Goal: Task Accomplishment & Management: Complete application form

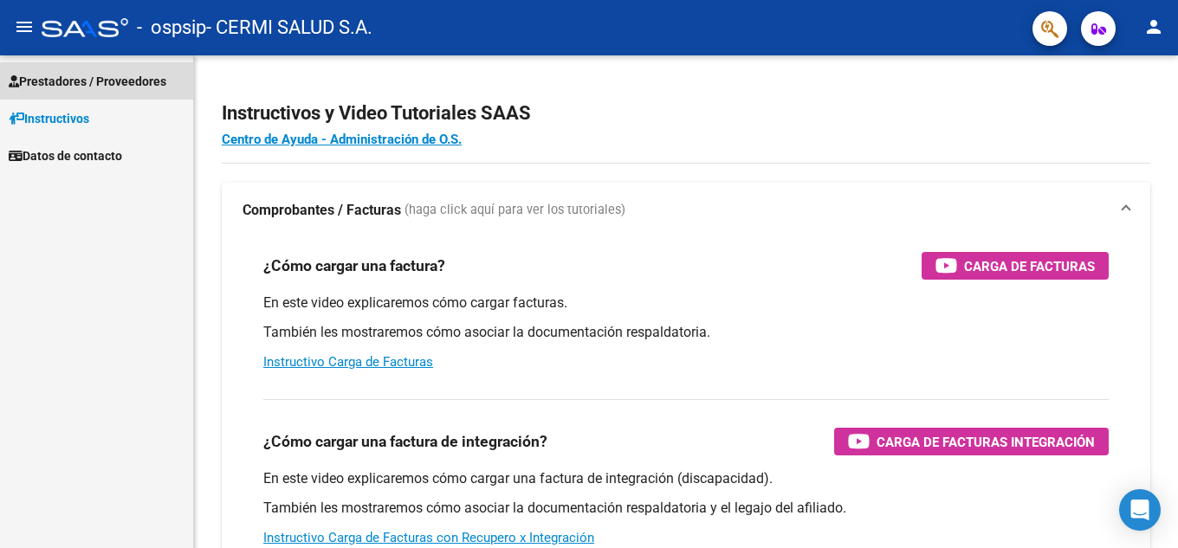
click at [101, 87] on span "Prestadores / Proveedores" at bounding box center [88, 81] width 158 height 19
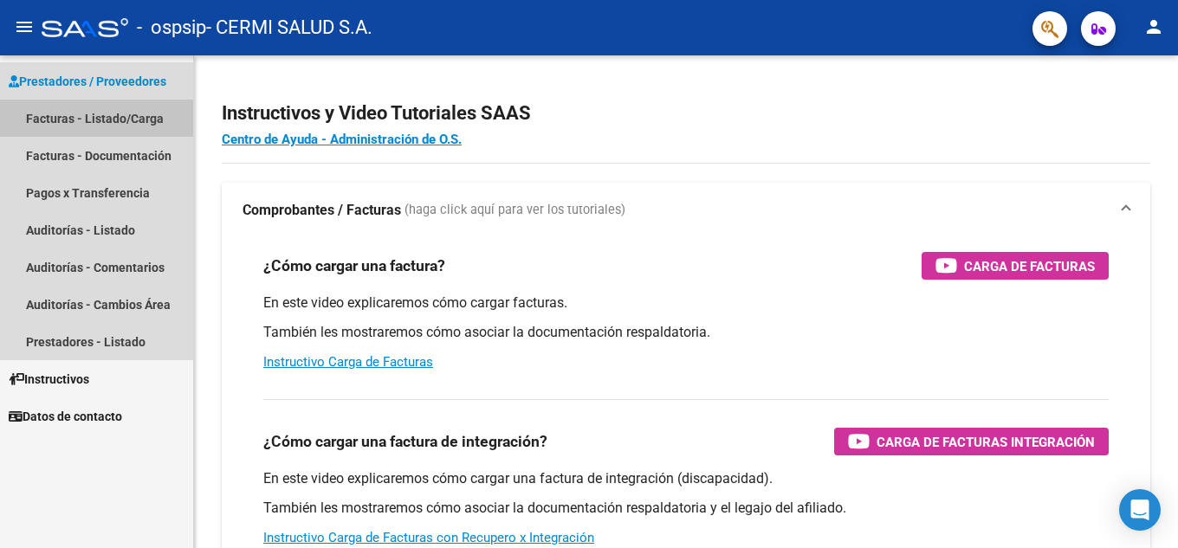
click at [100, 124] on link "Facturas - Listado/Carga" at bounding box center [96, 118] width 193 height 37
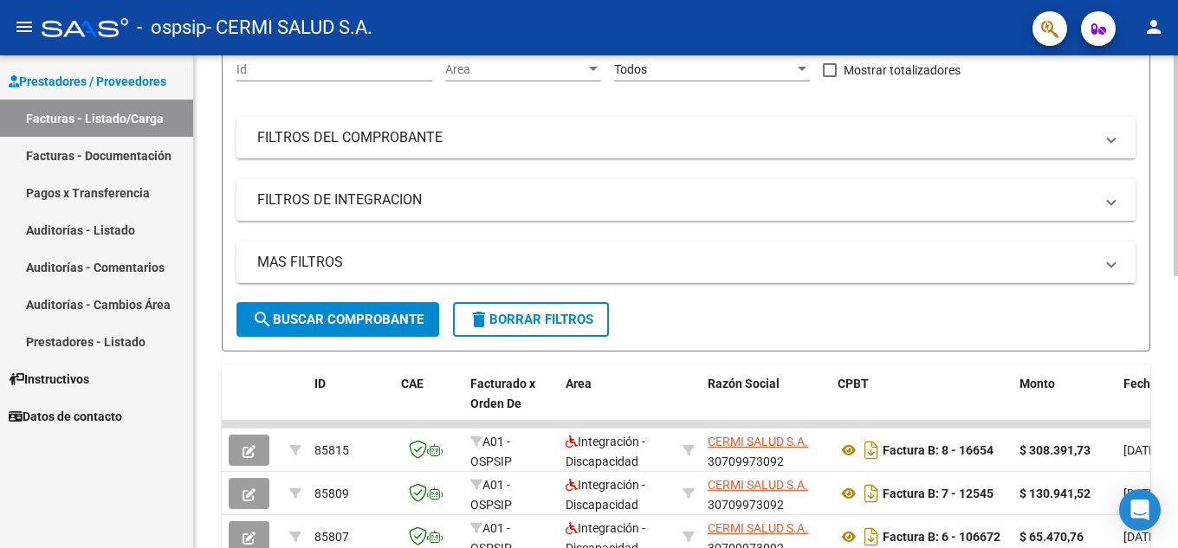
scroll to position [87, 0]
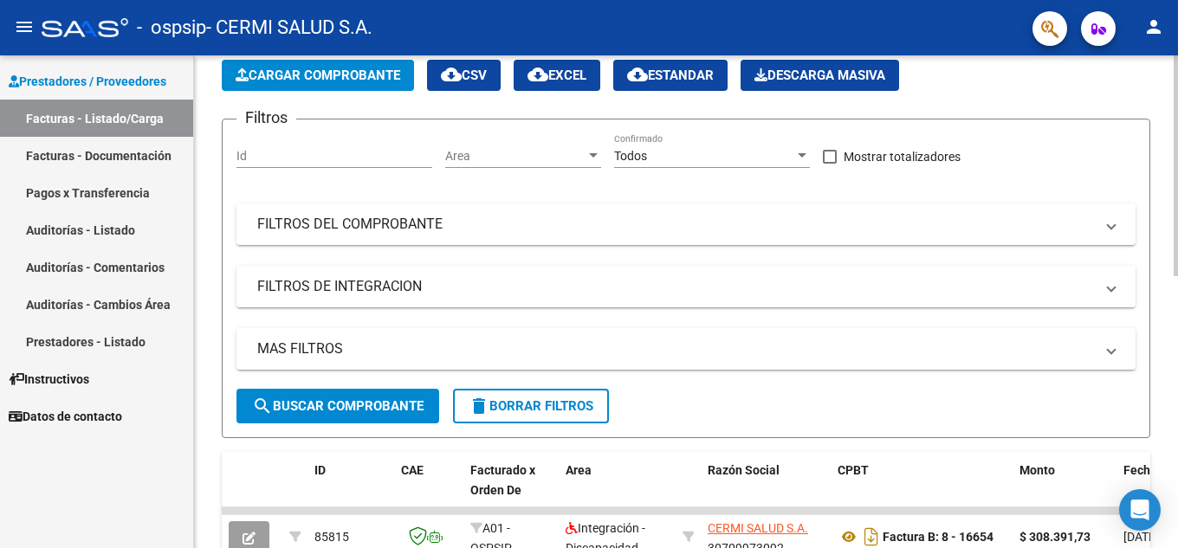
click at [343, 68] on span "Cargar Comprobante" at bounding box center [318, 76] width 165 height 16
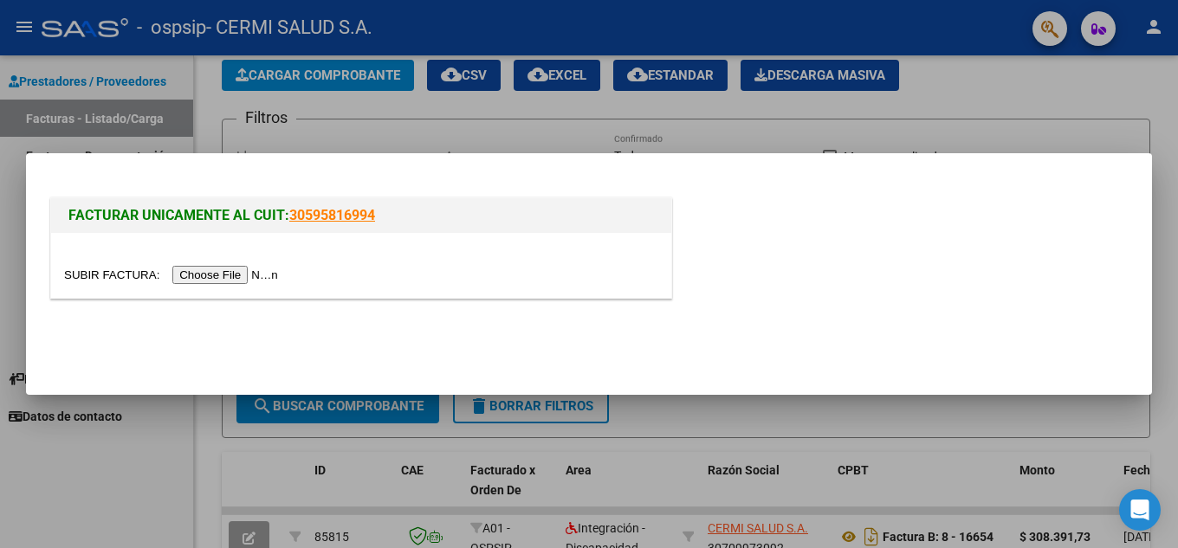
click at [268, 290] on div at bounding box center [361, 265] width 620 height 65
click at [260, 275] on input "file" at bounding box center [173, 275] width 219 height 18
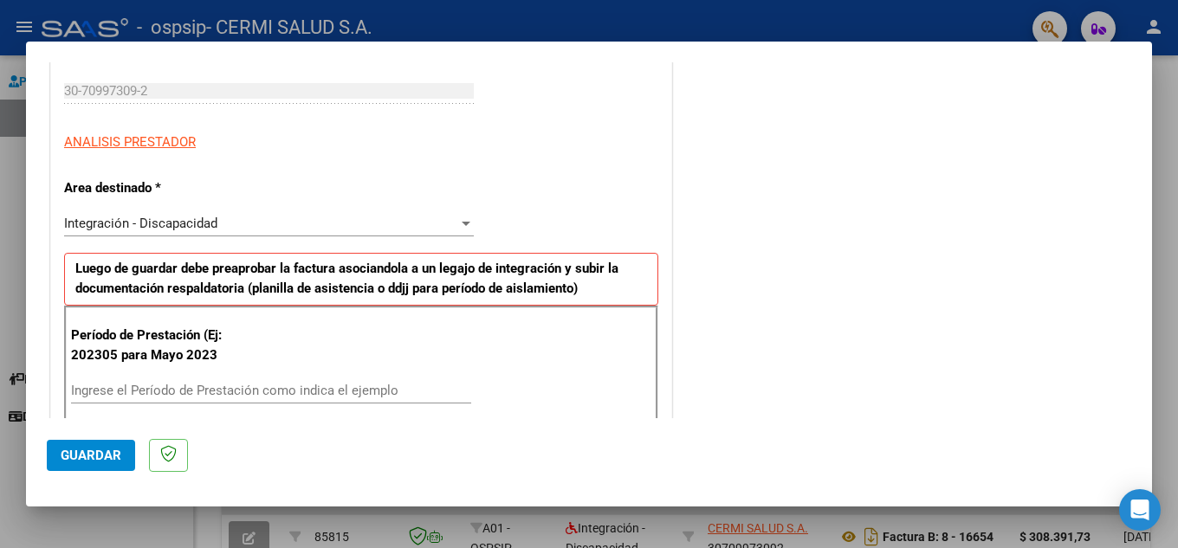
scroll to position [346, 0]
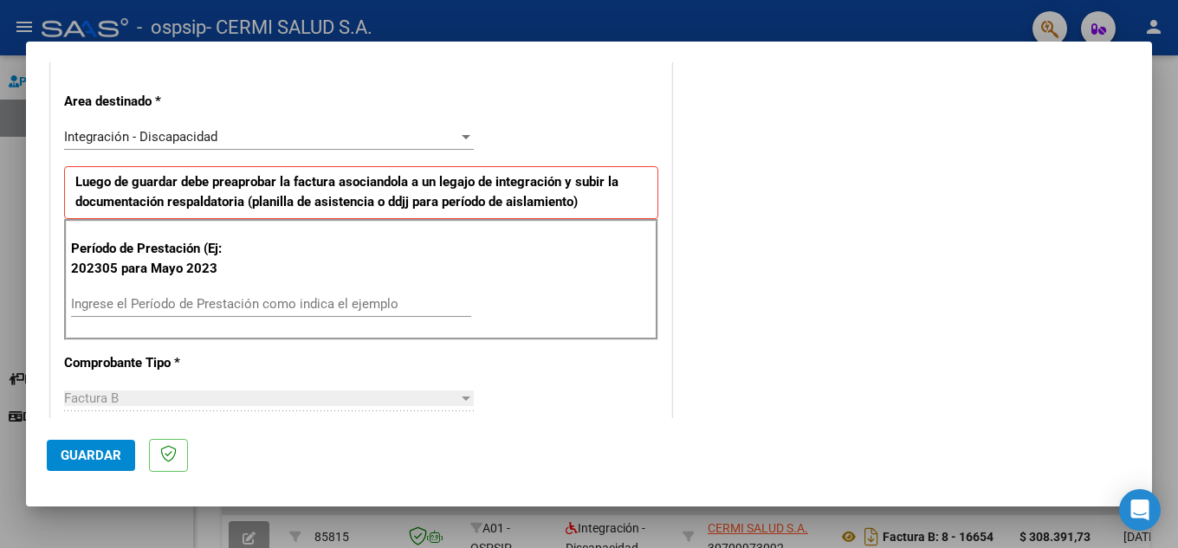
click at [308, 307] on input "Ingrese el Período de Prestación como indica el ejemplo" at bounding box center [271, 304] width 400 height 16
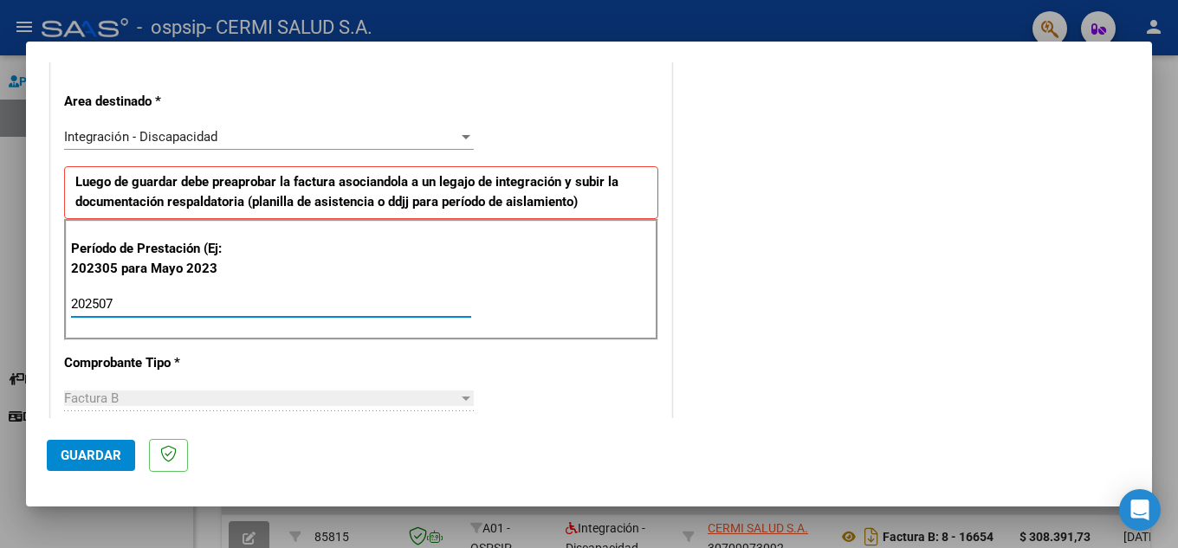
type input "202507"
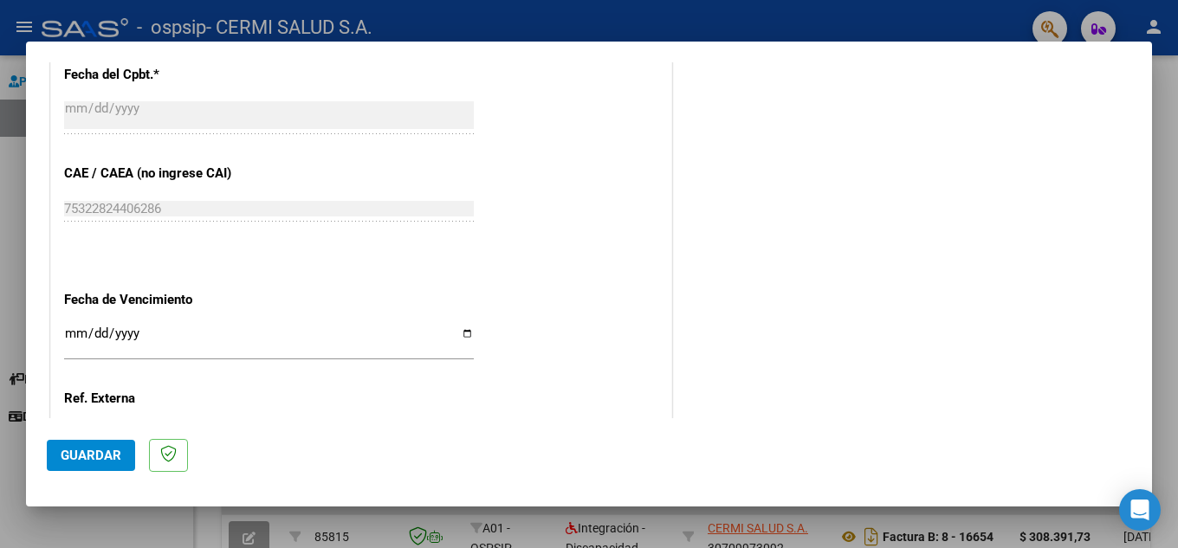
scroll to position [1039, 0]
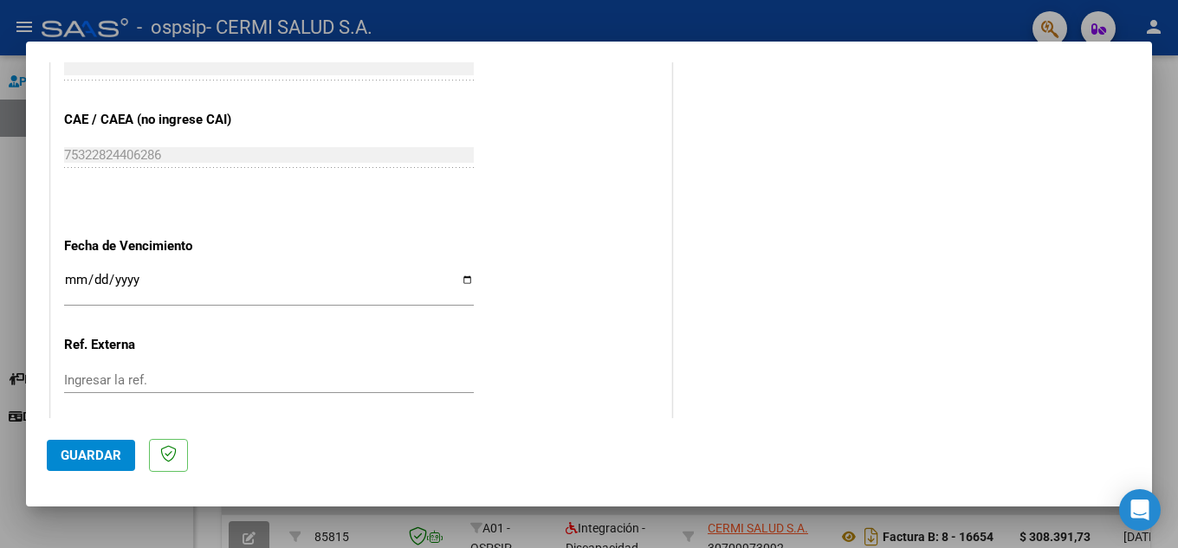
click at [323, 296] on input "Ingresar la fecha" at bounding box center [269, 287] width 410 height 28
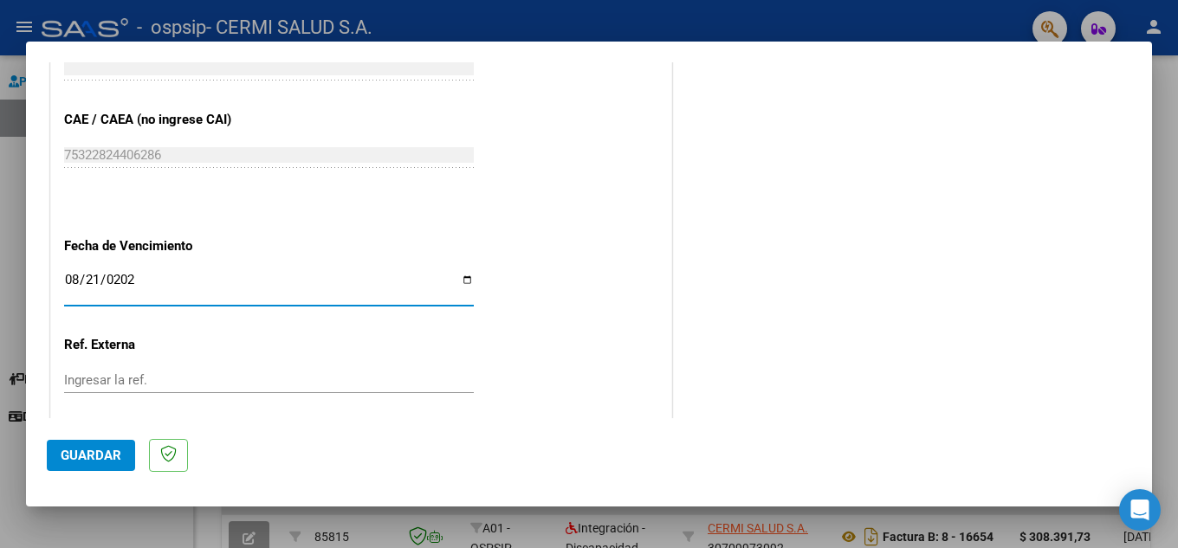
type input "[DATE]"
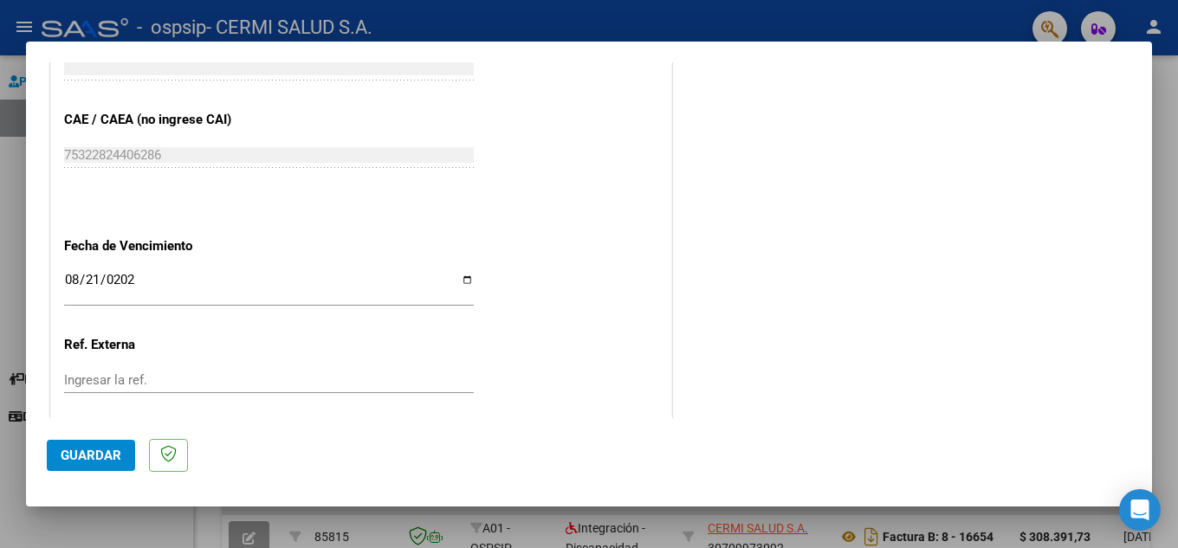
click at [89, 467] on button "Guardar" at bounding box center [91, 455] width 88 height 31
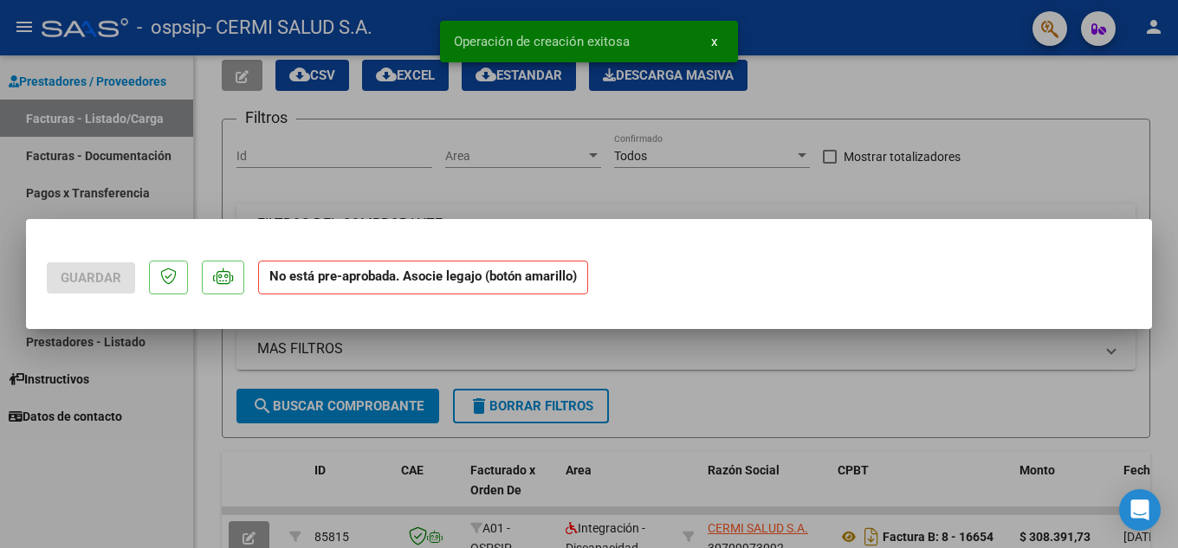
scroll to position [0, 0]
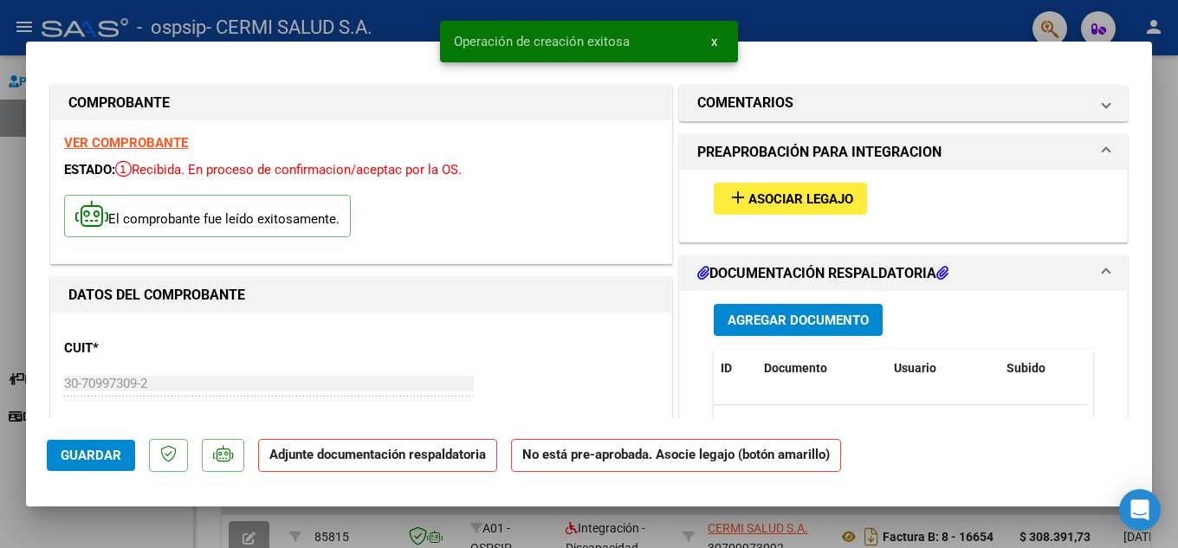
click at [727, 317] on span "Agregar Documento" at bounding box center [797, 321] width 141 height 16
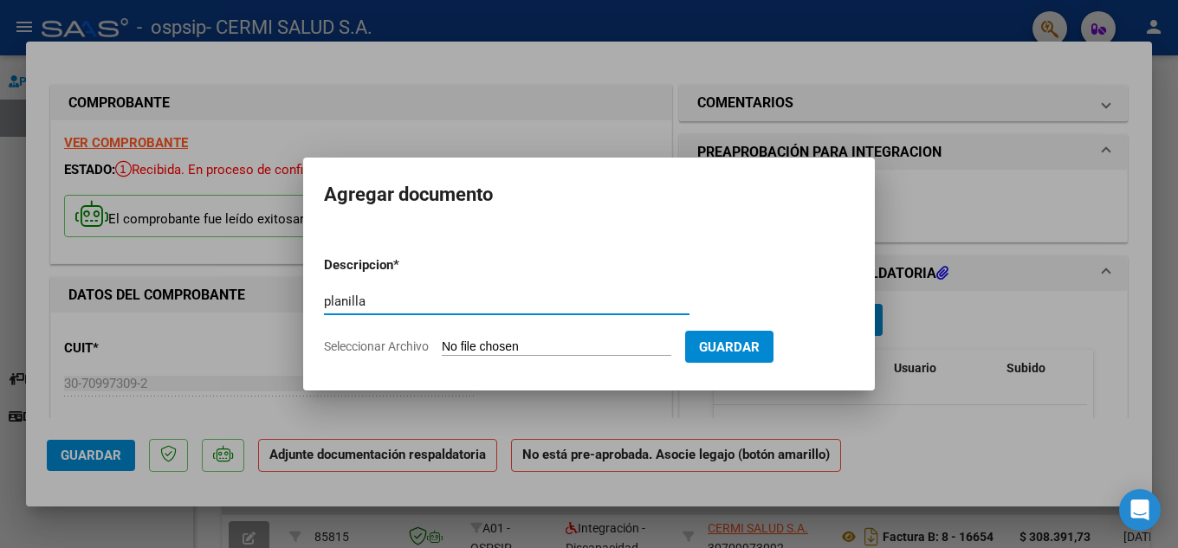
type input "planilla"
click at [596, 355] on input "Seleccionar Archivo" at bounding box center [556, 347] width 229 height 16
type input "C:\fakepath\[PERSON_NAME]..pdf"
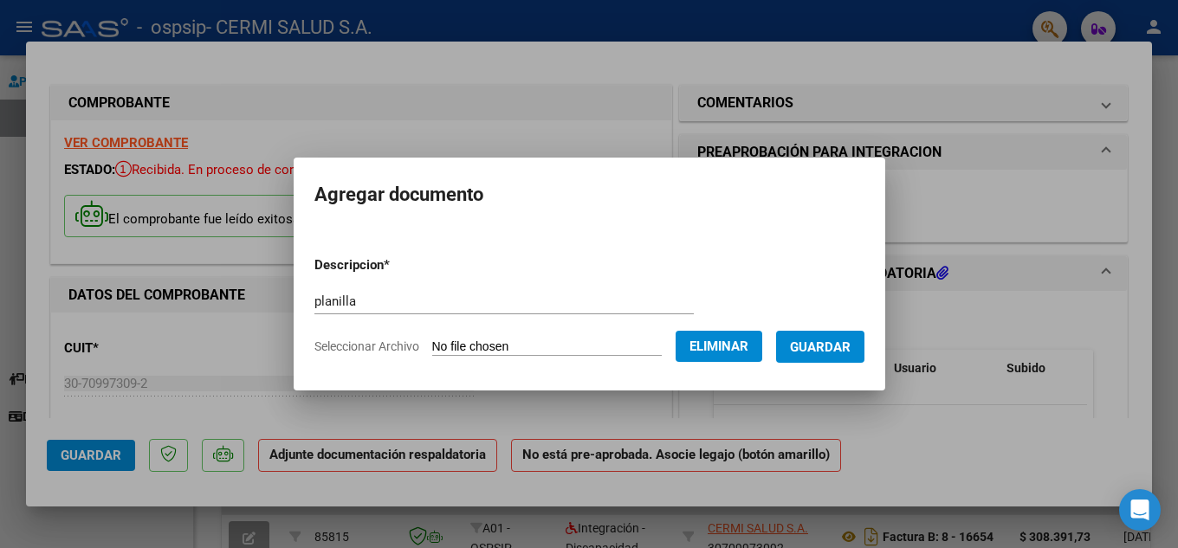
click at [837, 347] on span "Guardar" at bounding box center [820, 347] width 61 height 16
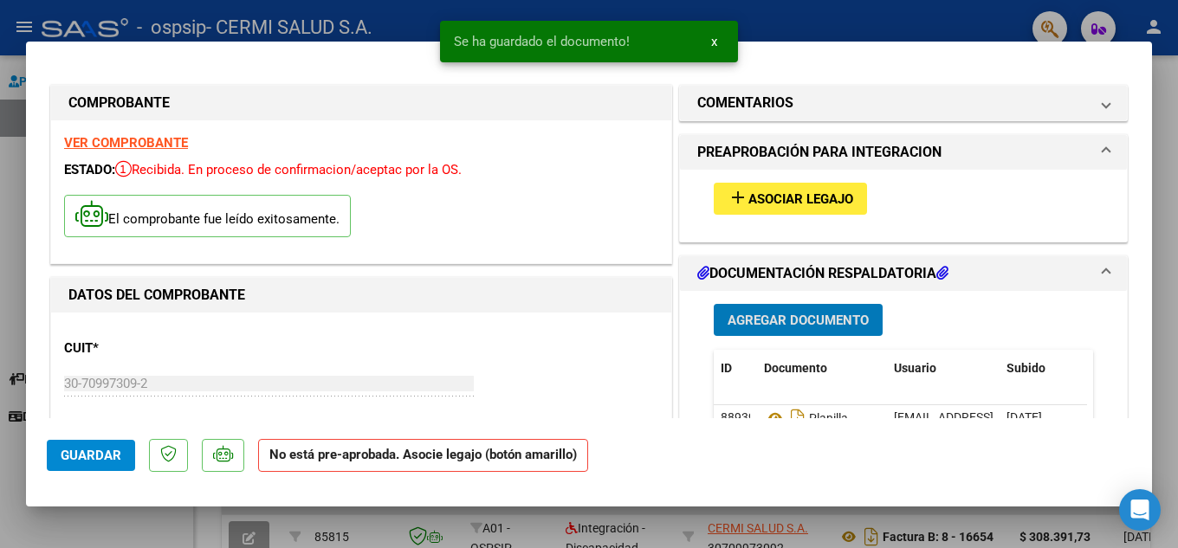
click at [760, 219] on div "add Asociar Legajo" at bounding box center [903, 199] width 405 height 58
click at [752, 206] on span "Asociar Legajo" at bounding box center [800, 199] width 105 height 16
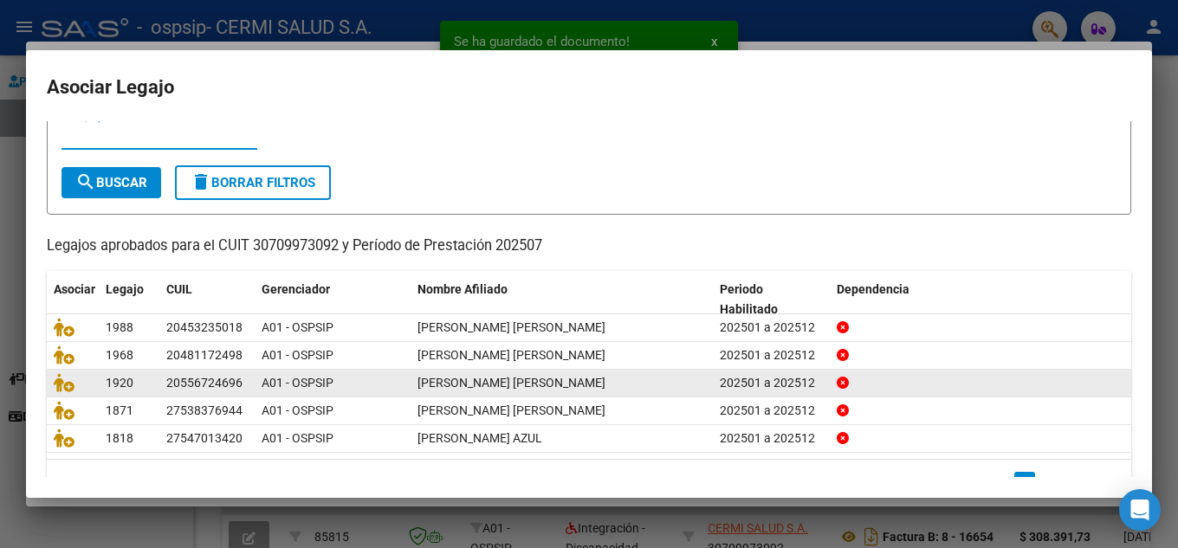
scroll to position [100, 0]
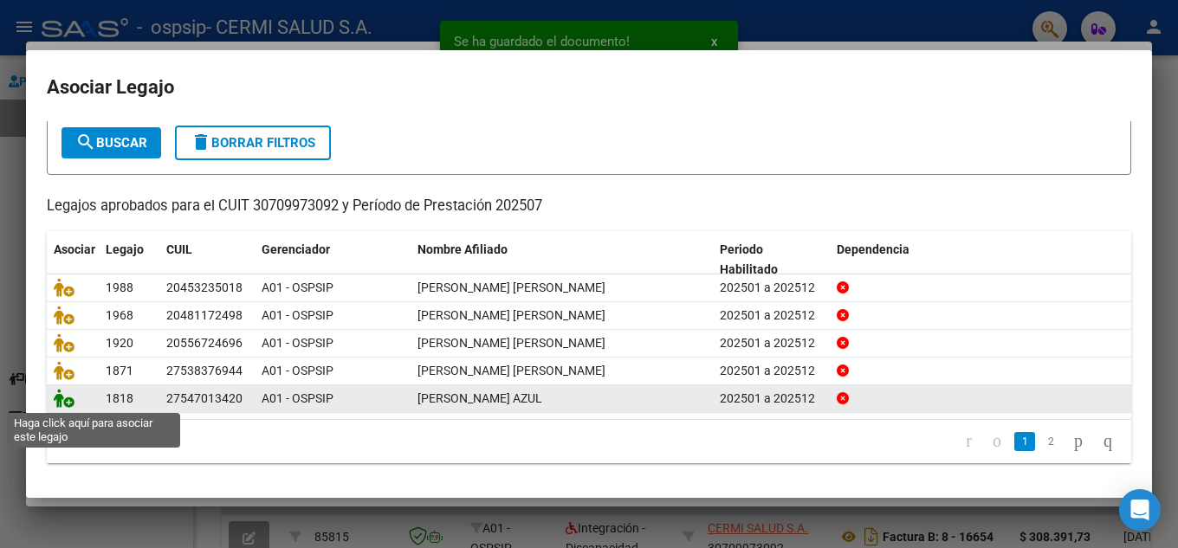
click at [58, 394] on icon at bounding box center [64, 398] width 21 height 19
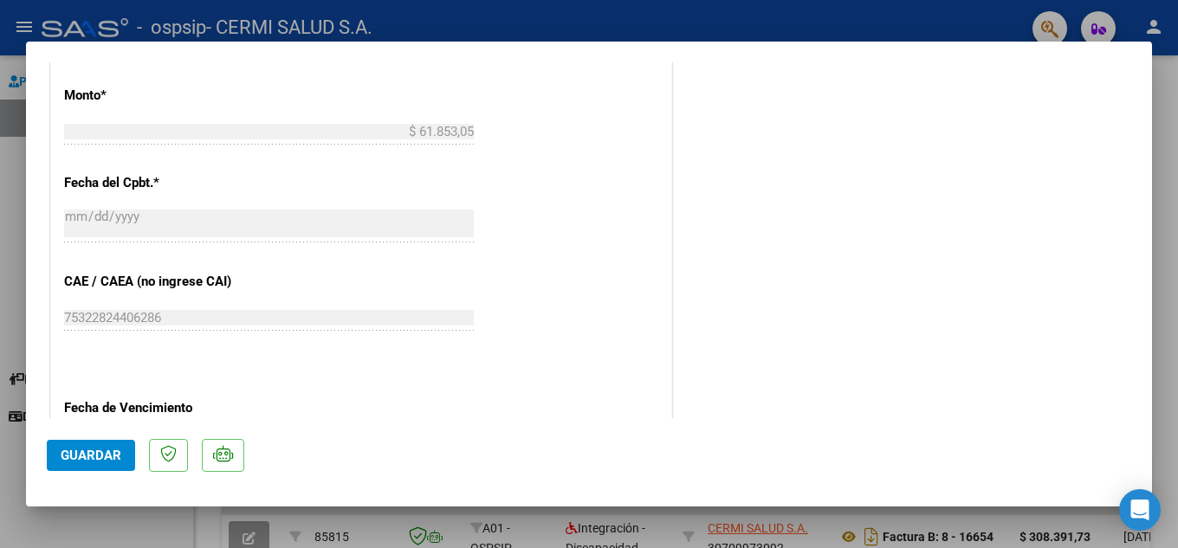
scroll to position [953, 0]
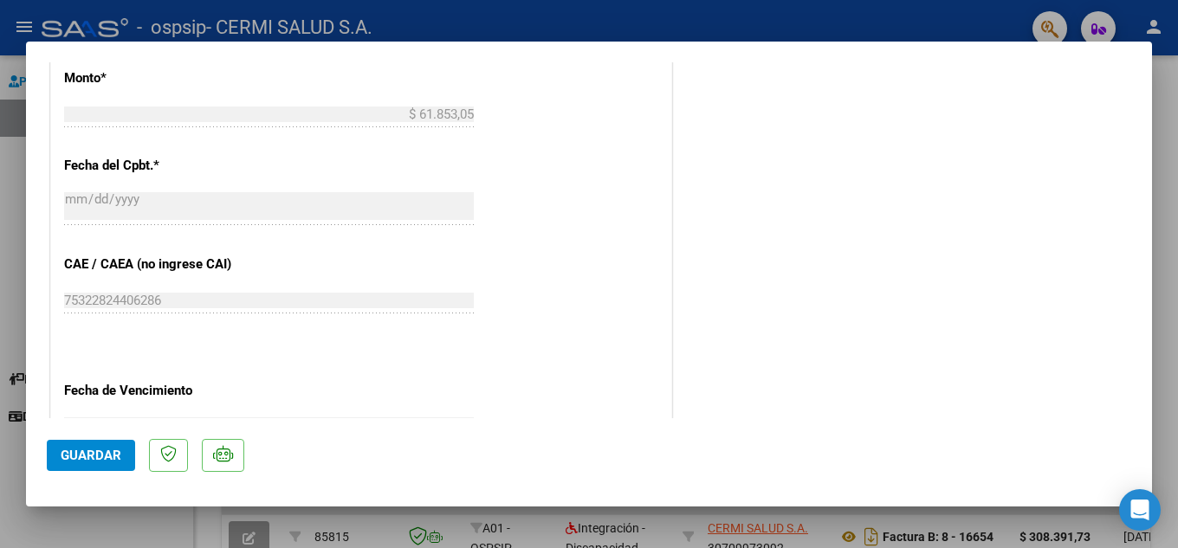
click at [35, 313] on mat-dialog-content "COMPROBANTE VER COMPROBANTE ESTADO: Recibida. En proceso de confirmacion/acepta…" at bounding box center [589, 240] width 1126 height 356
click at [38, 300] on mat-dialog-content "COMPROBANTE VER COMPROBANTE ESTADO: Recibida. En proceso de confirmacion/acepta…" at bounding box center [589, 240] width 1126 height 356
click at [41, 132] on mat-dialog-content "COMPROBANTE VER COMPROBANTE ESTADO: Recibida. En proceso de confirmacion/acepta…" at bounding box center [589, 240] width 1126 height 356
click at [0, 102] on div at bounding box center [589, 274] width 1178 height 548
type input "$ 0,00"
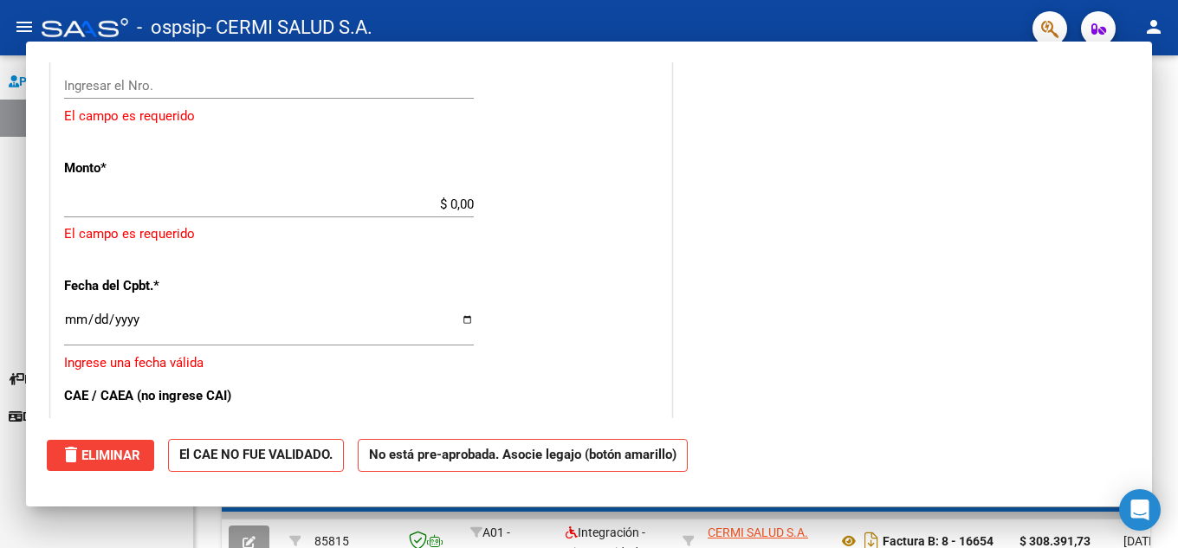
scroll to position [0, 0]
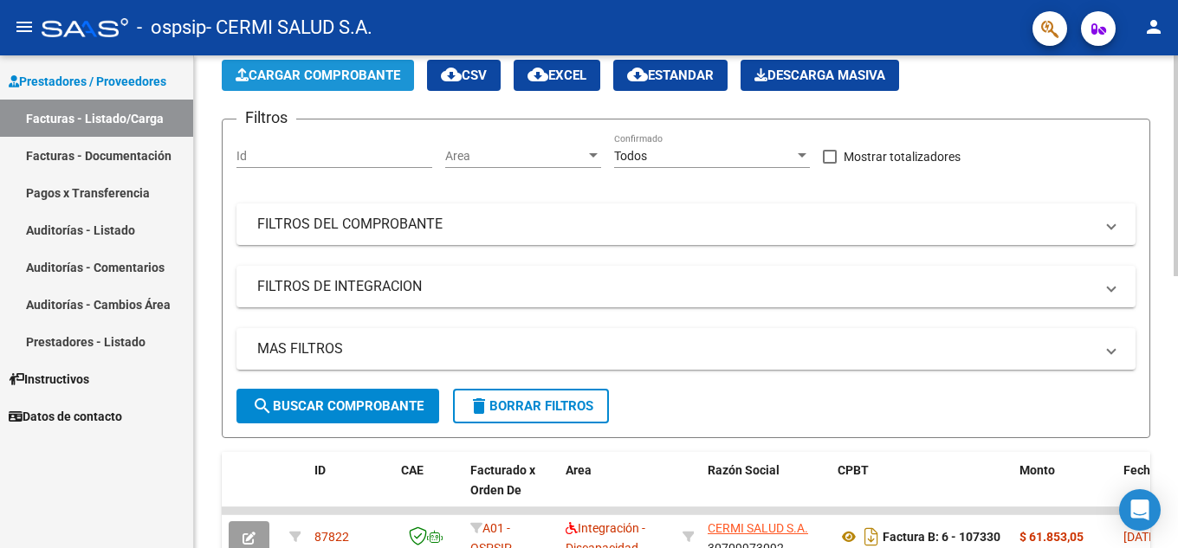
click at [352, 81] on span "Cargar Comprobante" at bounding box center [318, 76] width 165 height 16
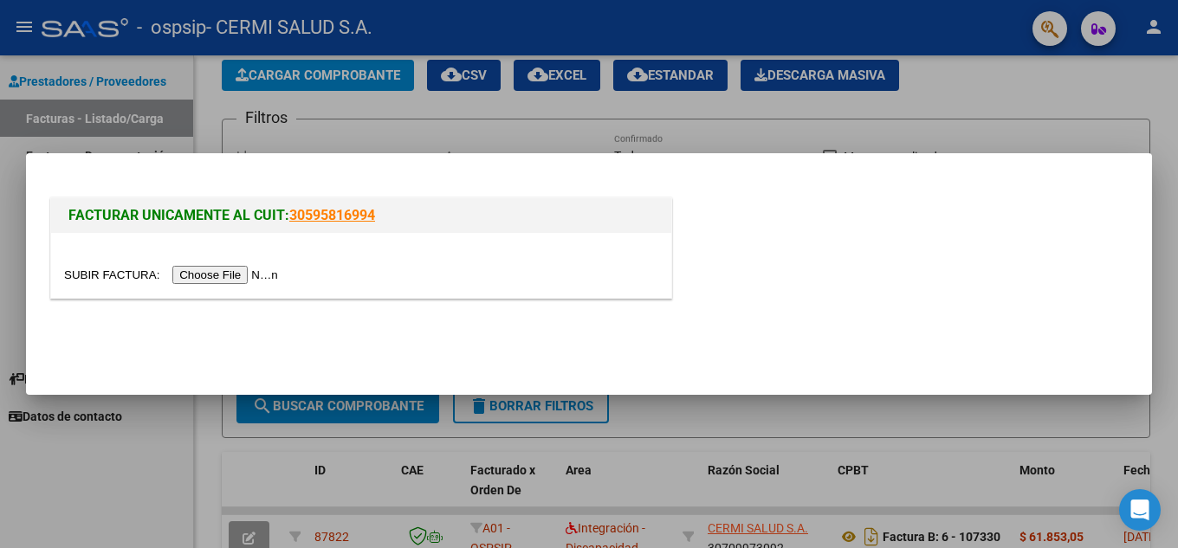
click at [260, 267] on input "file" at bounding box center [173, 275] width 219 height 18
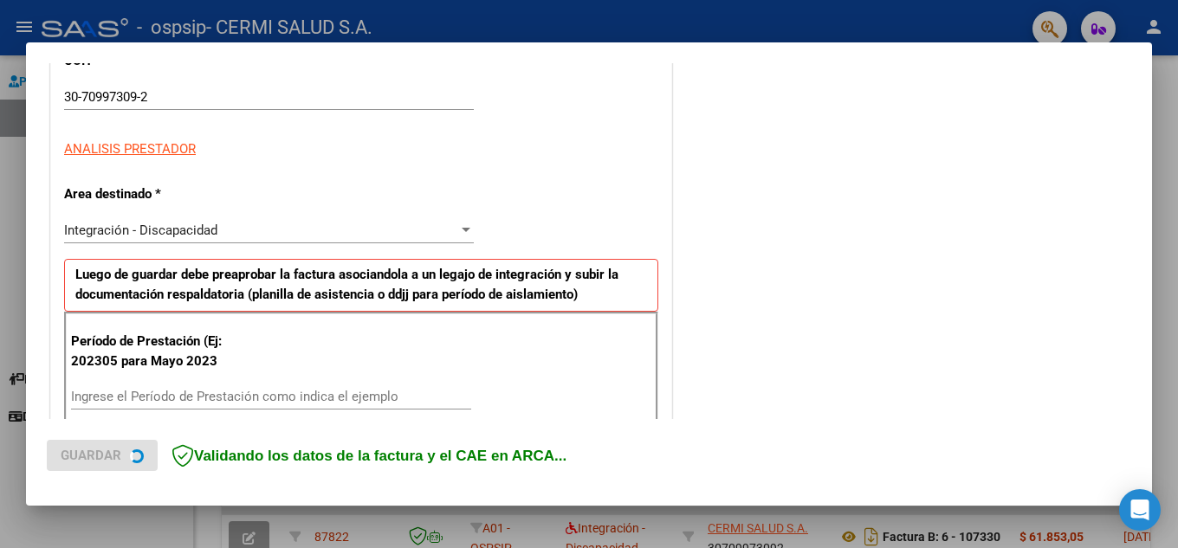
scroll to position [346, 0]
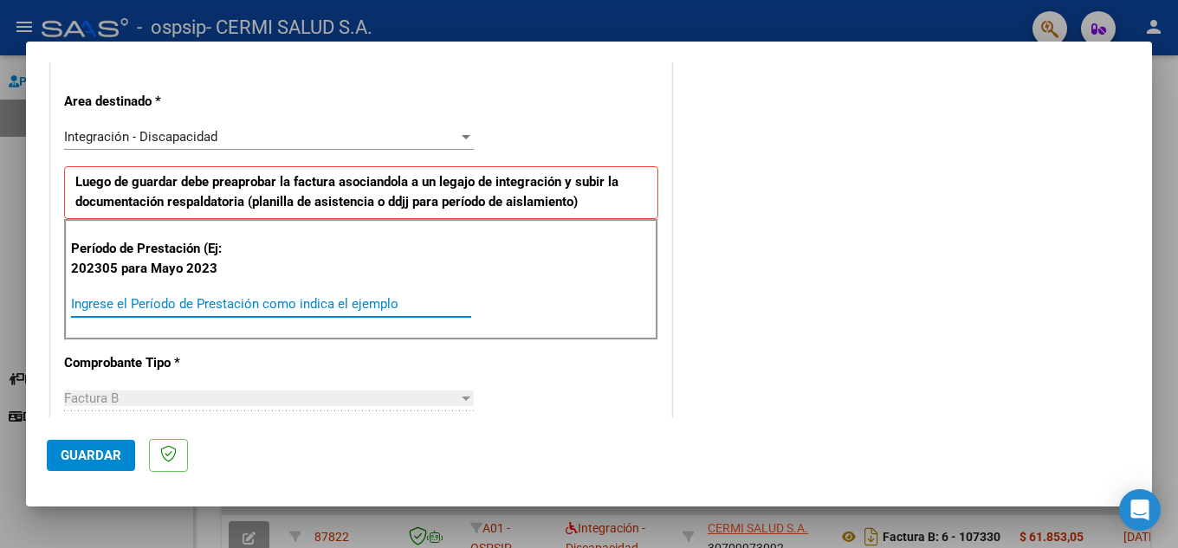
click at [343, 297] on input "Ingrese el Período de Prestación como indica el ejemplo" at bounding box center [271, 304] width 400 height 16
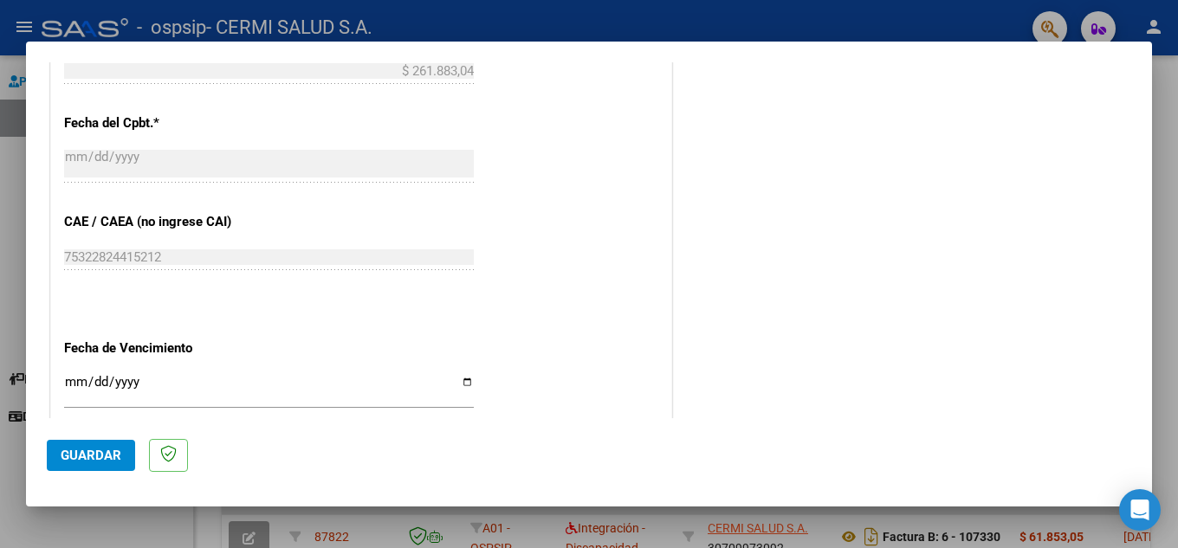
scroll to position [1126, 0]
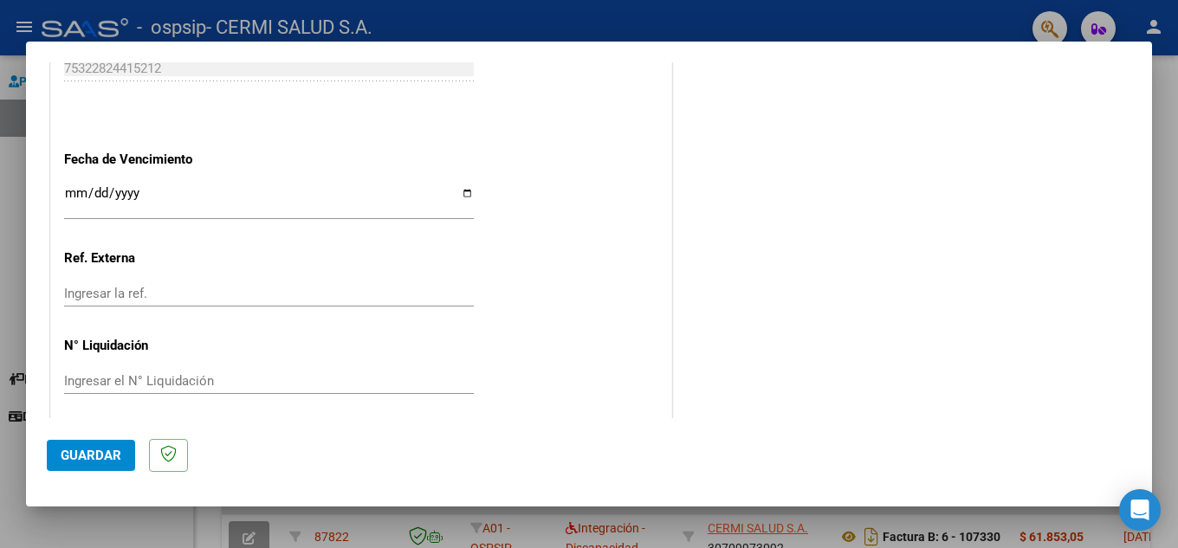
type input "202507"
click at [384, 213] on div "Ingresar la fecha" at bounding box center [269, 200] width 410 height 37
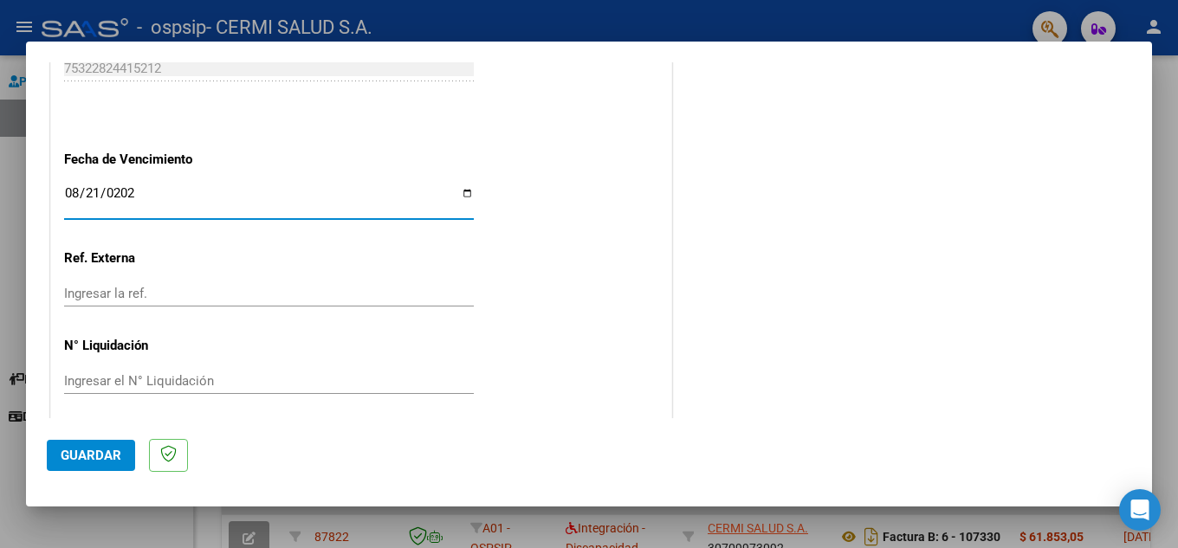
type input "[DATE]"
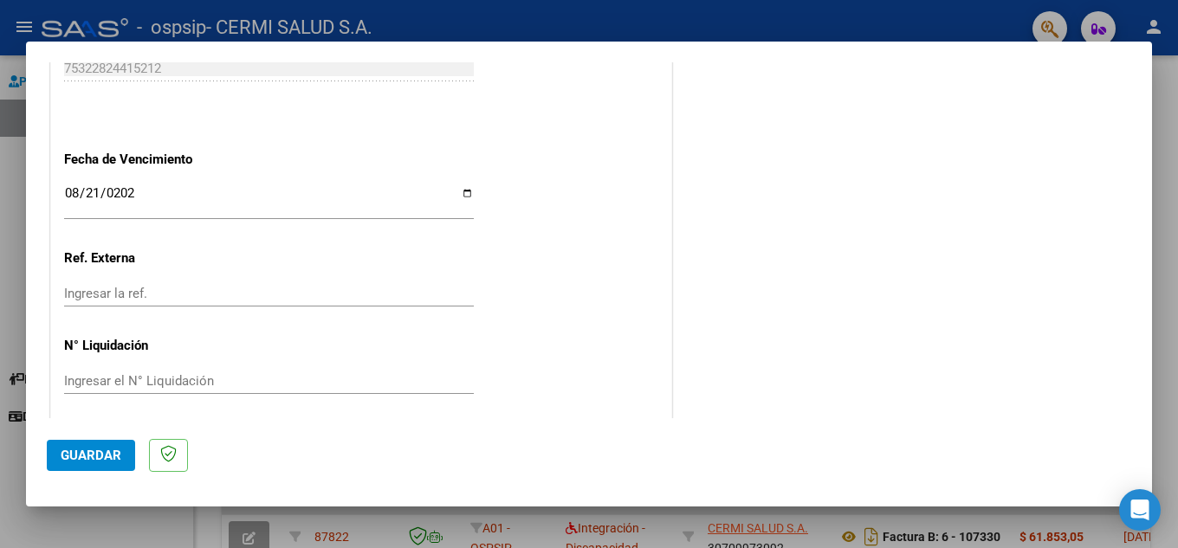
click at [102, 449] on span "Guardar" at bounding box center [91, 456] width 61 height 16
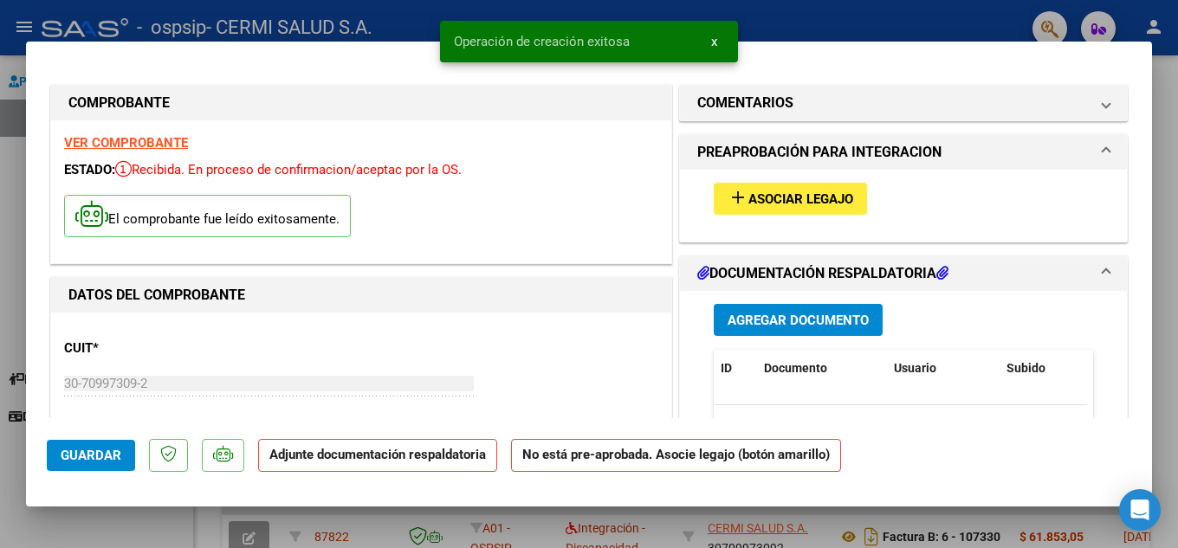
click at [800, 334] on button "Agregar Documento" at bounding box center [798, 320] width 169 height 32
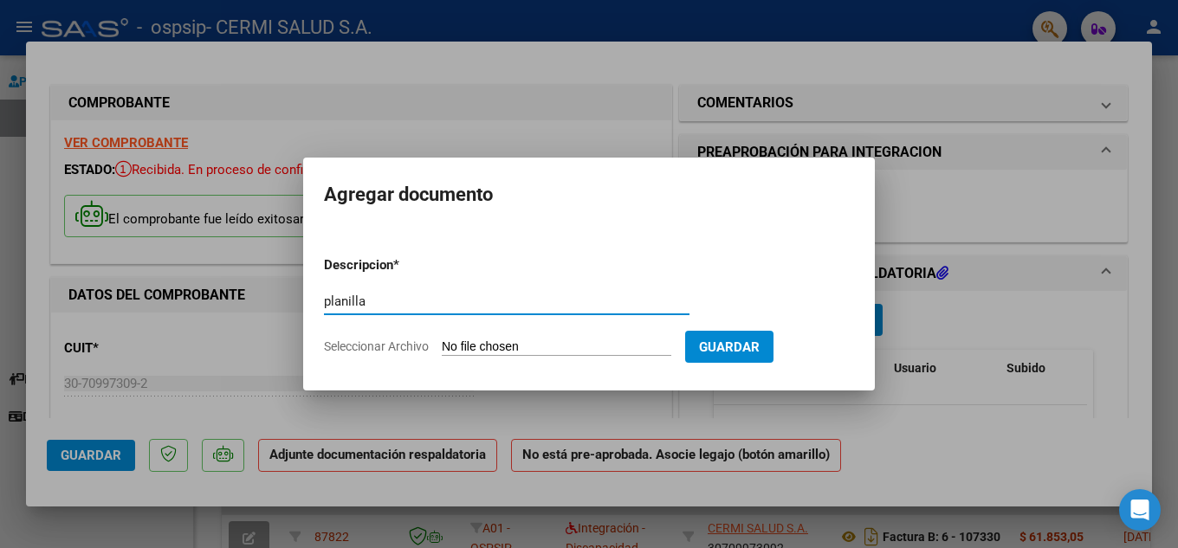
type input "planilla"
click at [546, 347] on input "Seleccionar Archivo" at bounding box center [556, 347] width 229 height 16
type input "C:\fakepath\[PERSON_NAME], [PERSON_NAME].pdf"
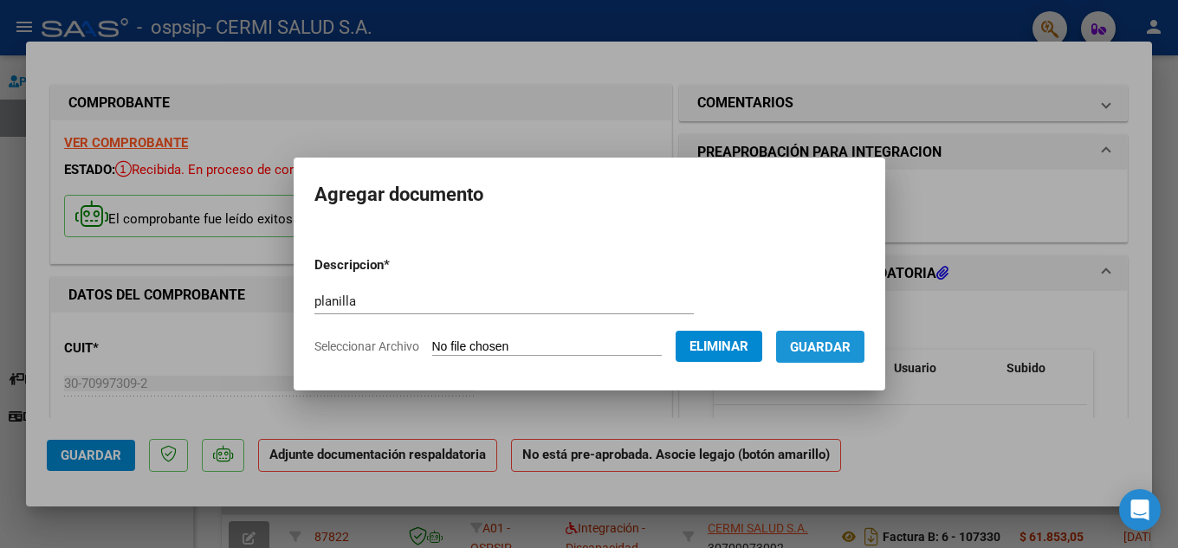
click at [864, 358] on button "Guardar" at bounding box center [820, 347] width 88 height 32
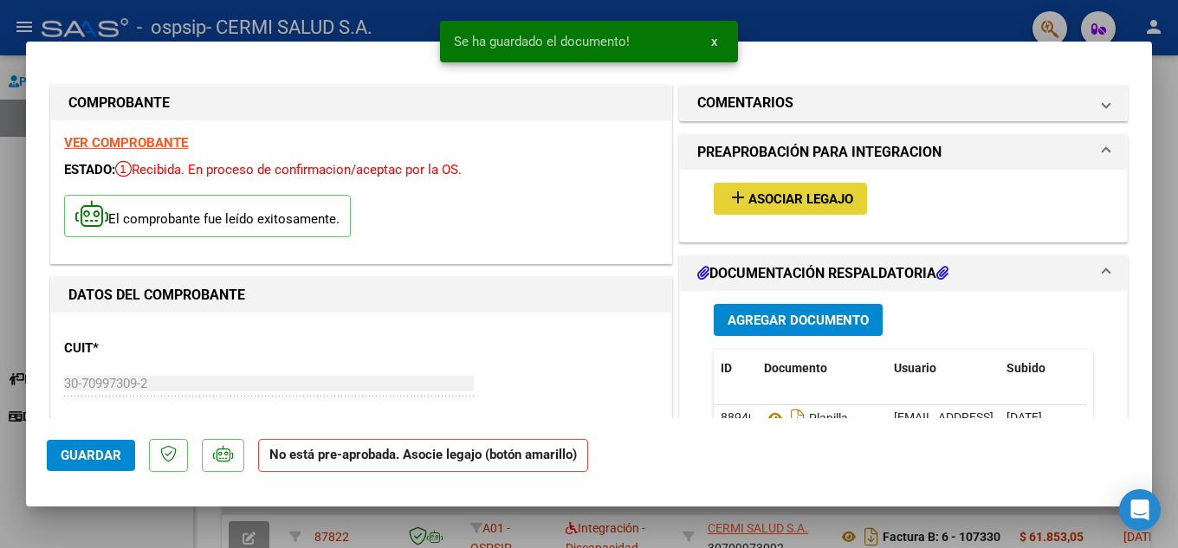
click at [770, 206] on span "Asociar Legajo" at bounding box center [800, 199] width 105 height 16
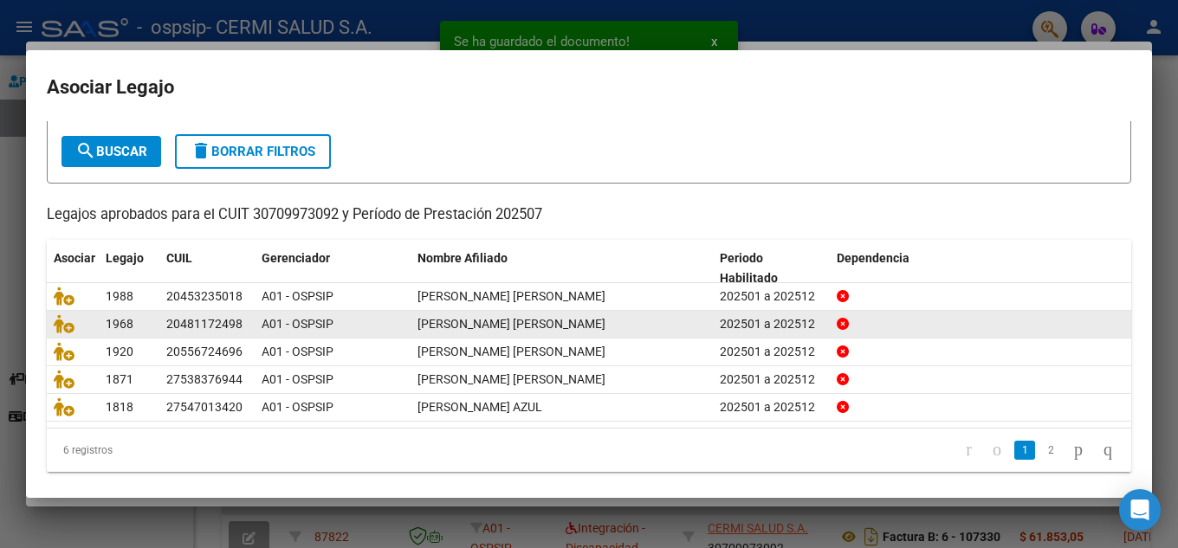
scroll to position [100, 0]
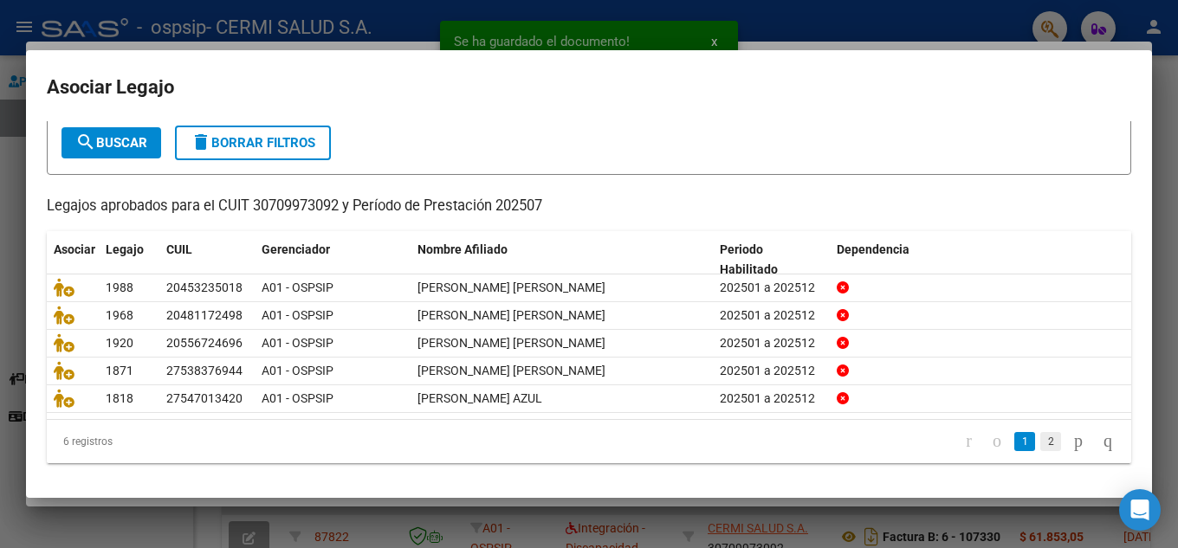
click at [1040, 446] on link "2" at bounding box center [1050, 441] width 21 height 19
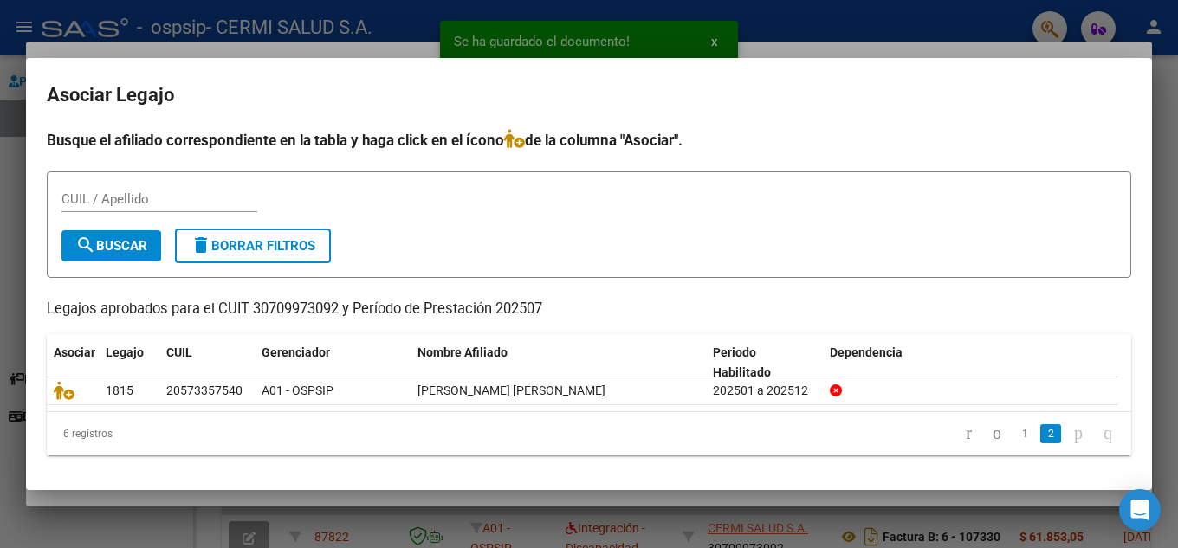
scroll to position [0, 0]
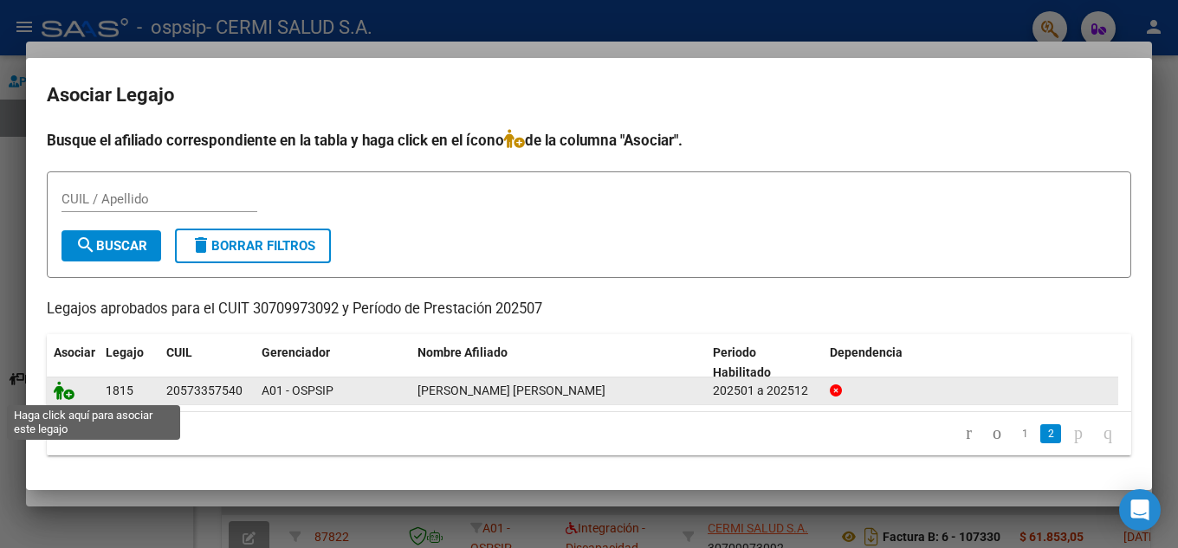
click at [64, 388] on icon at bounding box center [64, 390] width 21 height 19
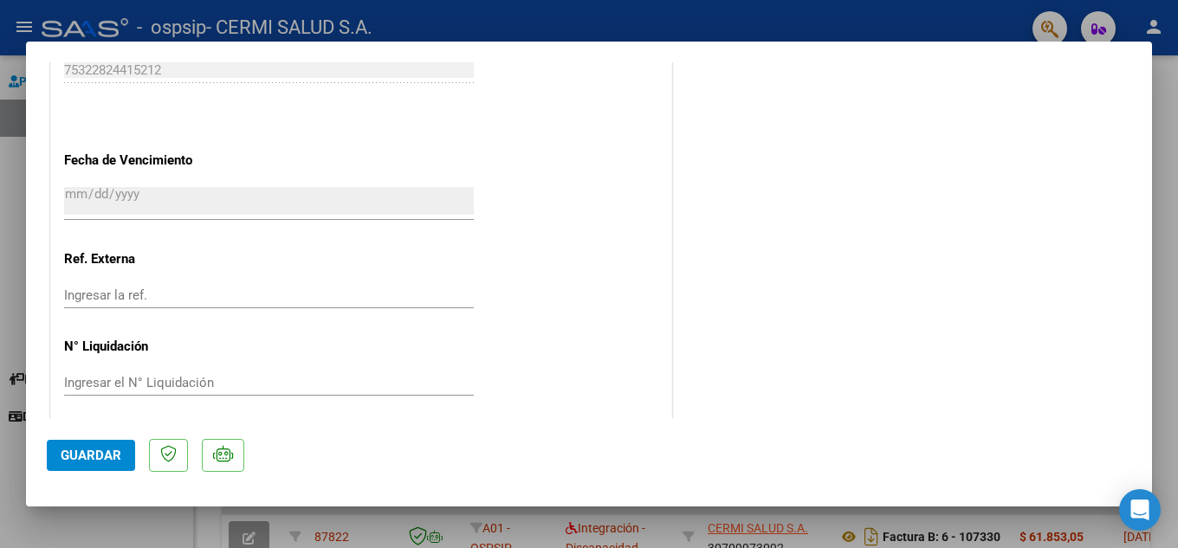
scroll to position [1194, 0]
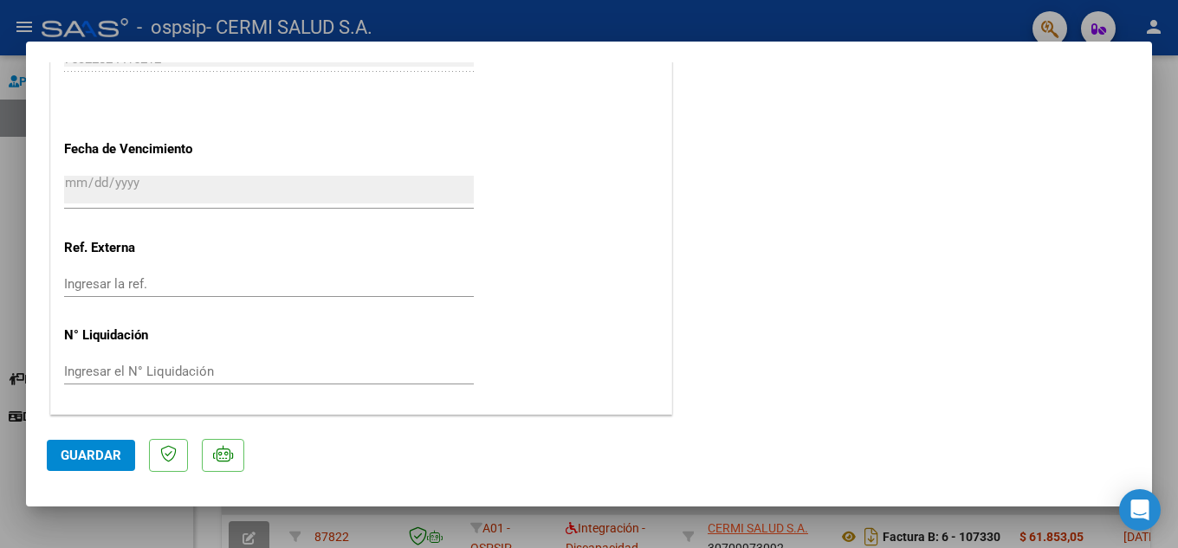
click at [0, 145] on div at bounding box center [589, 274] width 1178 height 548
type input "$ 0,00"
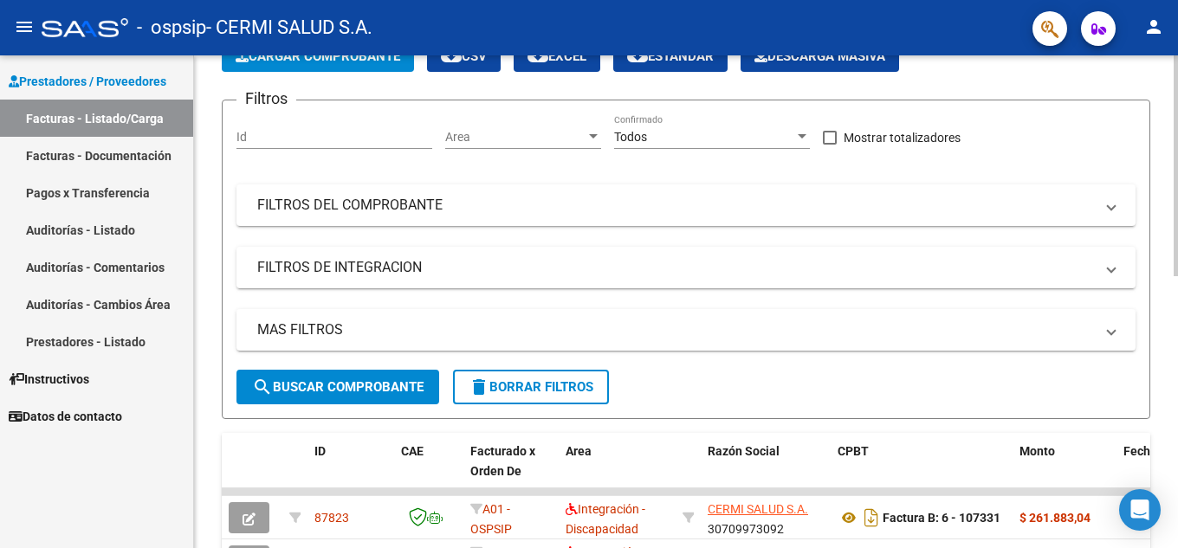
scroll to position [87, 0]
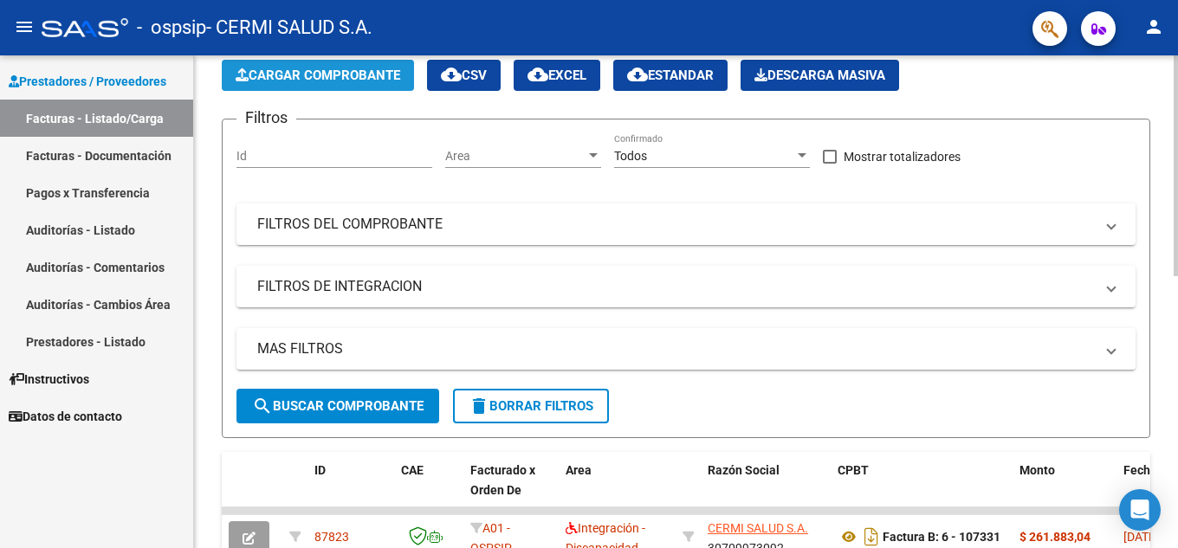
click at [357, 87] on button "Cargar Comprobante" at bounding box center [318, 75] width 192 height 31
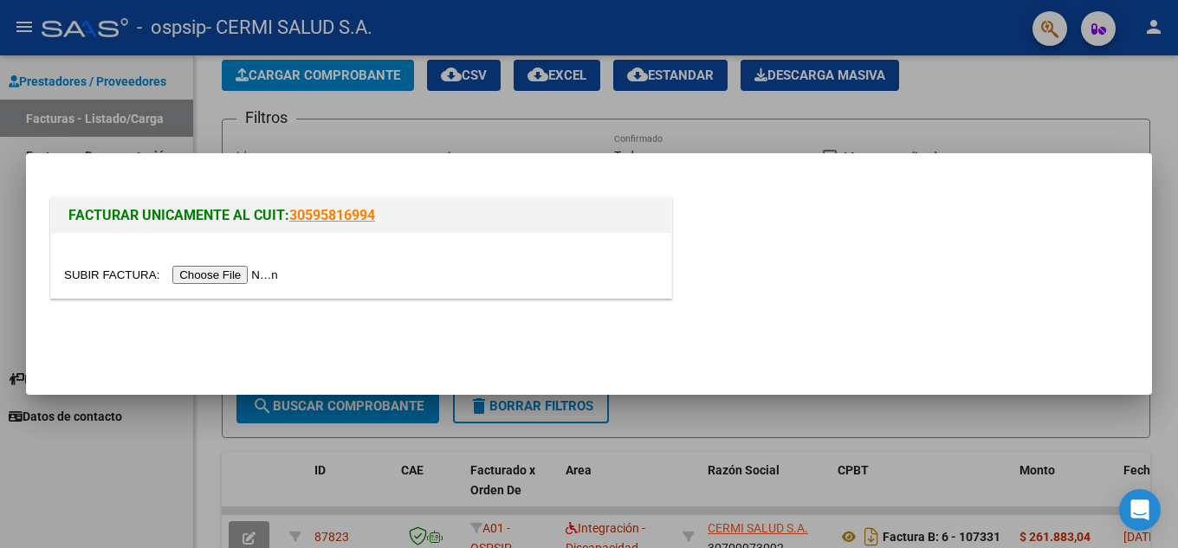
click at [267, 268] on input "file" at bounding box center [173, 275] width 219 height 18
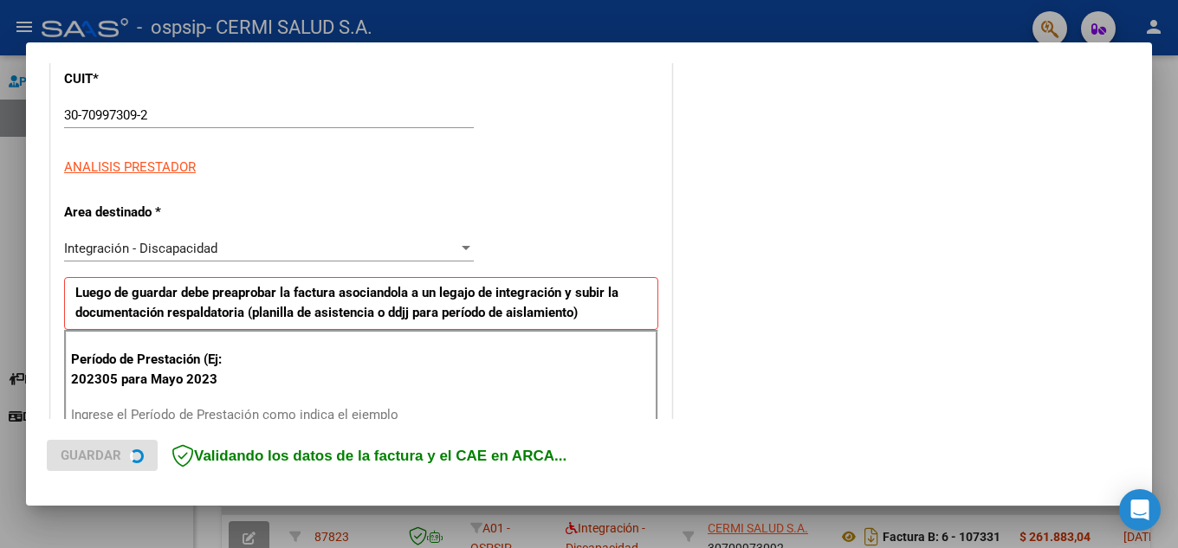
scroll to position [260, 0]
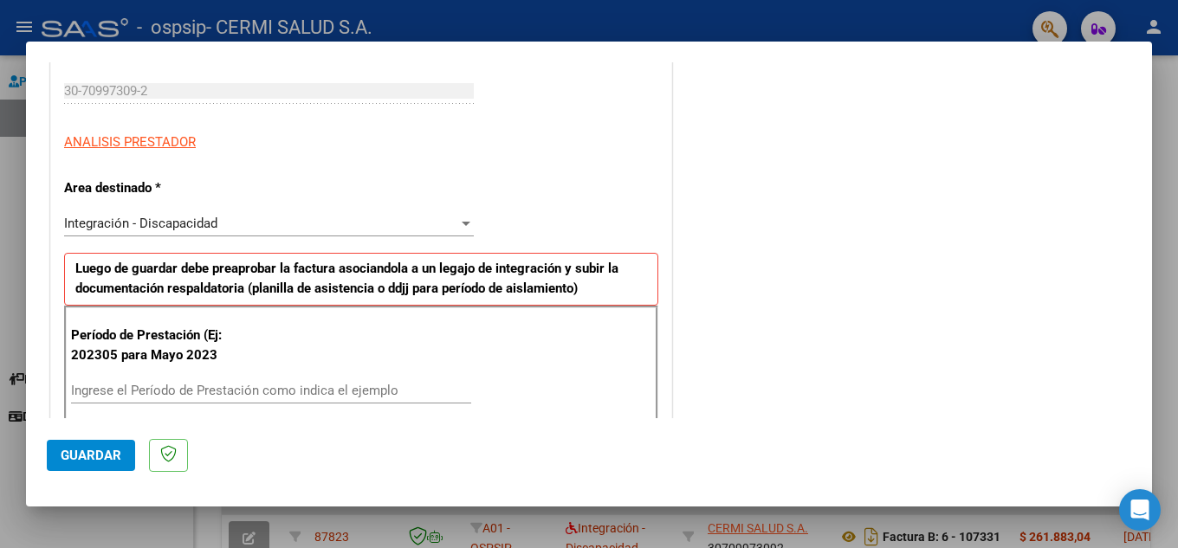
click at [342, 391] on input "Ingrese el Período de Prestación como indica el ejemplo" at bounding box center [271, 391] width 400 height 16
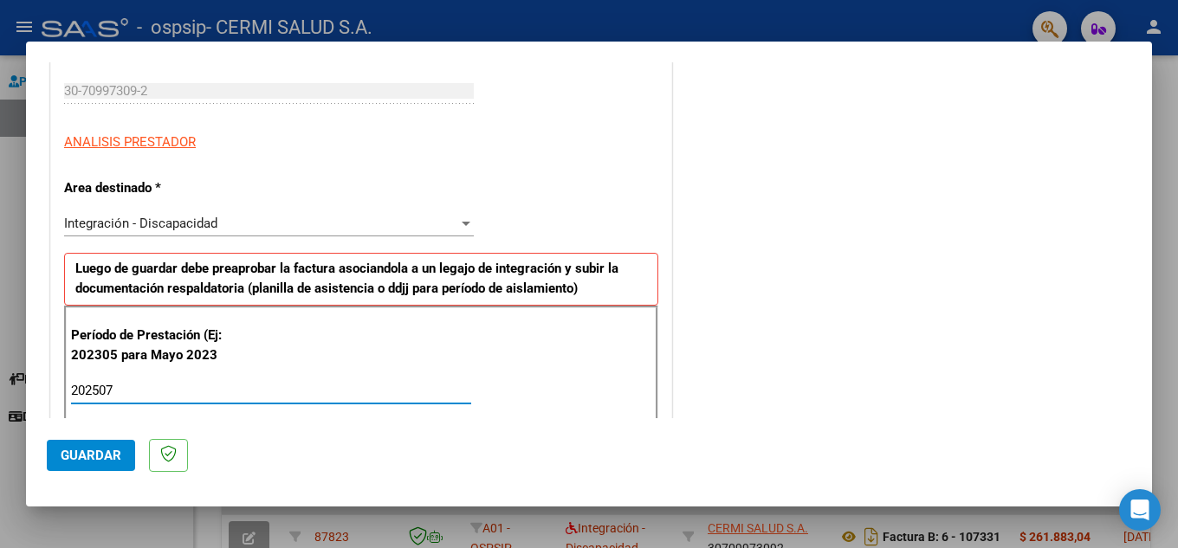
type input "202507"
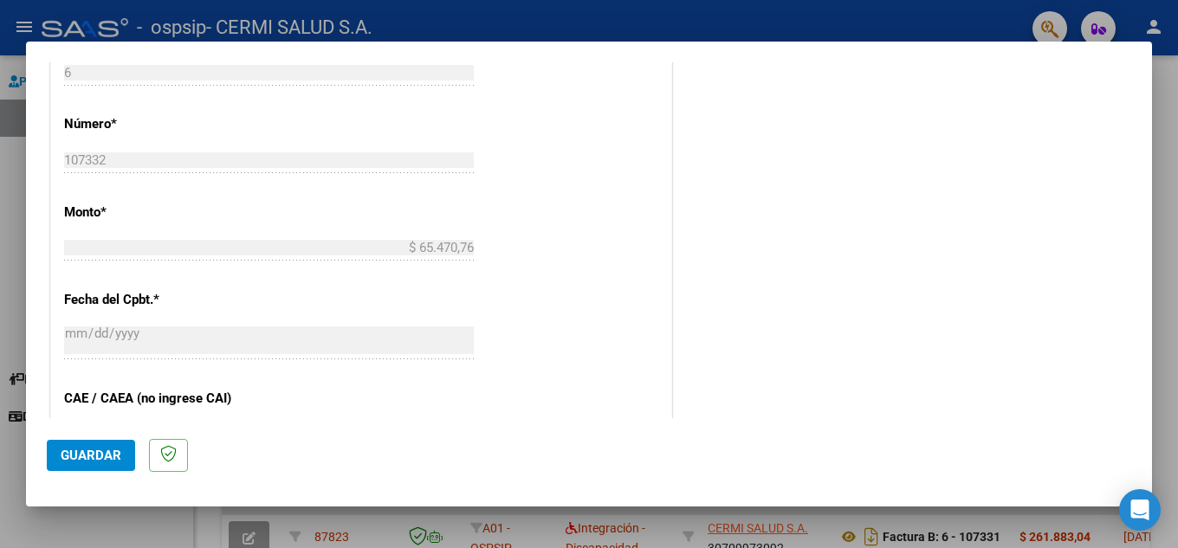
scroll to position [1039, 0]
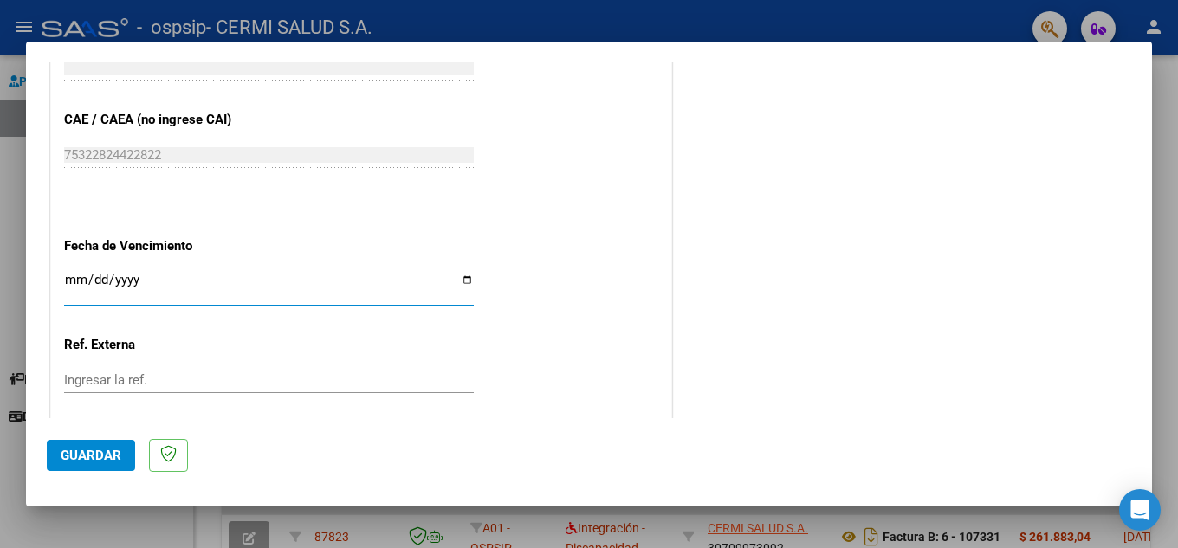
click at [335, 295] on input "Ingresar la fecha" at bounding box center [269, 287] width 410 height 28
type input "[DATE]"
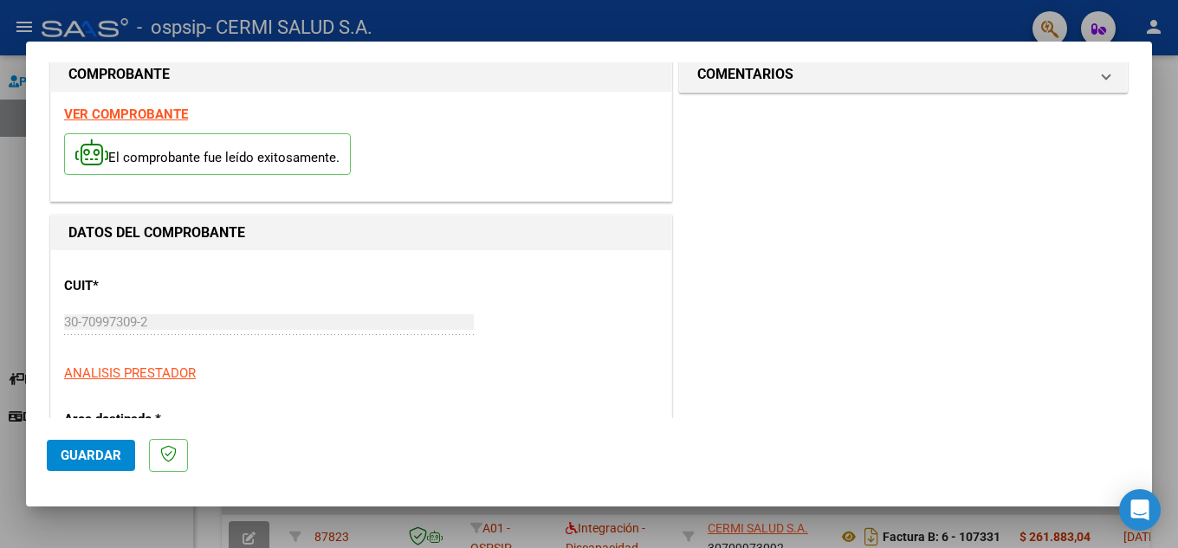
scroll to position [0, 0]
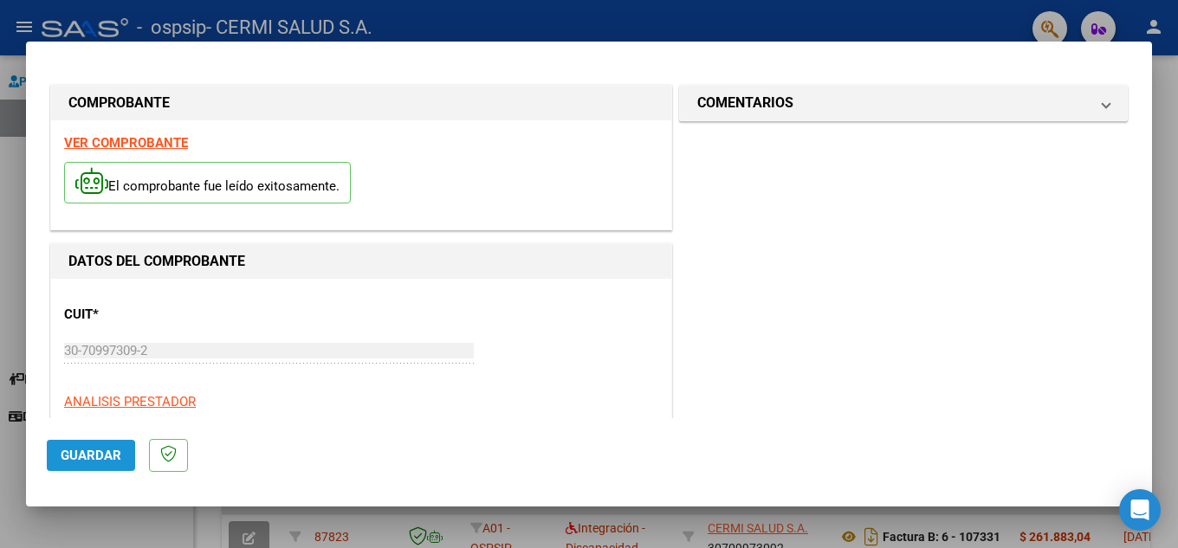
click at [70, 460] on span "Guardar" at bounding box center [91, 456] width 61 height 16
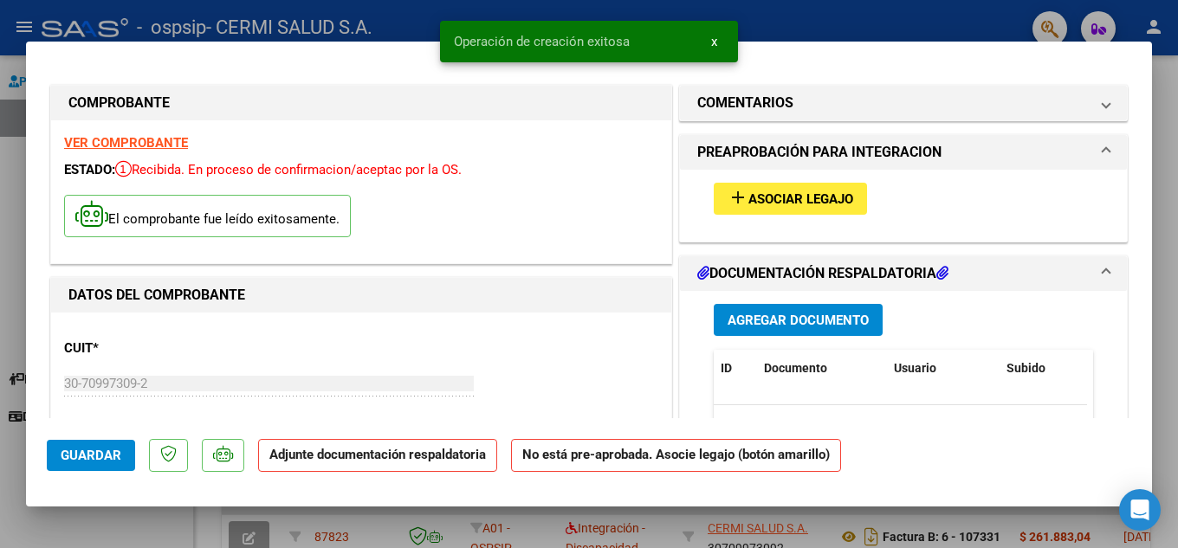
click at [774, 320] on span "Agregar Documento" at bounding box center [797, 321] width 141 height 16
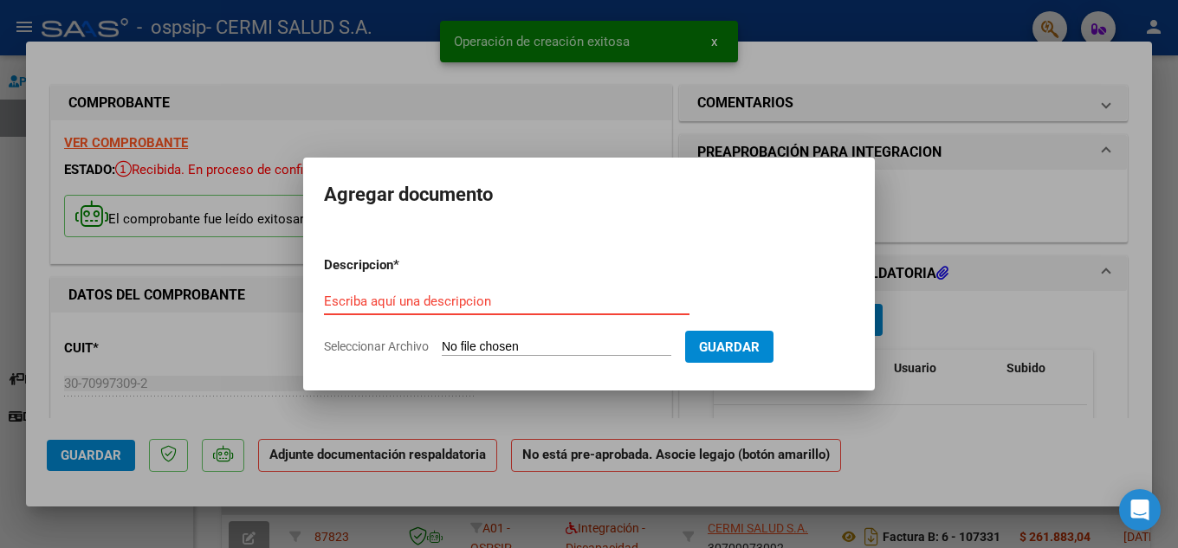
drag, startPoint x: 574, startPoint y: 313, endPoint x: 538, endPoint y: 302, distance: 38.1
click at [400, 284] on form "Descripcion * Escriba aquí una descripcion Seleccionar Archivo Guardar" at bounding box center [589, 305] width 530 height 126
click at [409, 304] on input "Escriba aquí una descripcion" at bounding box center [506, 302] width 365 height 16
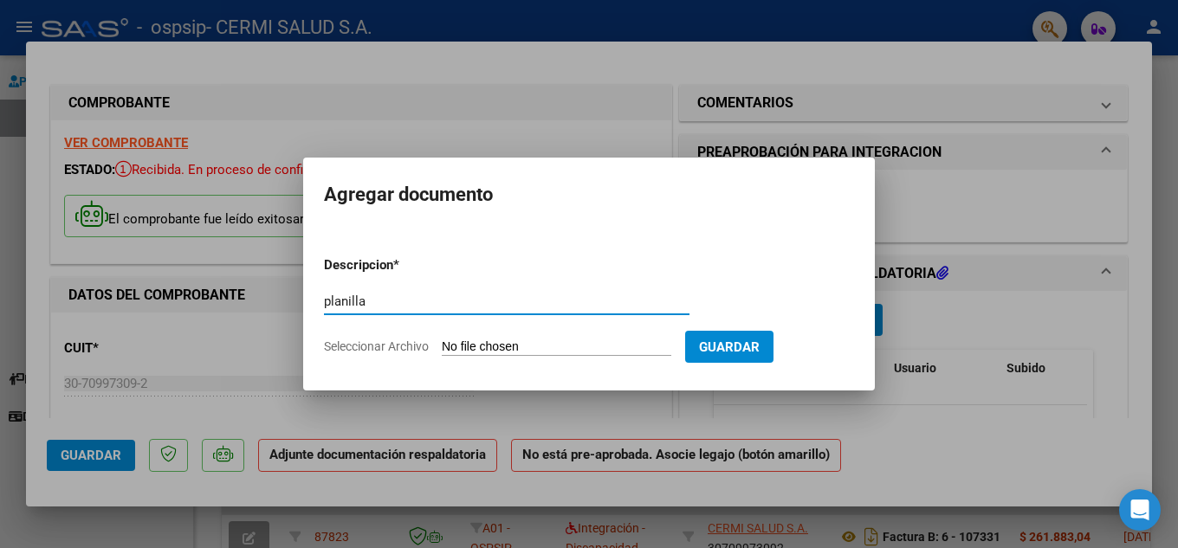
type input "planilla"
click at [530, 351] on input "Seleccionar Archivo" at bounding box center [556, 347] width 229 height 16
click at [546, 345] on input "Seleccionar Archivo" at bounding box center [556, 347] width 229 height 16
type input "C:\fakepath\[PERSON_NAME] (1).pdf"
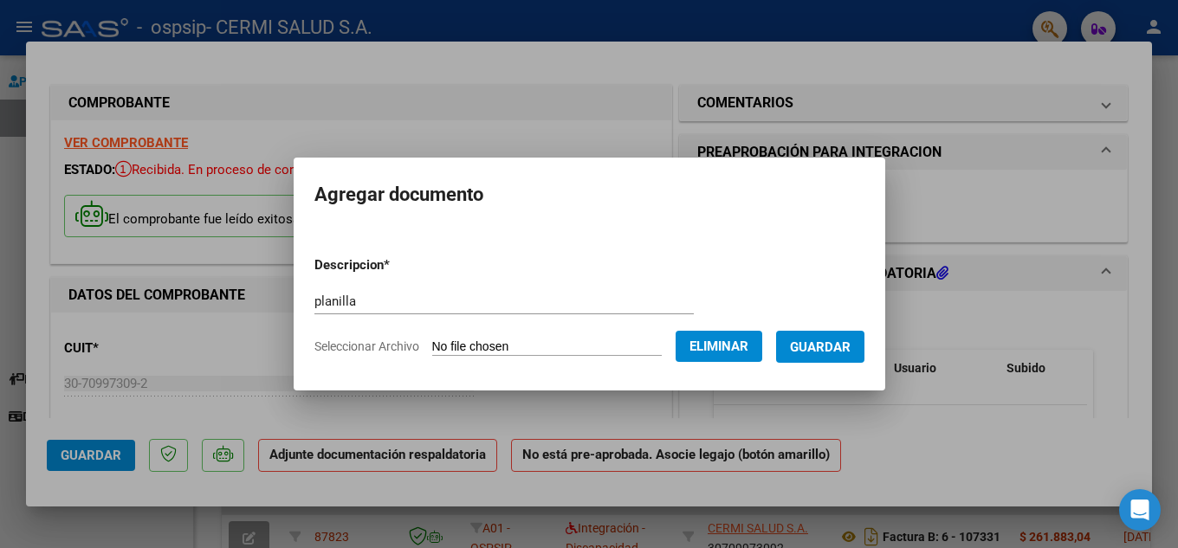
click at [817, 333] on button "Guardar" at bounding box center [820, 347] width 88 height 32
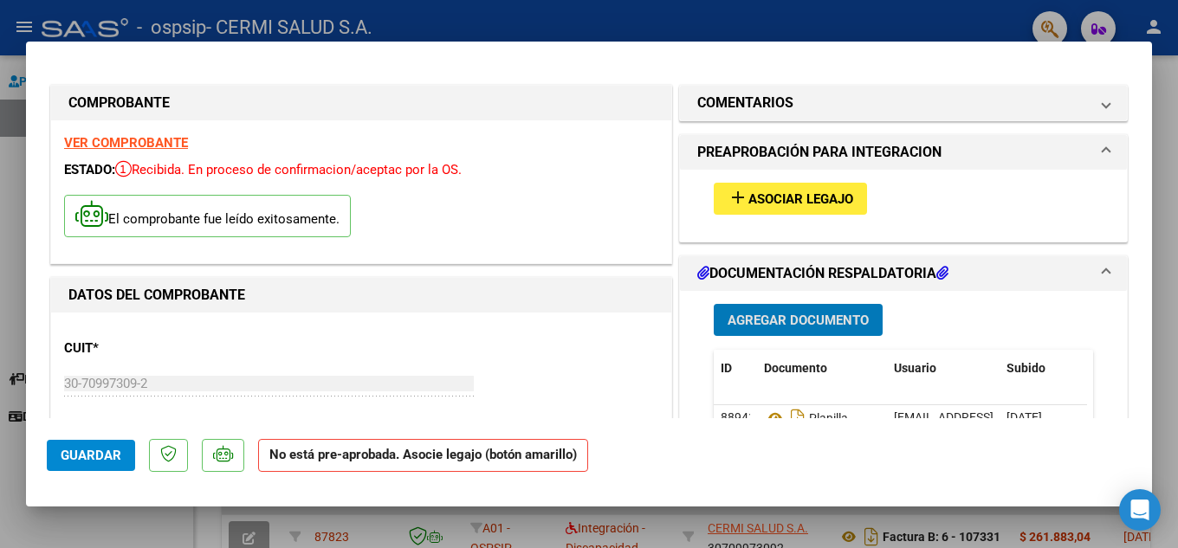
click at [718, 208] on button "add Asociar Legajo" at bounding box center [790, 199] width 153 height 32
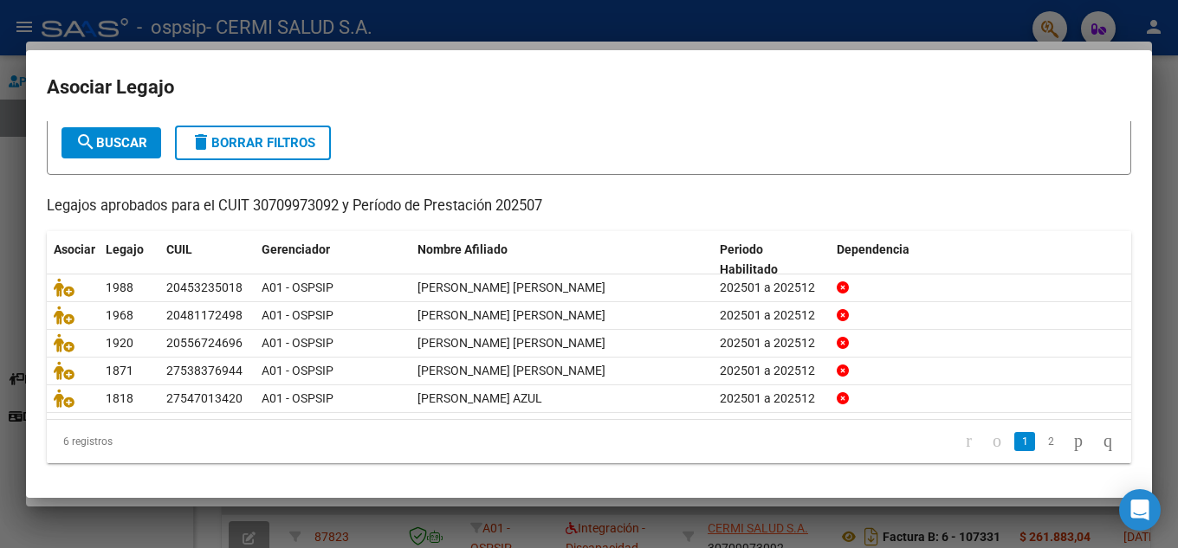
scroll to position [100, 0]
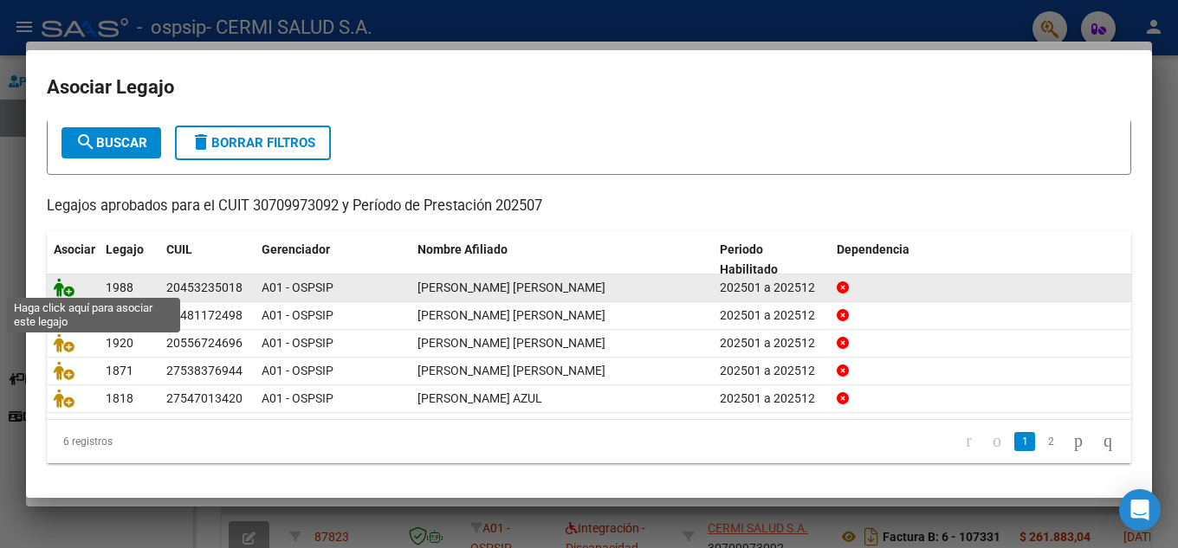
click at [67, 285] on icon at bounding box center [64, 287] width 21 height 19
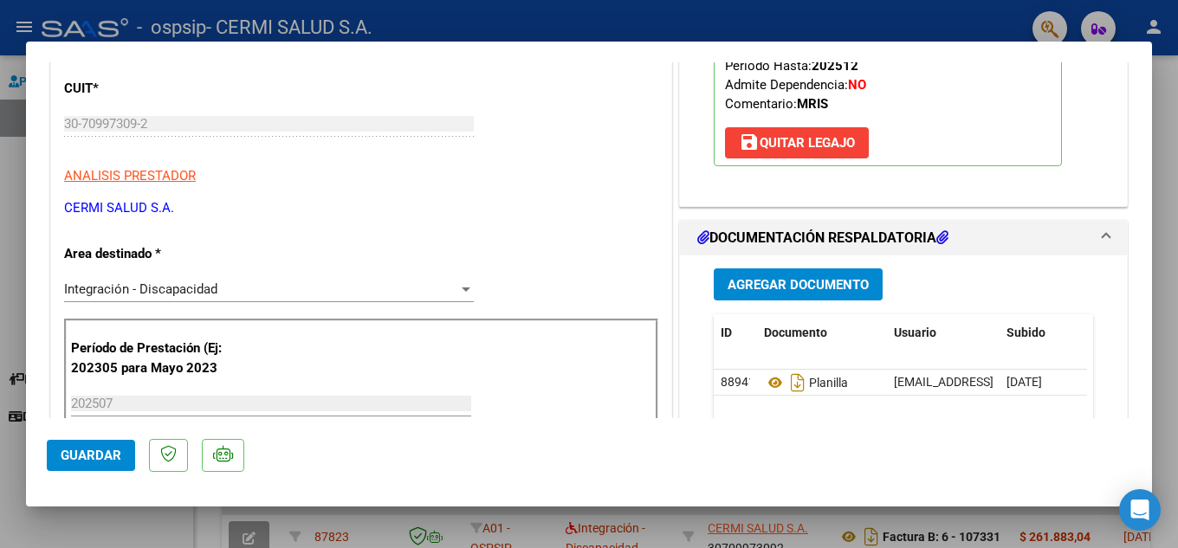
scroll to position [433, 0]
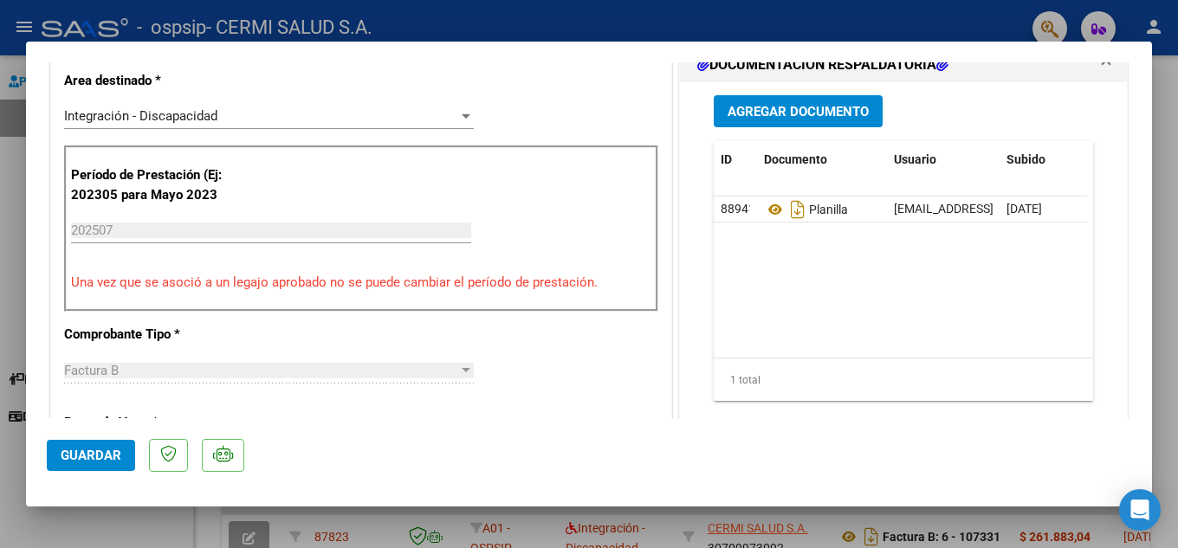
click at [12, 286] on div at bounding box center [589, 274] width 1178 height 548
type input "$ 0,00"
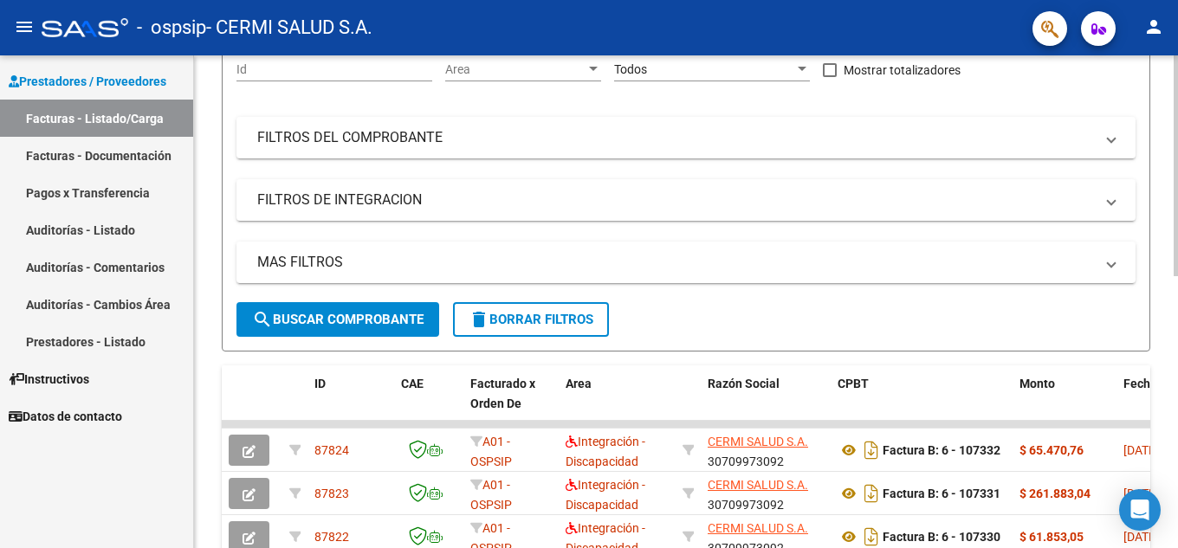
scroll to position [87, 0]
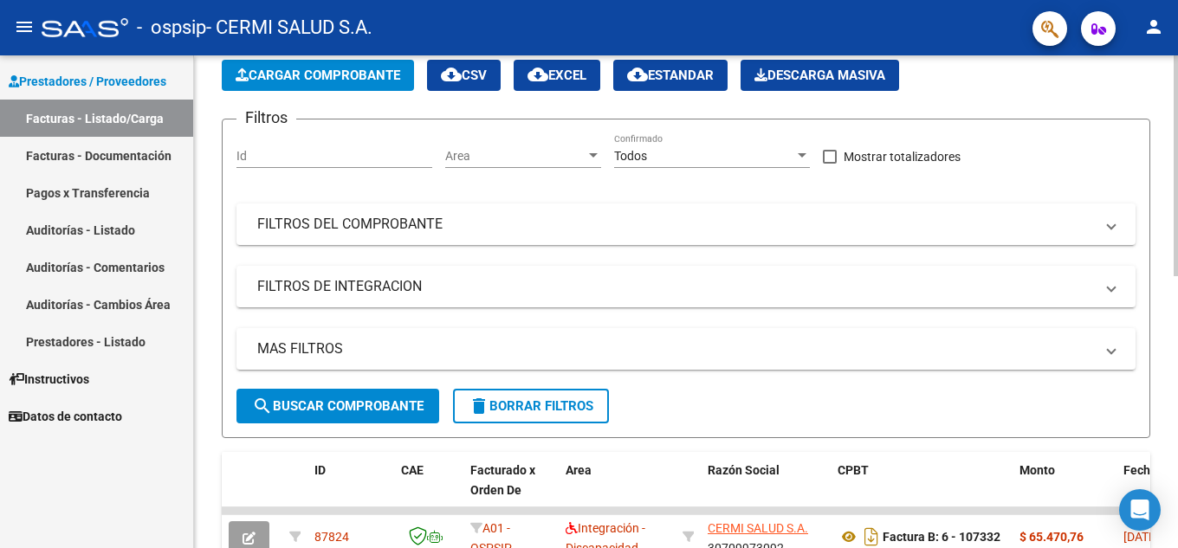
click at [343, 80] on span "Cargar Comprobante" at bounding box center [318, 76] width 165 height 16
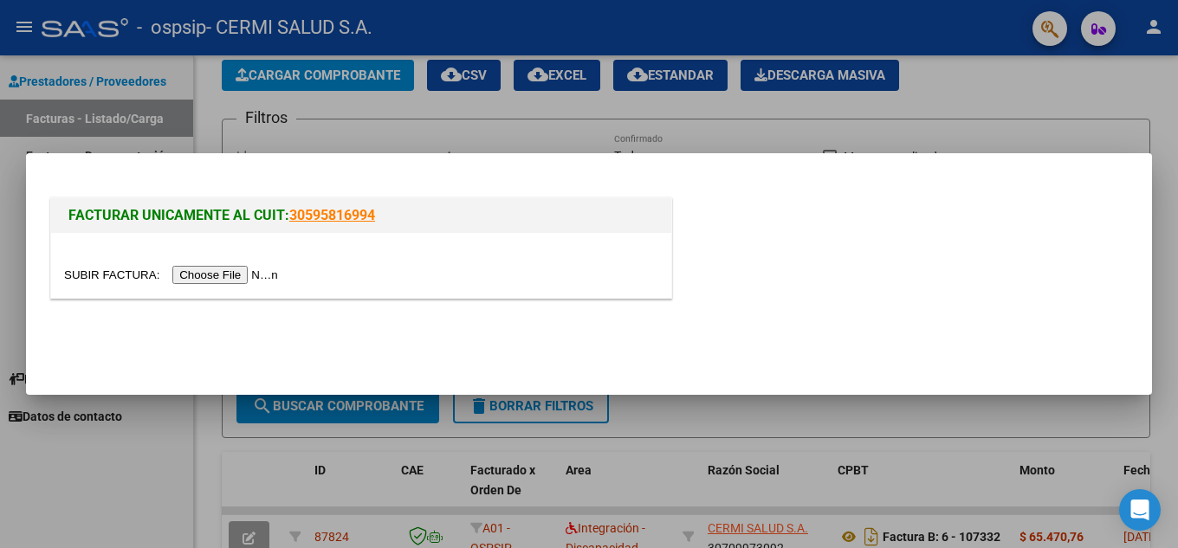
click at [264, 278] on input "file" at bounding box center [173, 275] width 219 height 18
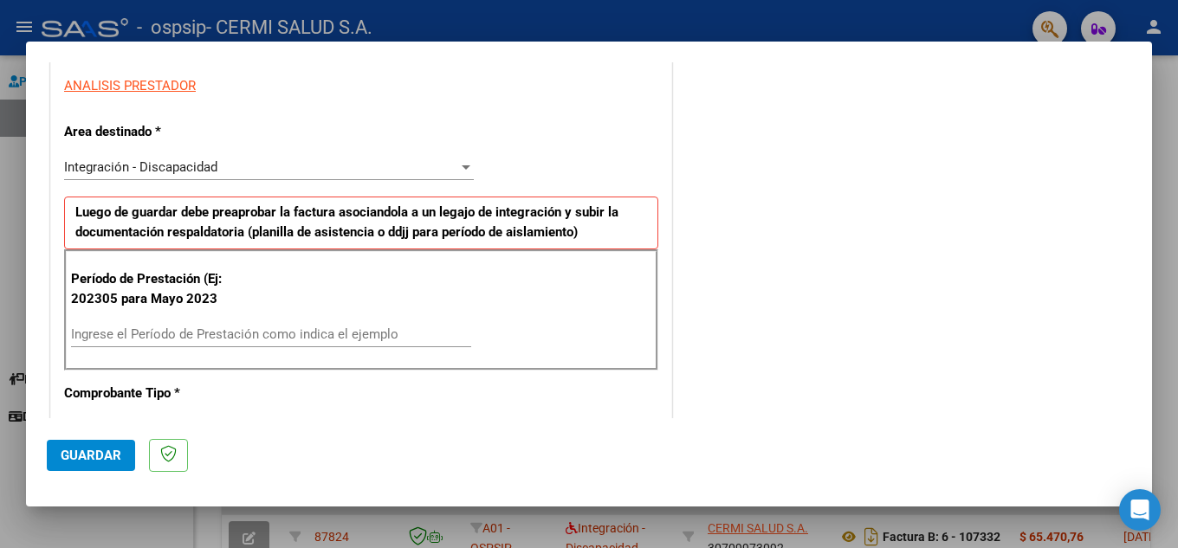
scroll to position [346, 0]
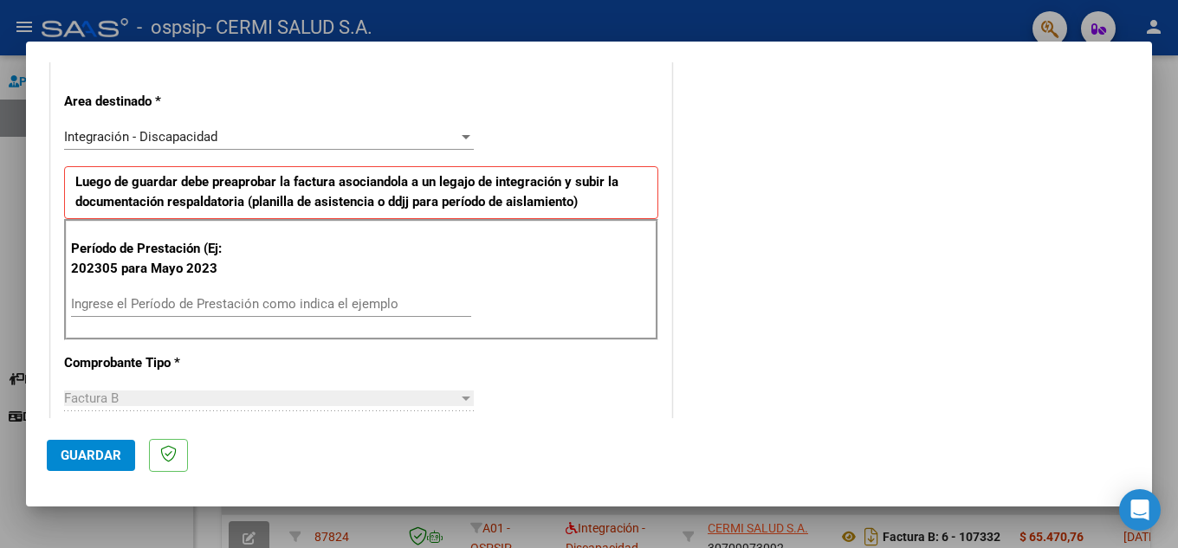
click at [339, 297] on input "Ingrese el Período de Prestación como indica el ejemplo" at bounding box center [271, 304] width 400 height 16
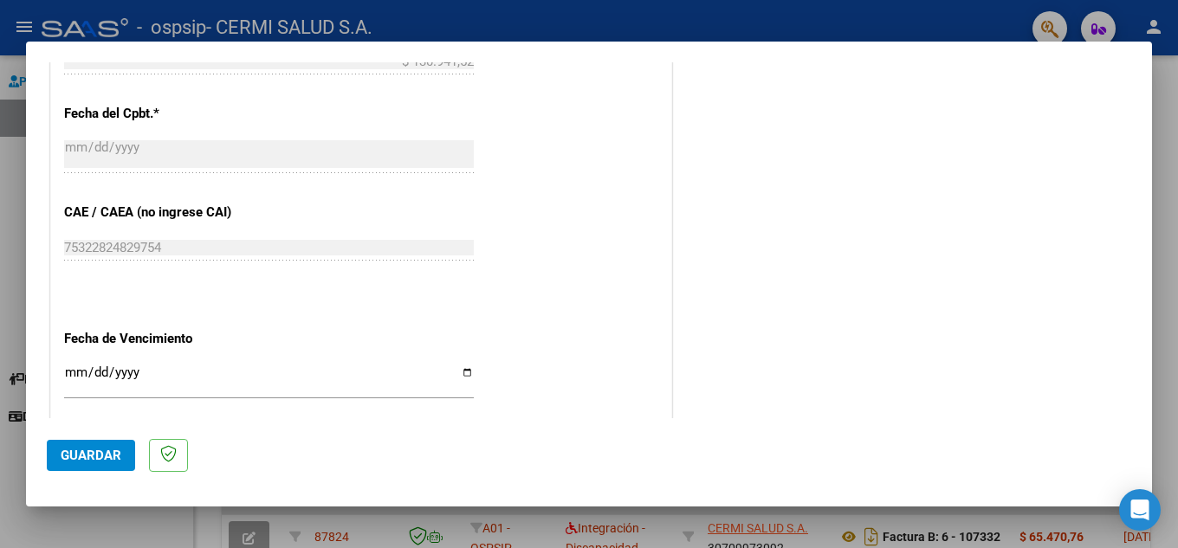
scroll to position [953, 0]
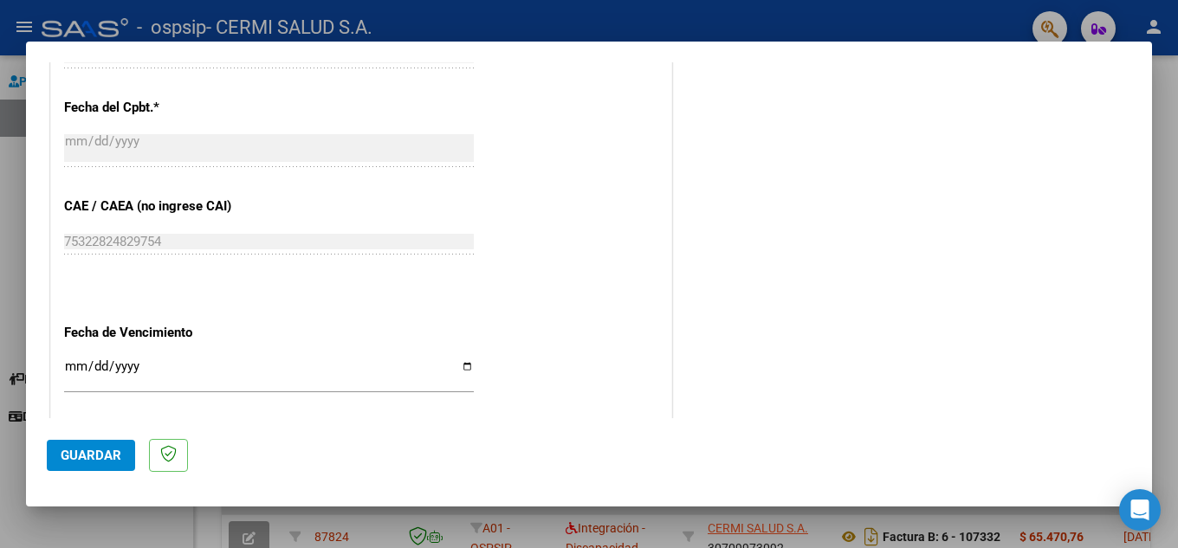
type input "202507"
click at [304, 361] on input "Ingresar la fecha" at bounding box center [269, 373] width 410 height 28
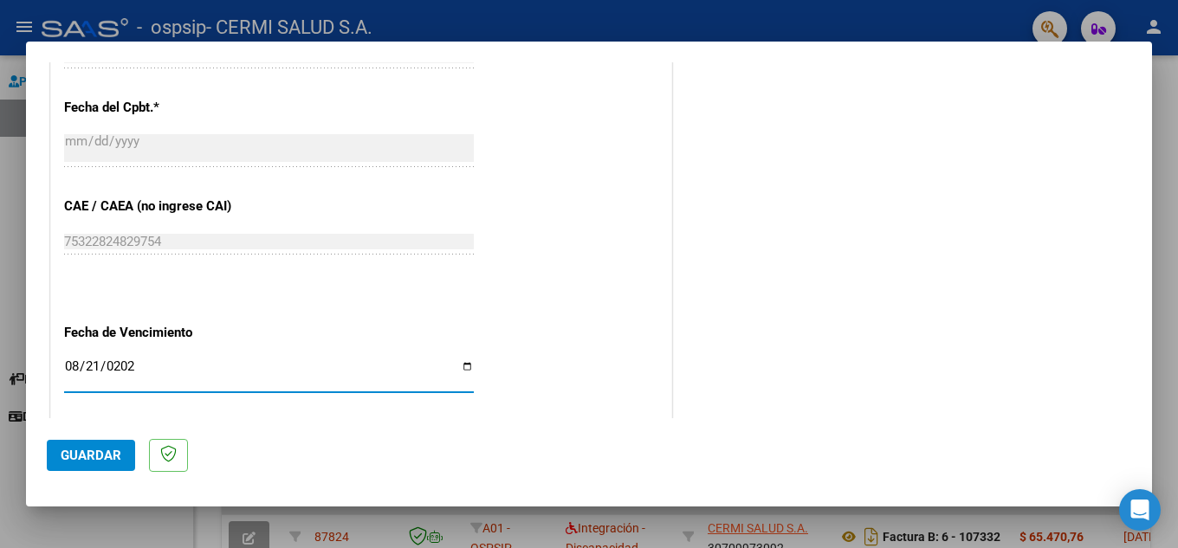
type input "[DATE]"
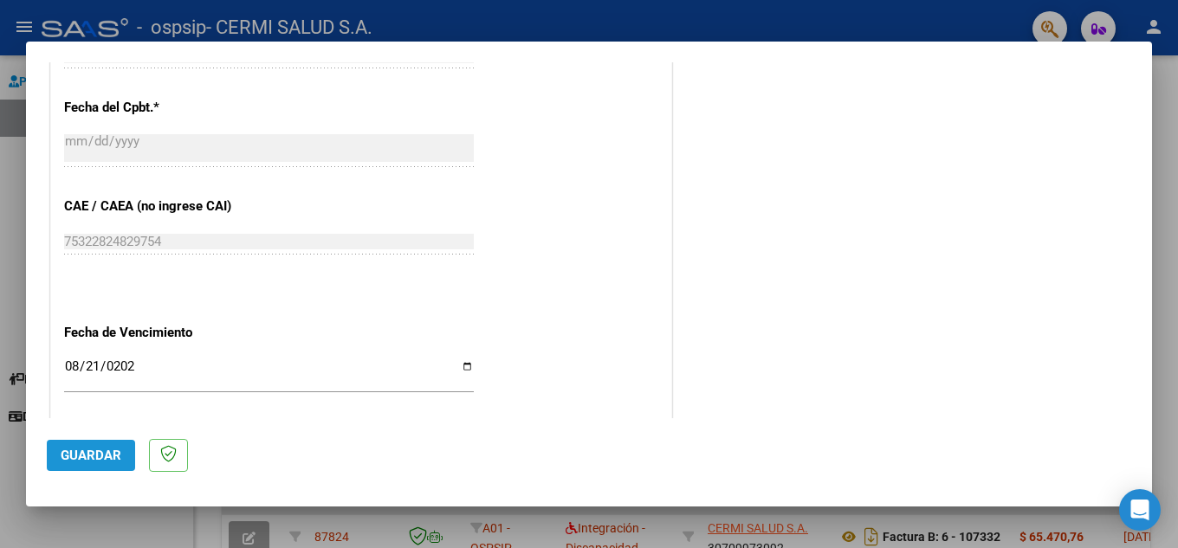
click at [126, 458] on button "Guardar" at bounding box center [91, 455] width 88 height 31
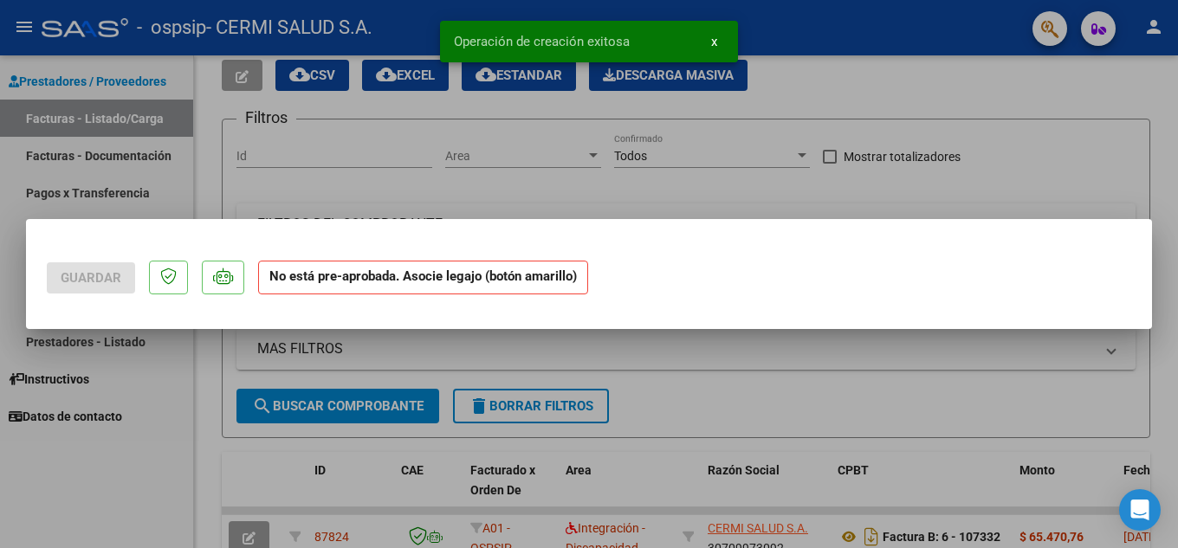
scroll to position [0, 0]
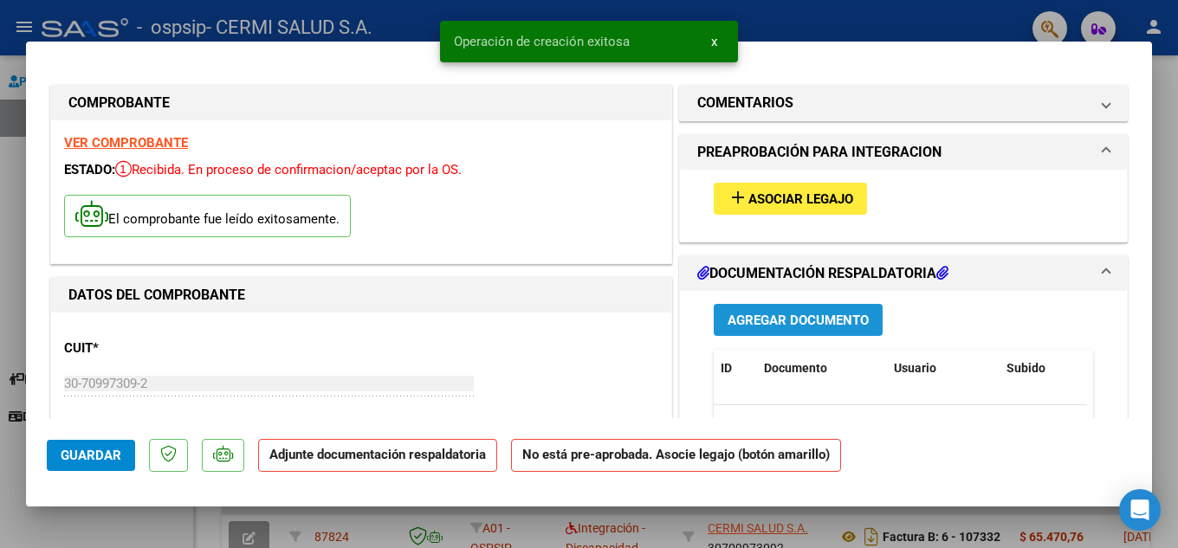
click at [727, 316] on span "Agregar Documento" at bounding box center [797, 321] width 141 height 16
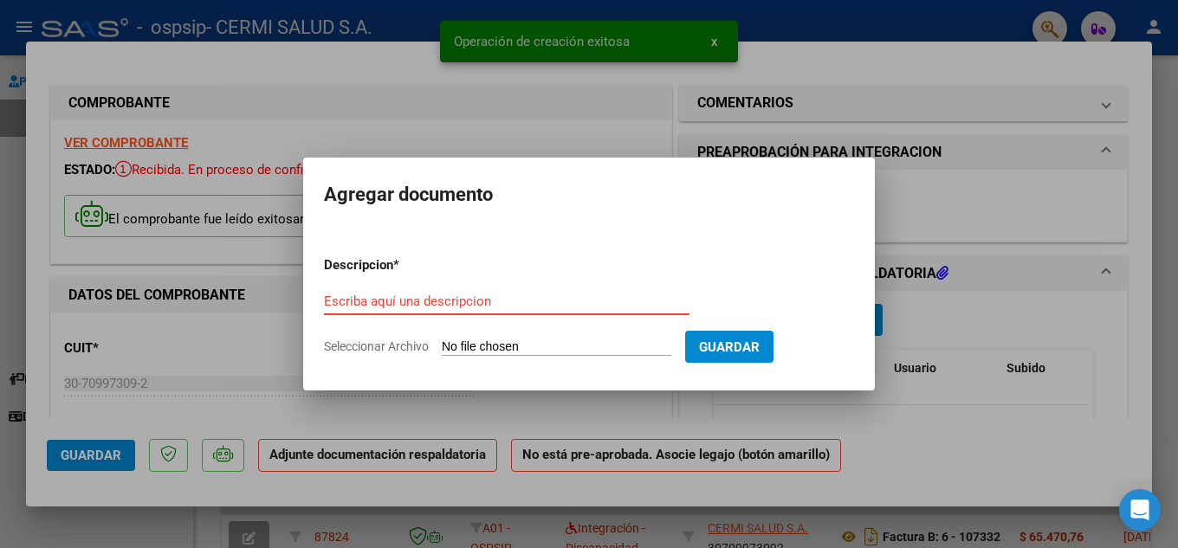
drag, startPoint x: 549, startPoint y: 309, endPoint x: 509, endPoint y: 293, distance: 43.1
click at [491, 311] on div "Escriba aquí una descripcion" at bounding box center [506, 301] width 365 height 26
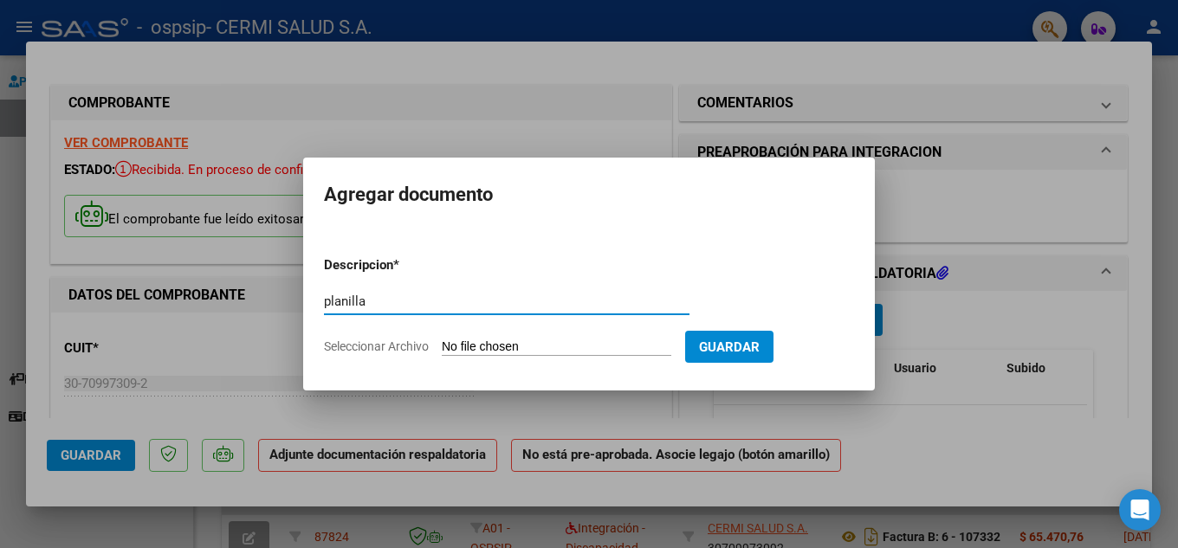
type input "planilla"
click at [475, 344] on input "Seleccionar Archivo" at bounding box center [556, 347] width 229 height 16
click at [527, 298] on input "planilla" at bounding box center [506, 302] width 365 height 16
click at [488, 332] on form "Descripcion * planilla Escriba aquí una descripcion Seleccionar Archivo Guardar" at bounding box center [589, 305] width 530 height 126
click at [478, 343] on input "Seleccionar Archivo" at bounding box center [556, 347] width 229 height 16
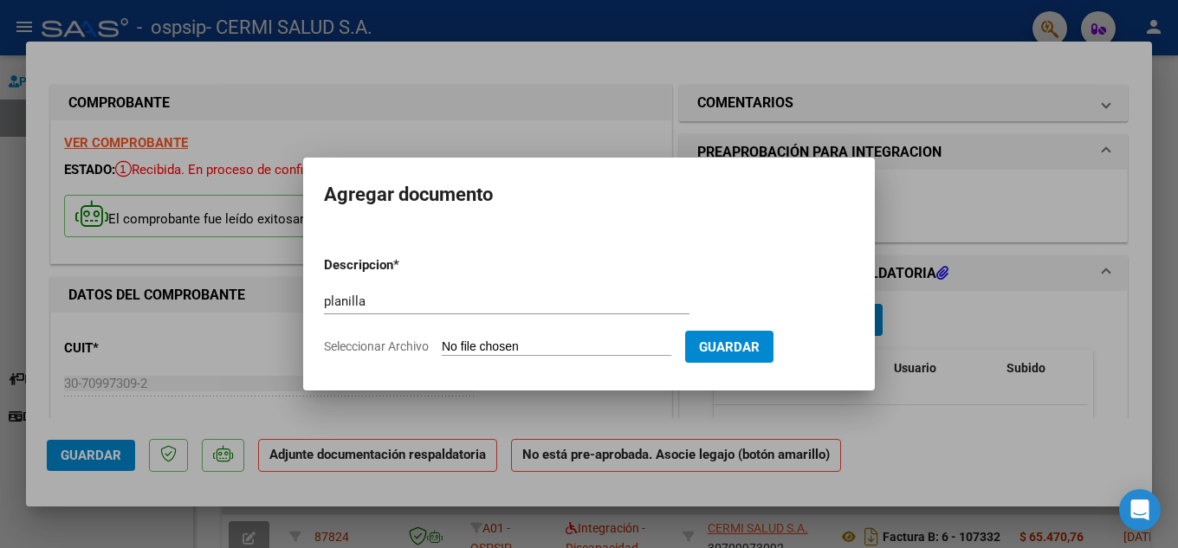
type input "C:\fakepath\[PERSON_NAME] (1).pdf"
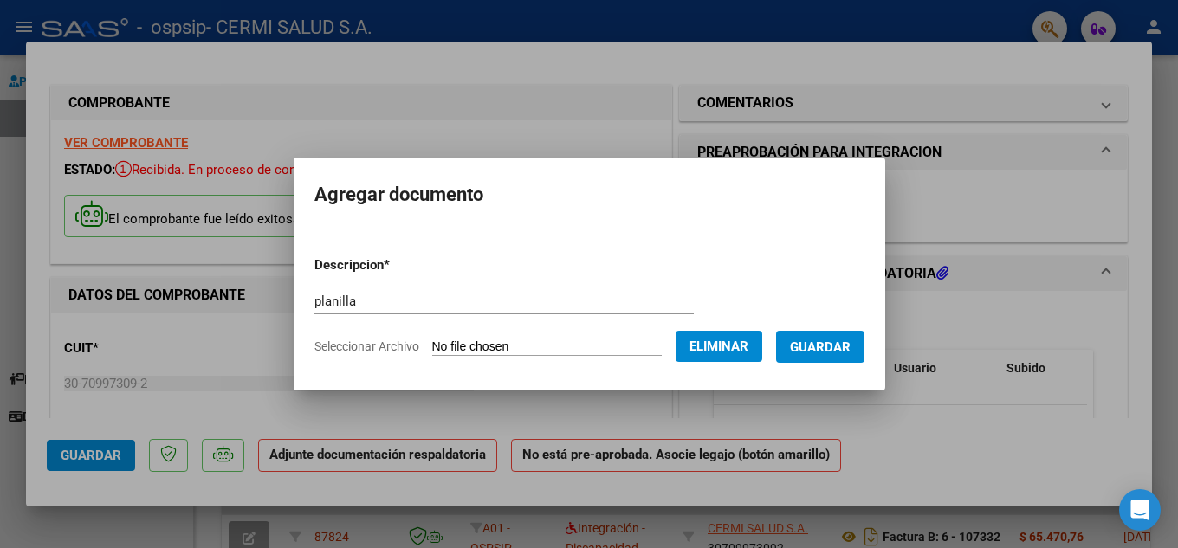
click at [826, 352] on span "Guardar" at bounding box center [820, 347] width 61 height 16
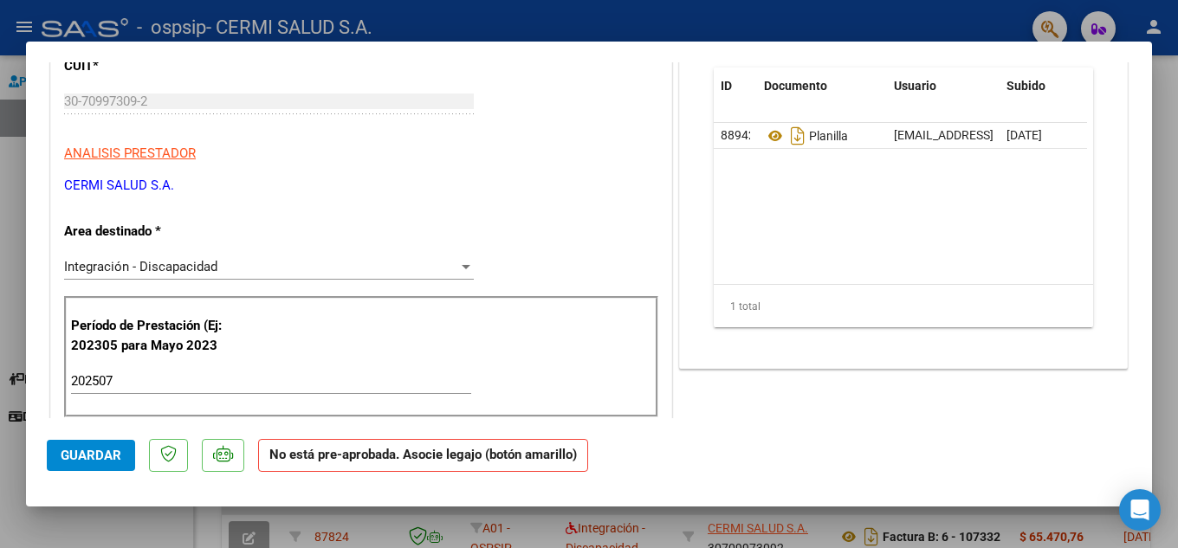
scroll to position [23, 0]
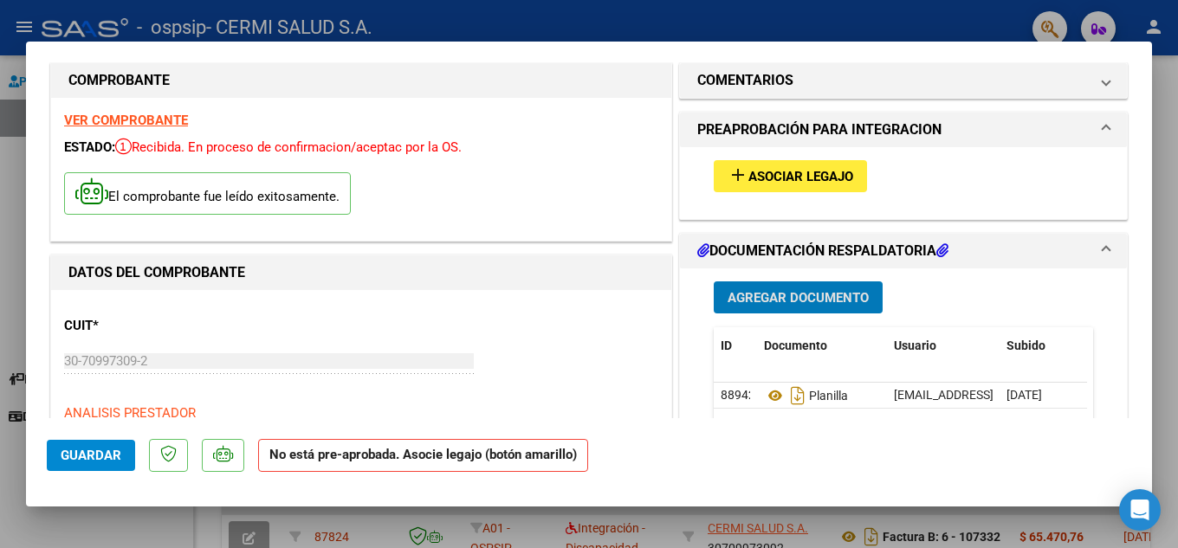
click at [740, 170] on mat-icon "add" at bounding box center [737, 175] width 21 height 21
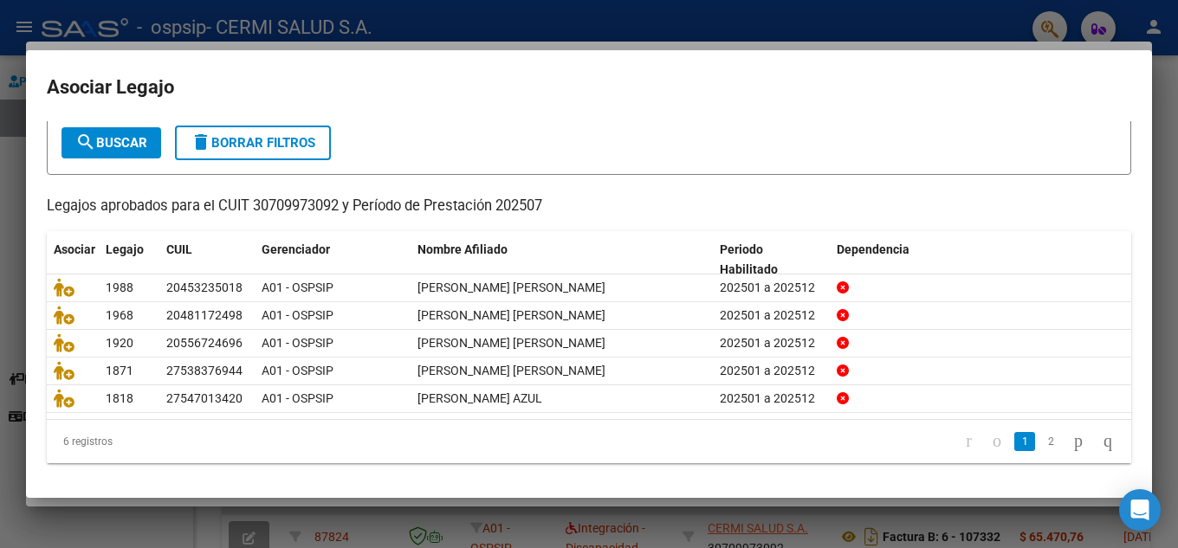
scroll to position [100, 0]
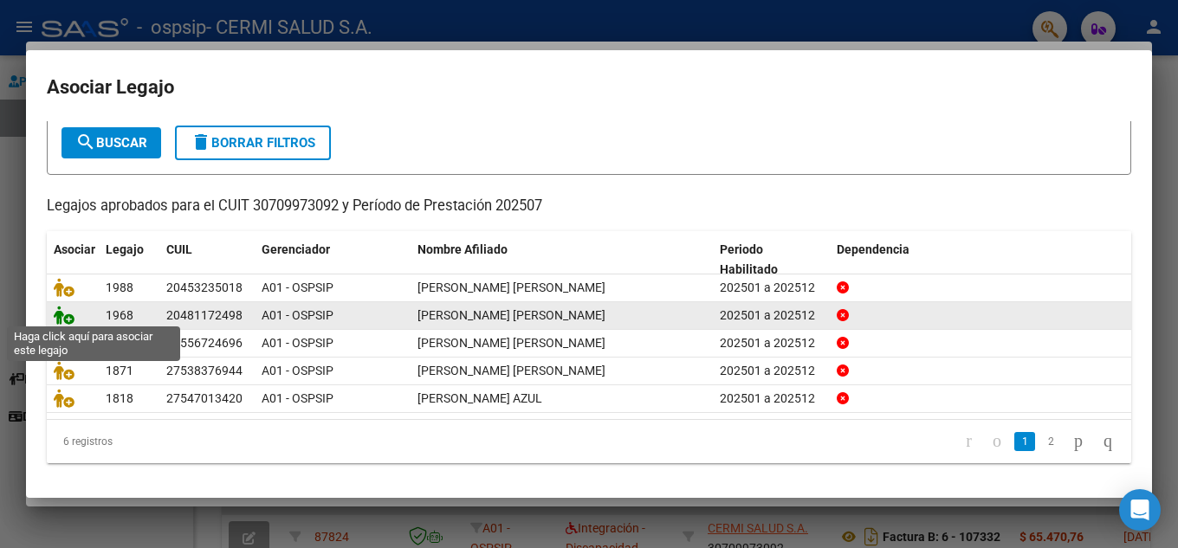
click at [60, 314] on icon at bounding box center [64, 315] width 21 height 19
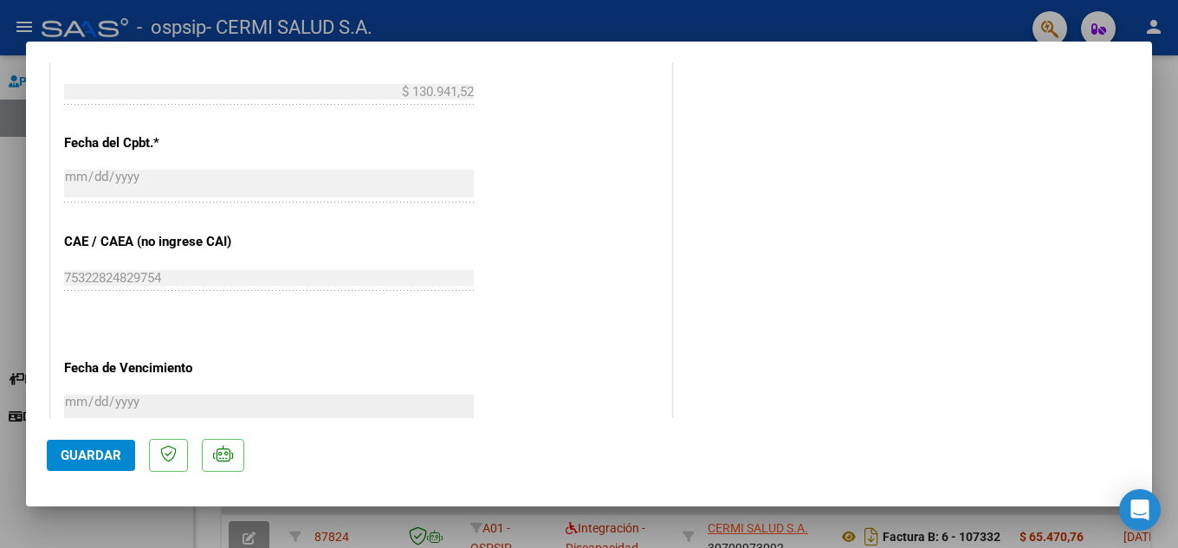
scroll to position [1194, 0]
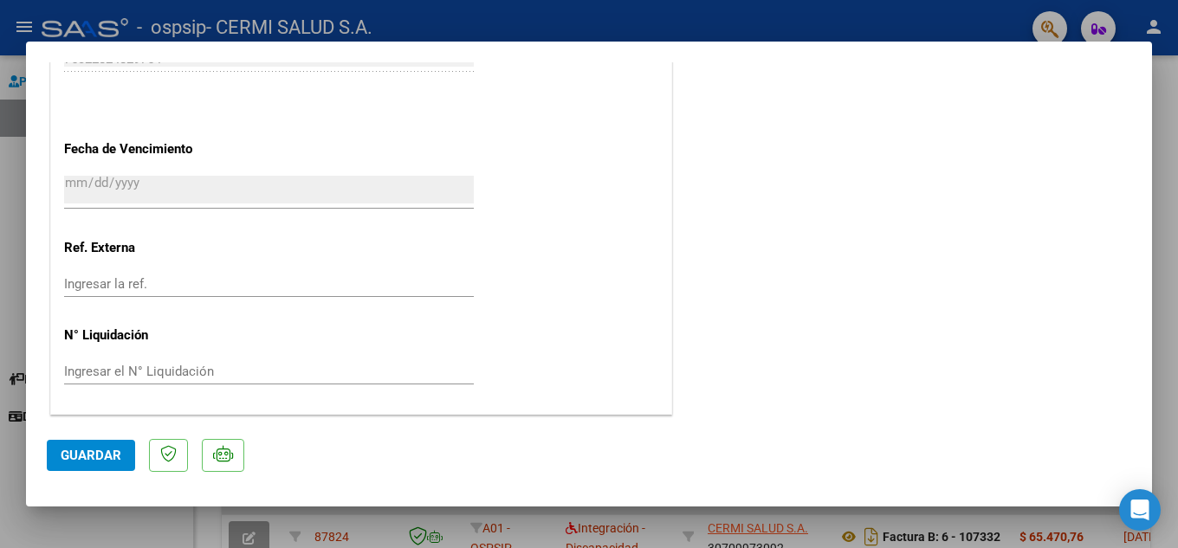
click at [0, 300] on div at bounding box center [589, 274] width 1178 height 548
type input "$ 0,00"
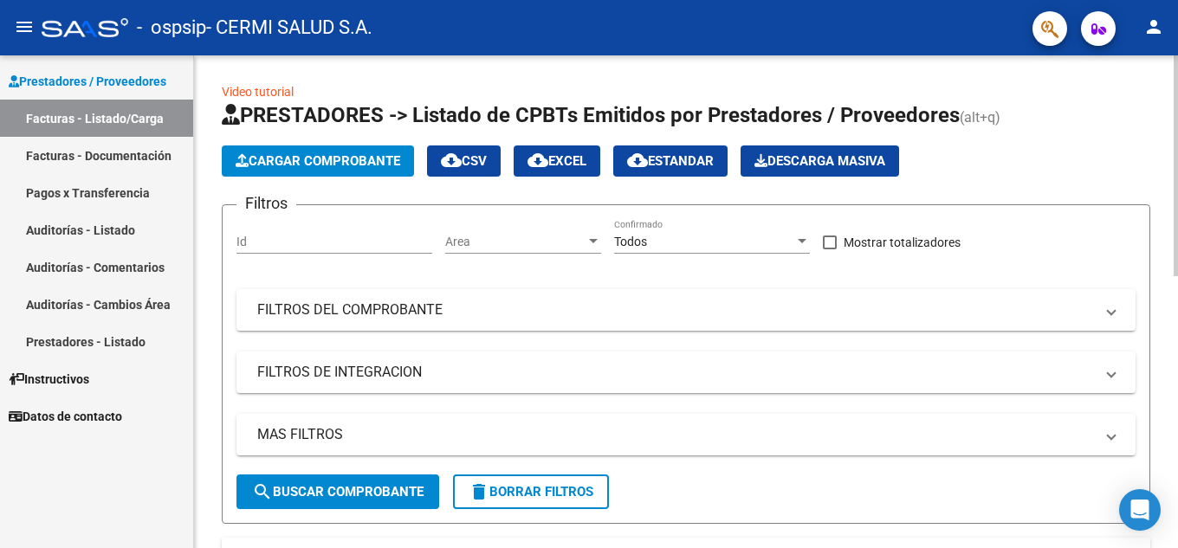
scroll to position [0, 0]
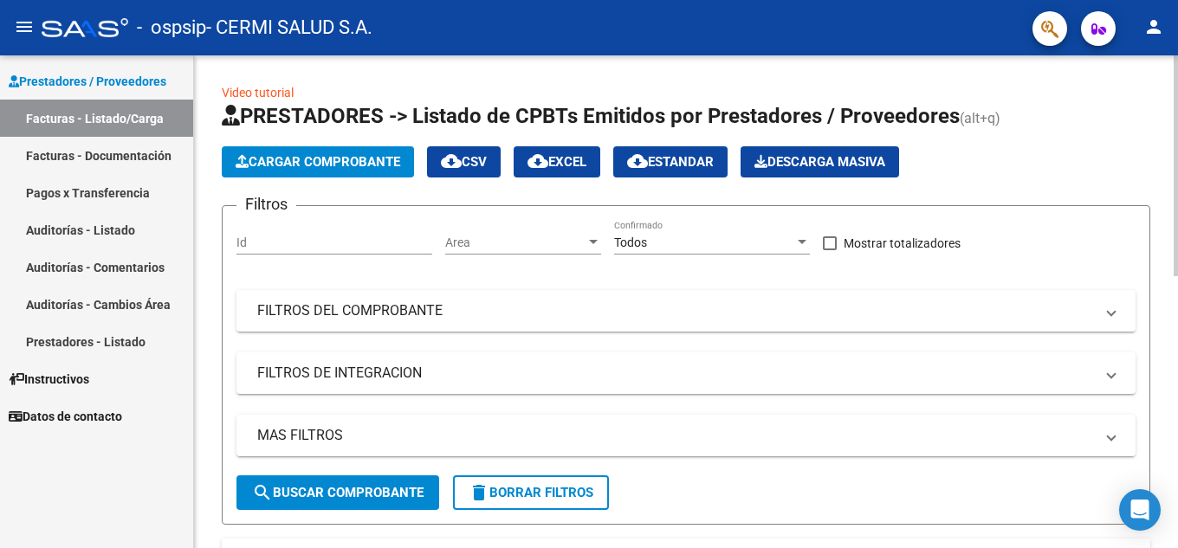
click at [385, 159] on span "Cargar Comprobante" at bounding box center [318, 162] width 165 height 16
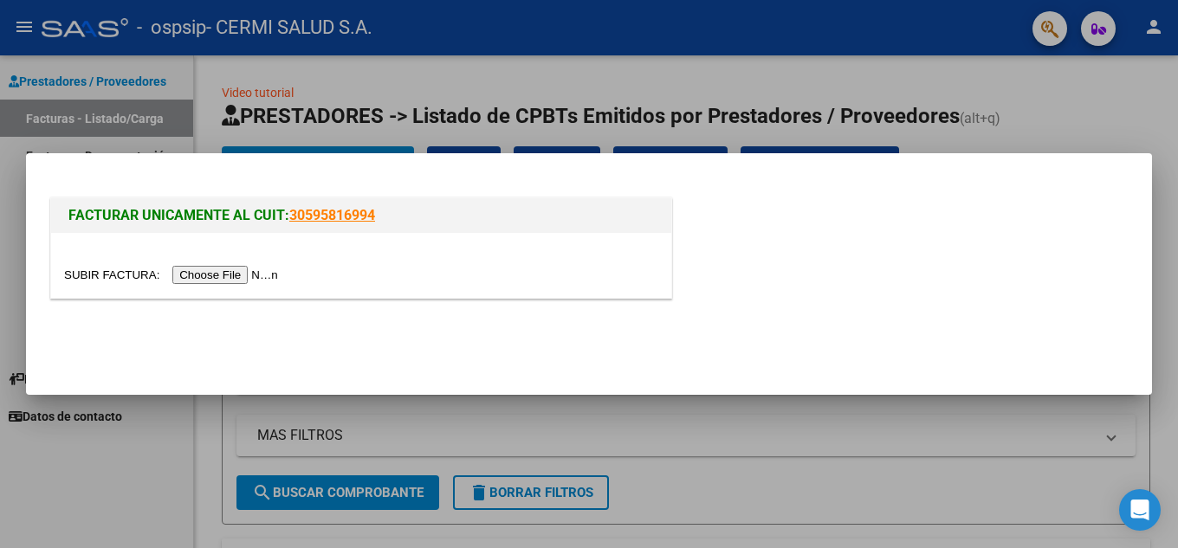
click at [283, 271] on input "file" at bounding box center [173, 275] width 219 height 18
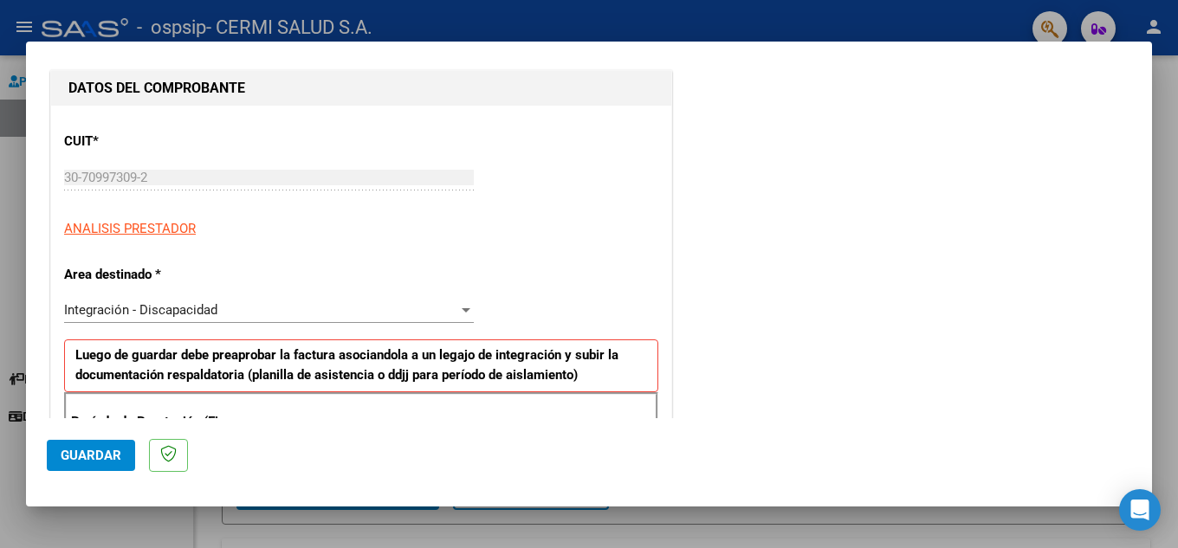
scroll to position [433, 0]
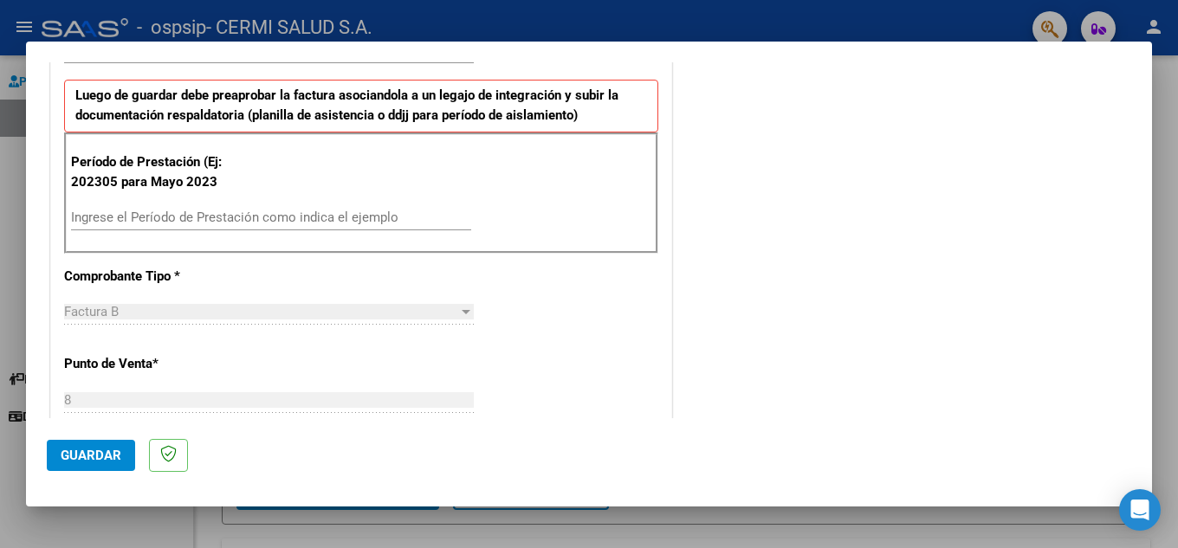
click at [357, 220] on input "Ingrese el Período de Prestación como indica el ejemplo" at bounding box center [271, 218] width 400 height 16
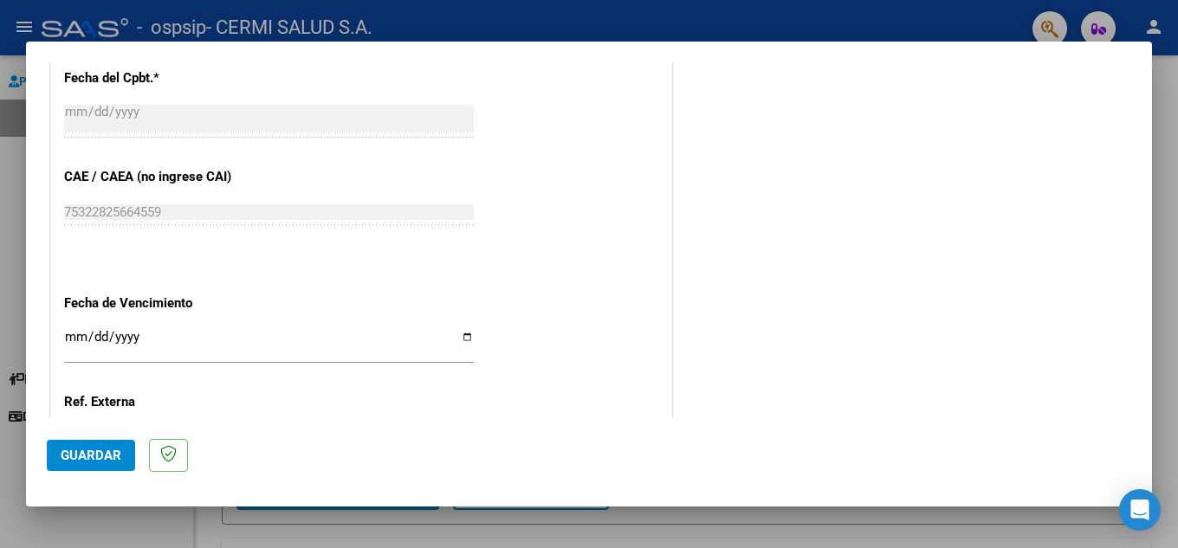
scroll to position [1135, 0]
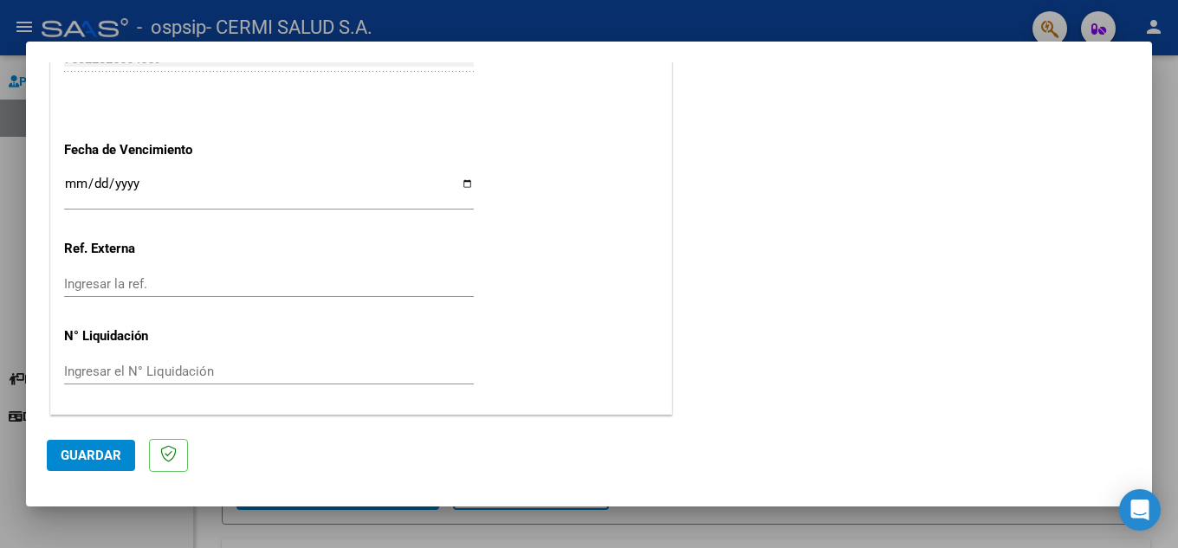
type input "202507"
click at [378, 205] on div "Ingresar la fecha" at bounding box center [269, 190] width 410 height 37
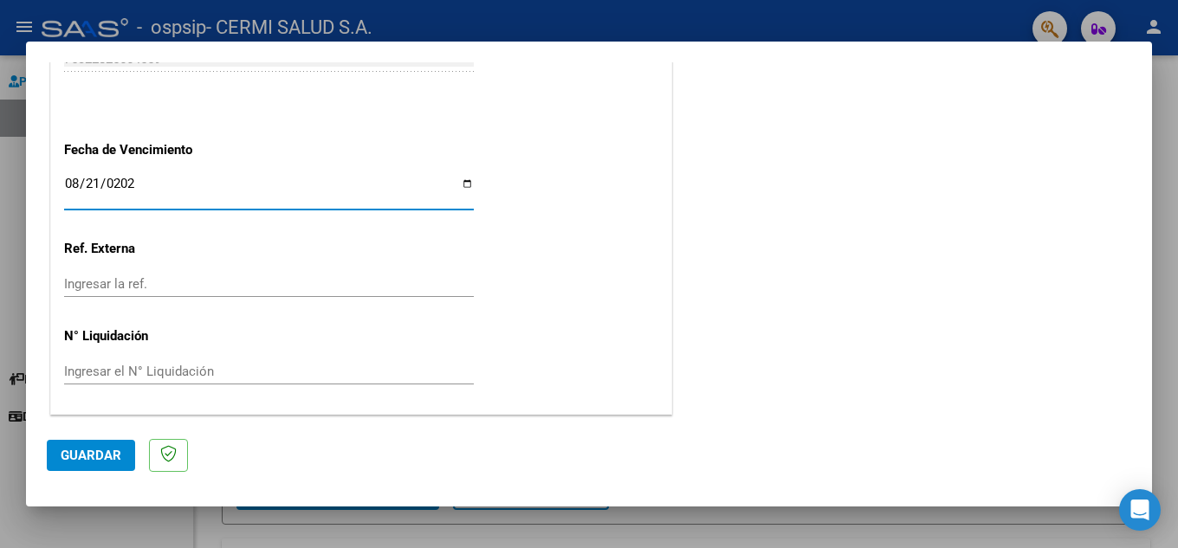
type input "[DATE]"
click at [127, 441] on button "Guardar" at bounding box center [91, 455] width 88 height 31
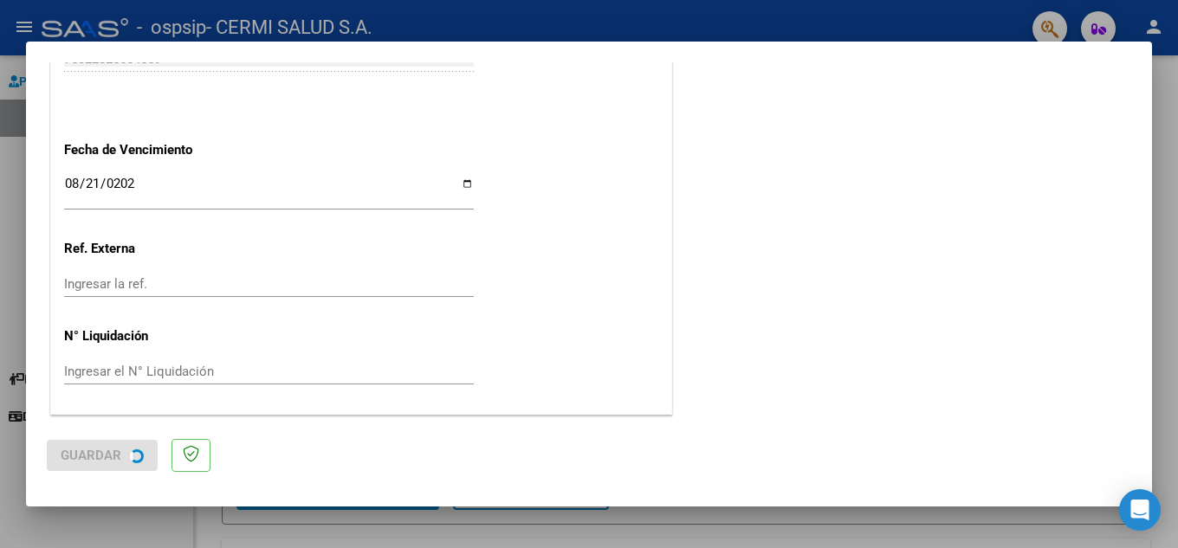
scroll to position [0, 0]
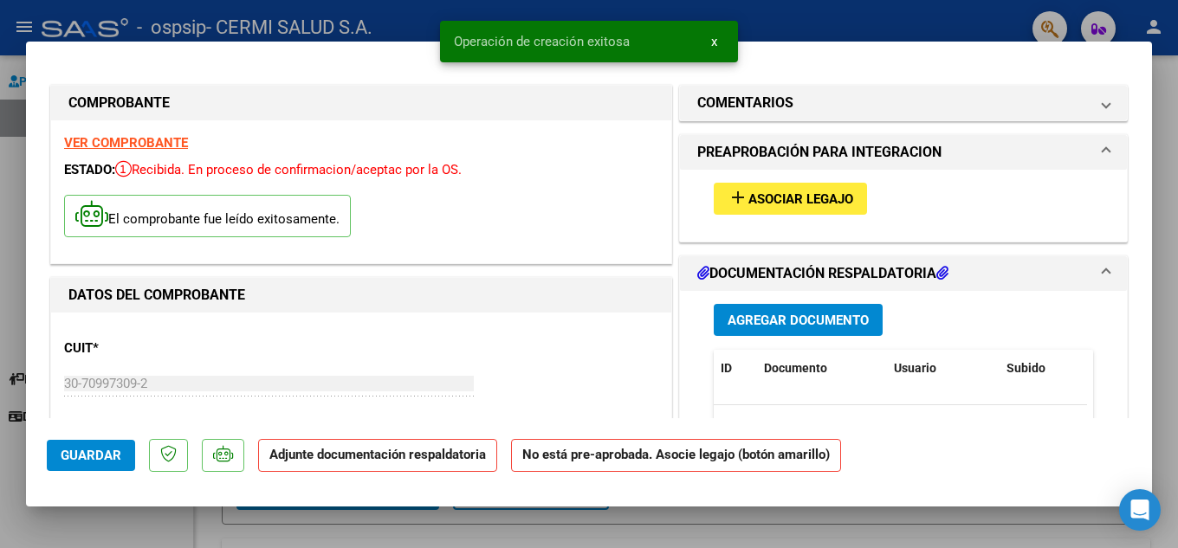
click at [743, 320] on span "Agregar Documento" at bounding box center [797, 321] width 141 height 16
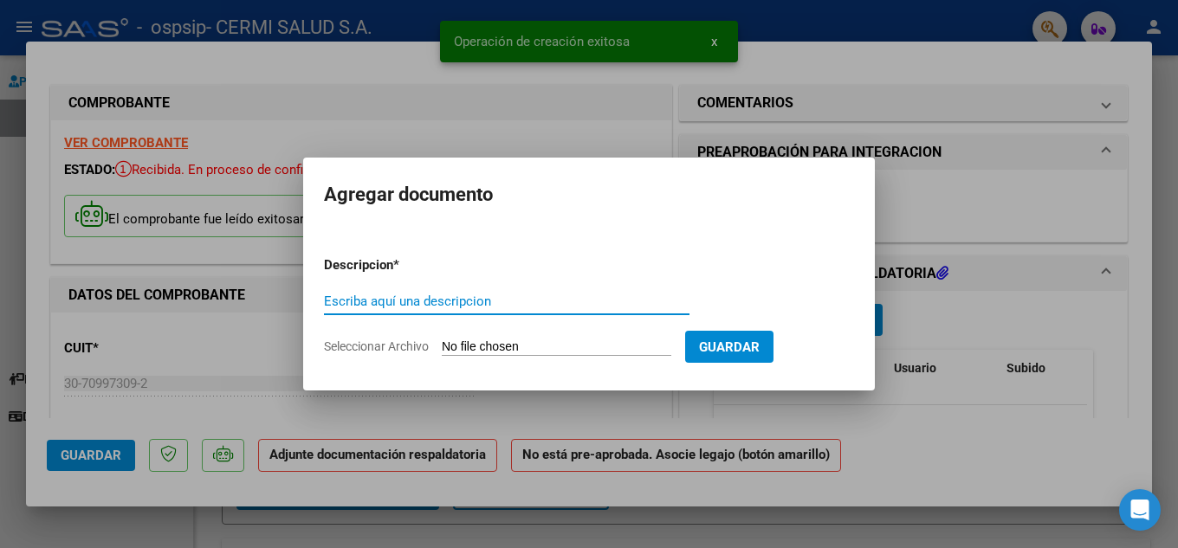
click at [582, 308] on div "Escriba aquí una descripcion" at bounding box center [506, 301] width 365 height 26
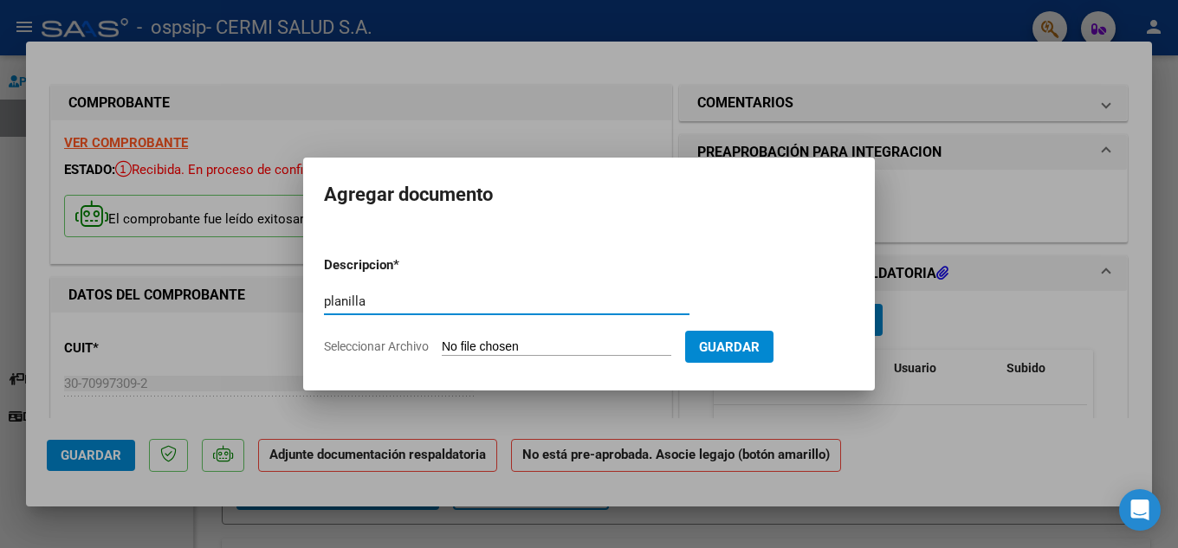
type input "planilla"
click at [566, 346] on input "Seleccionar Archivo" at bounding box center [556, 347] width 229 height 16
type input "C:\fakepath\[PERSON_NAME]-ospsip.pdf"
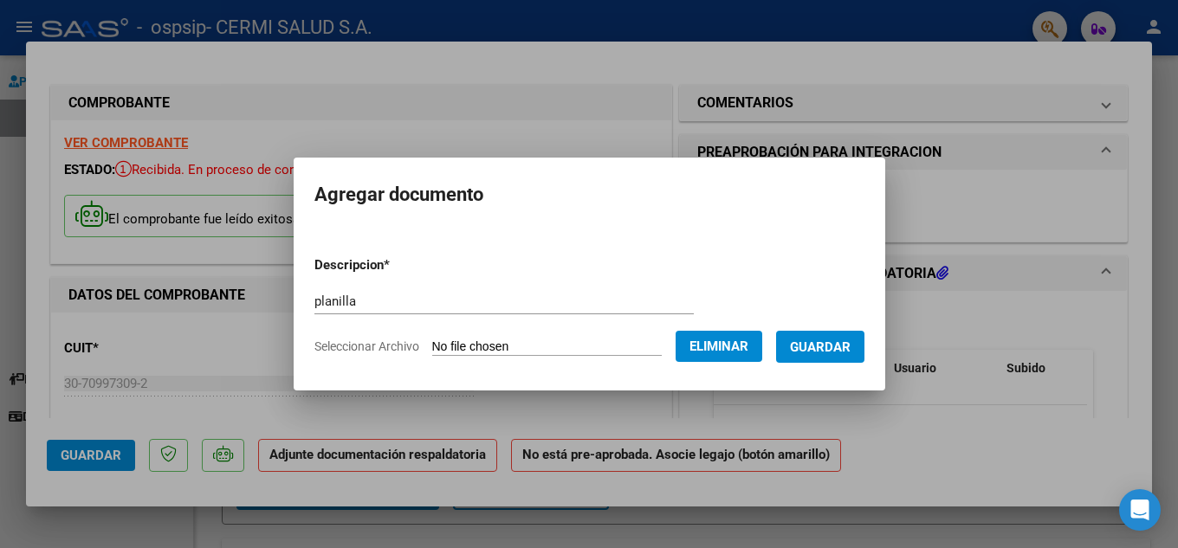
click at [809, 344] on span "Guardar" at bounding box center [820, 347] width 61 height 16
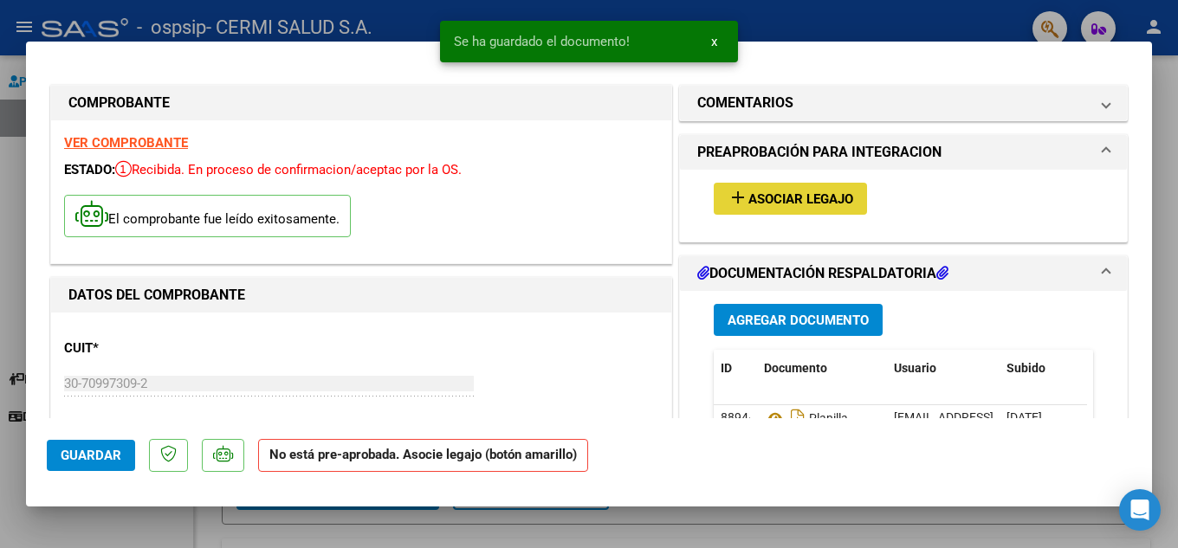
click at [722, 186] on button "add Asociar Legajo" at bounding box center [790, 199] width 153 height 32
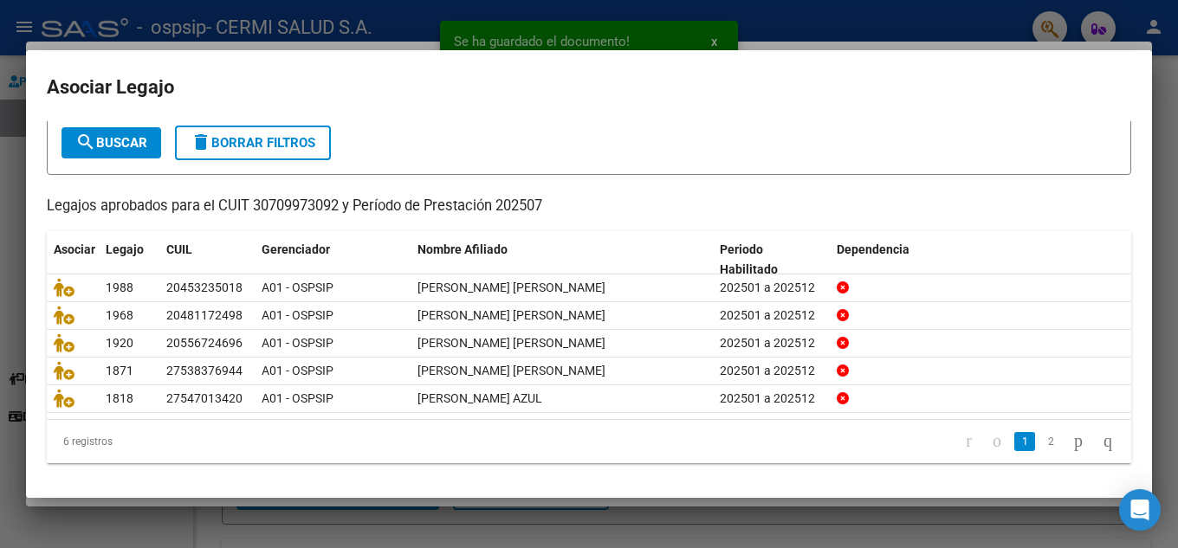
scroll to position [100, 0]
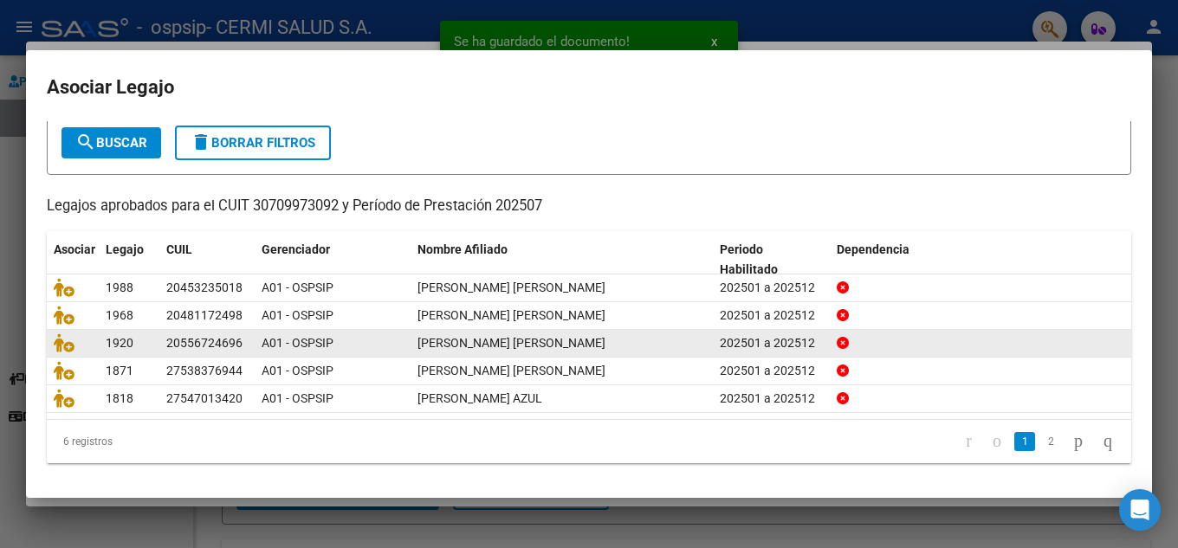
click at [53, 343] on datatable-body-cell at bounding box center [73, 343] width 52 height 27
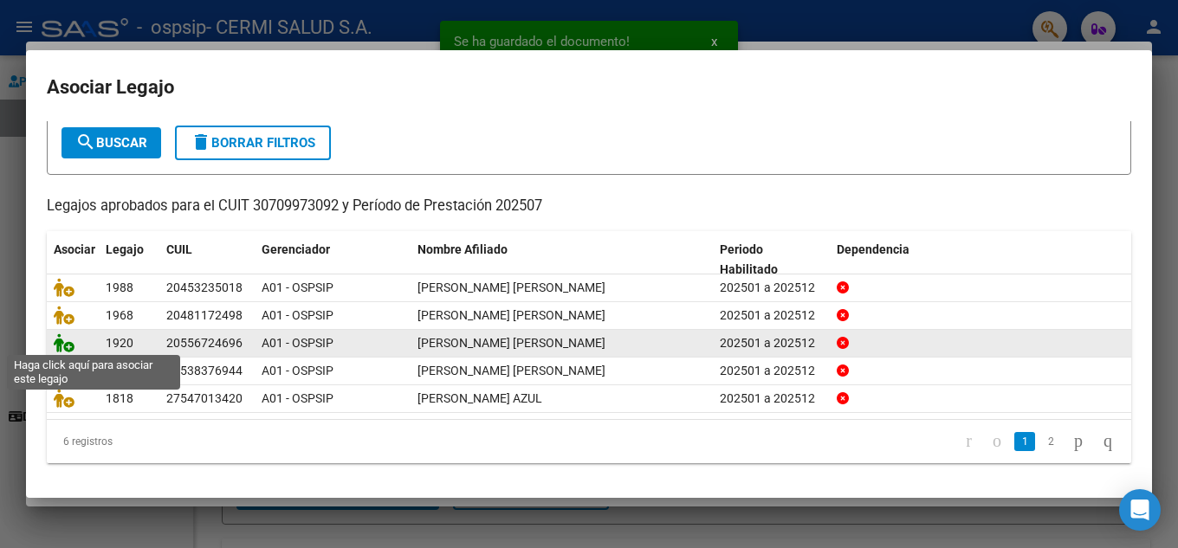
click at [63, 338] on icon at bounding box center [64, 342] width 21 height 19
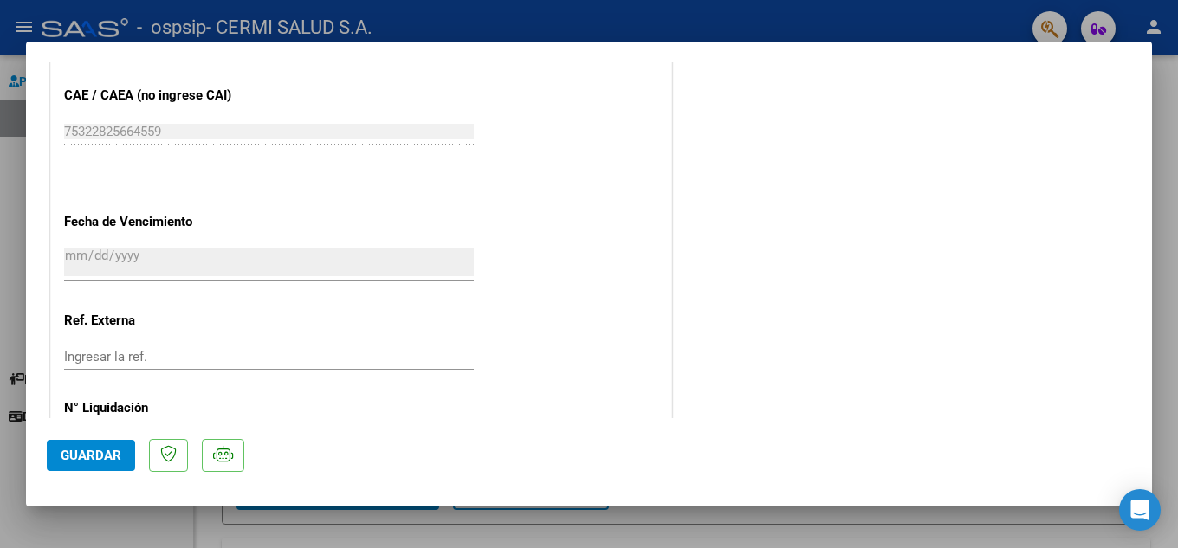
scroll to position [1194, 0]
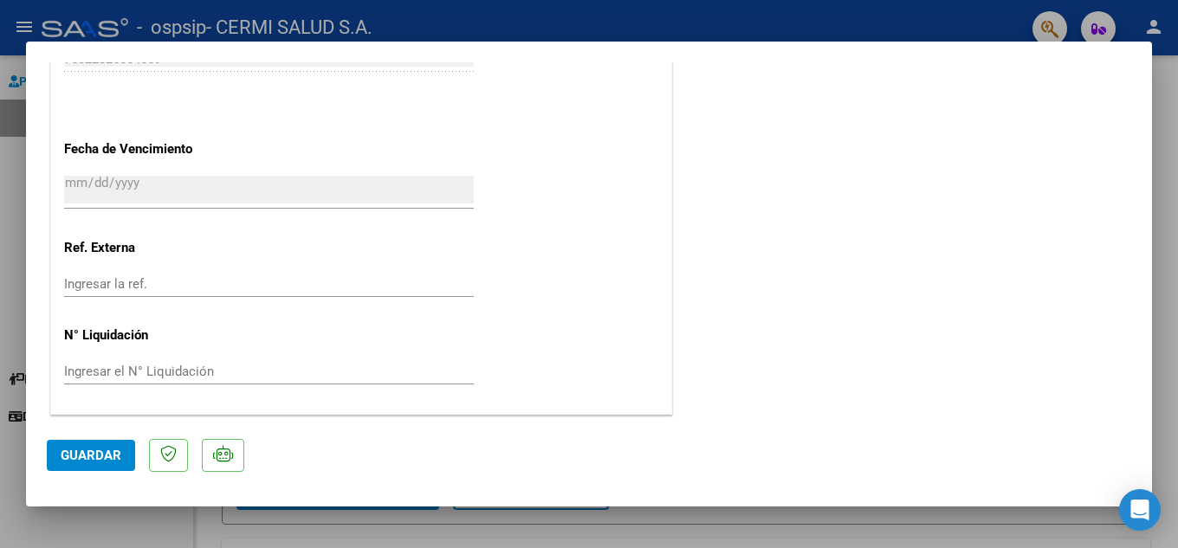
click at [0, 276] on div at bounding box center [589, 274] width 1178 height 548
type input "$ 0,00"
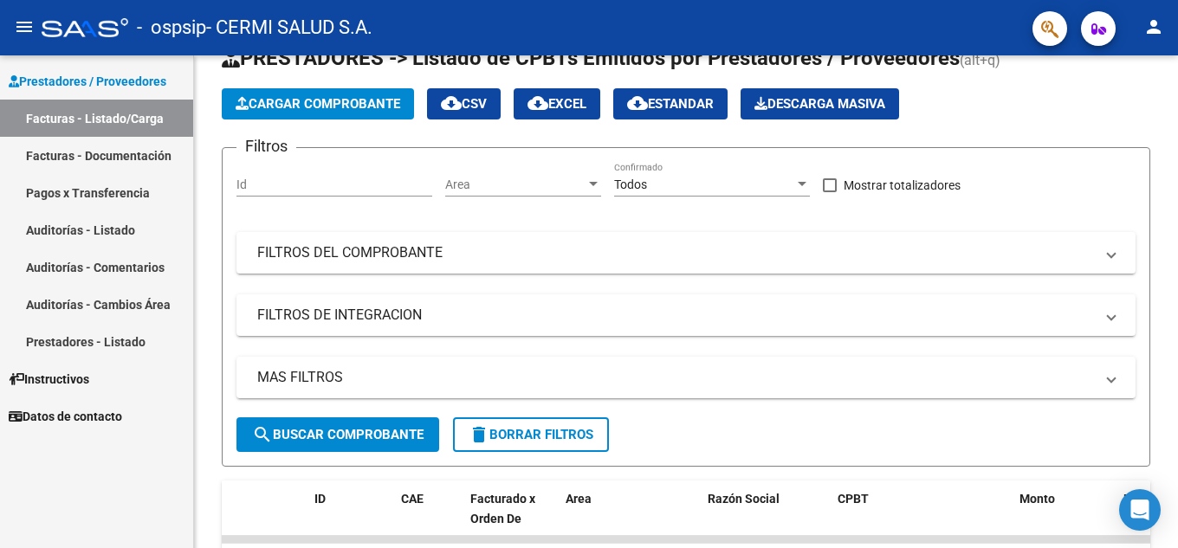
scroll to position [87, 0]
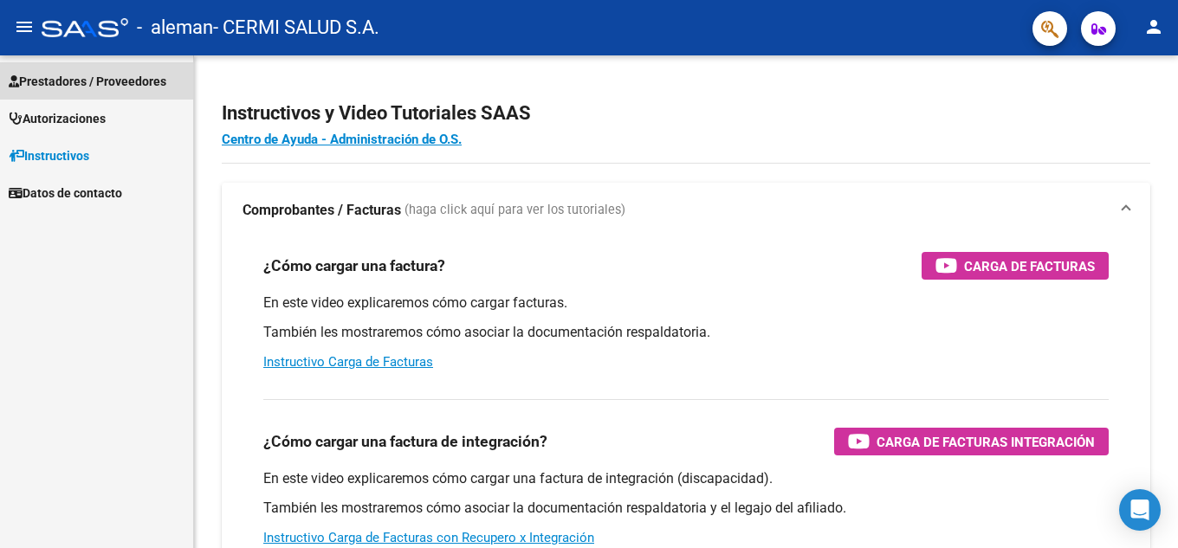
click at [83, 81] on span "Prestadores / Proveedores" at bounding box center [88, 81] width 158 height 19
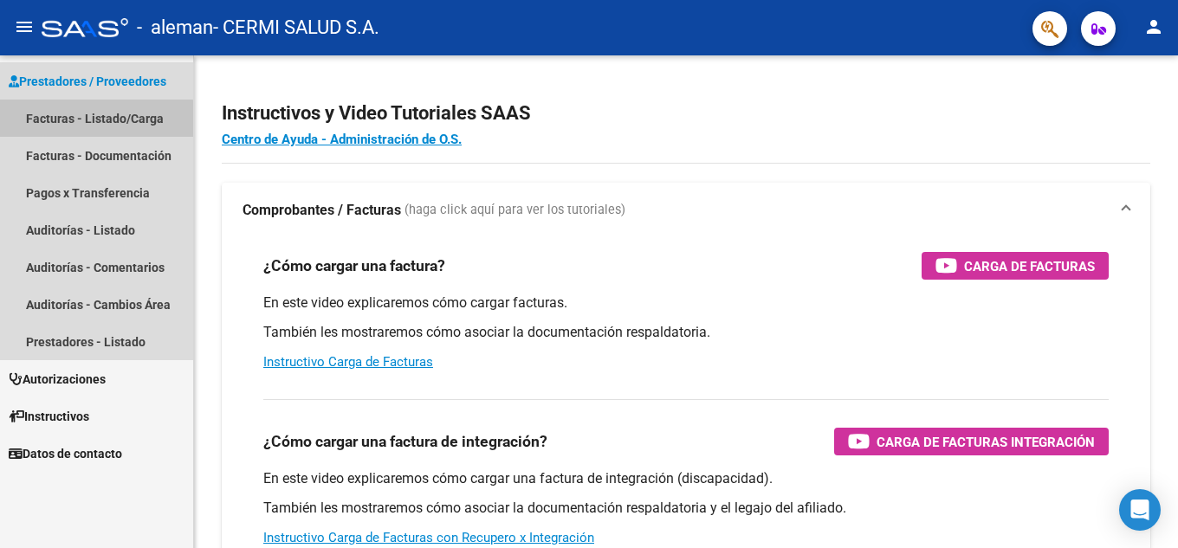
click at [77, 120] on link "Facturas - Listado/Carga" at bounding box center [96, 118] width 193 height 37
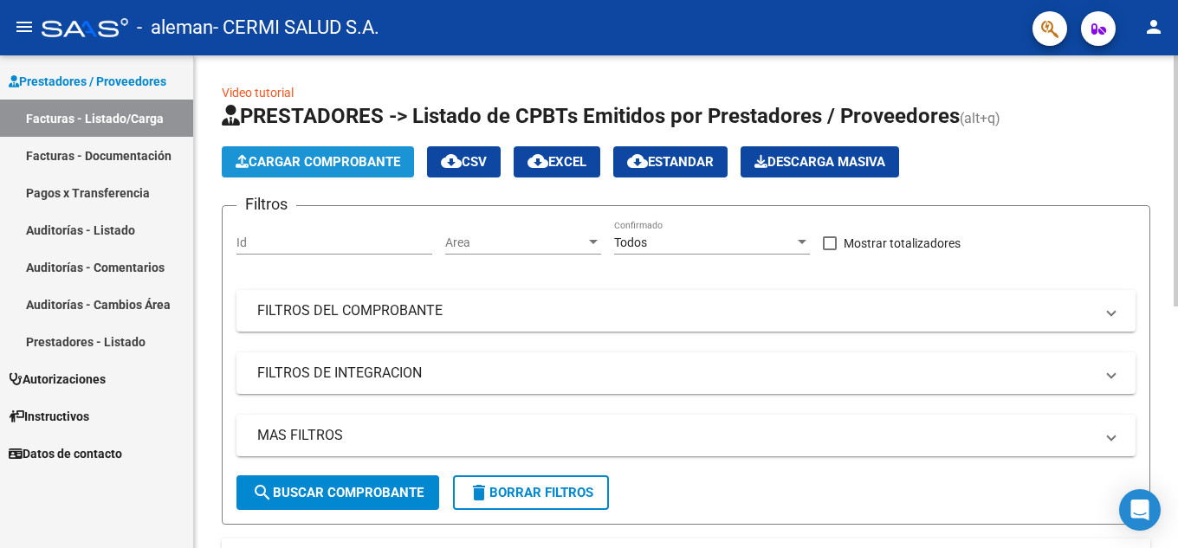
click at [347, 156] on span "Cargar Comprobante" at bounding box center [318, 162] width 165 height 16
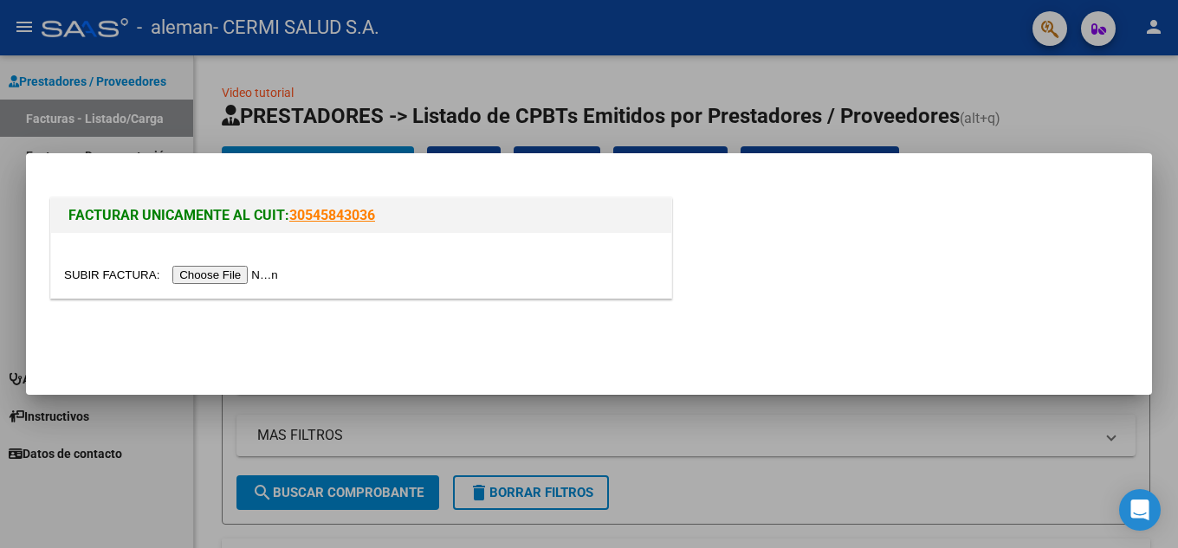
click at [257, 270] on input "file" at bounding box center [173, 275] width 219 height 18
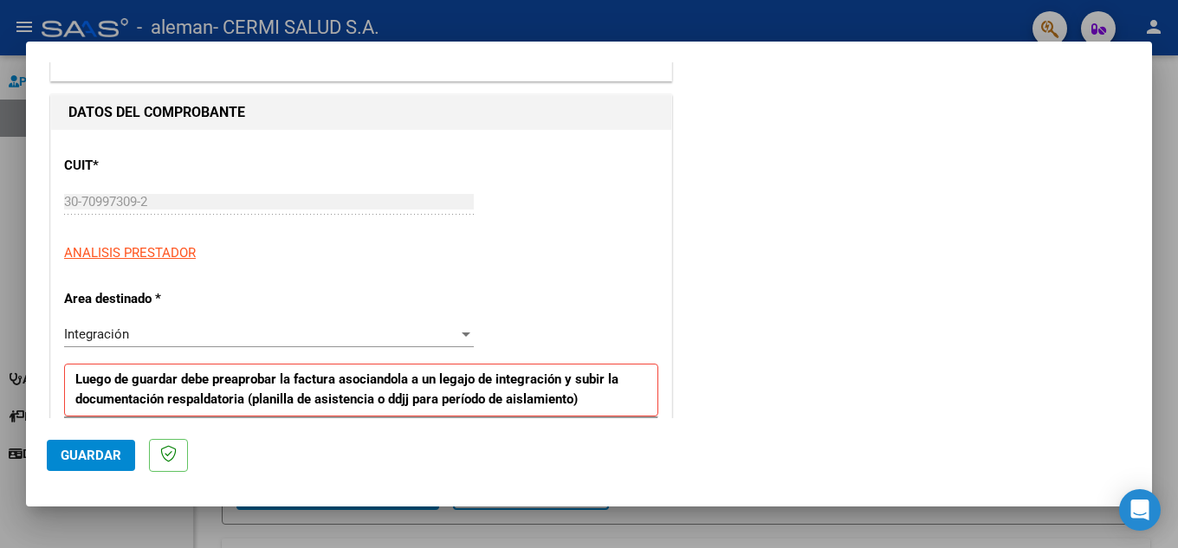
scroll to position [433, 0]
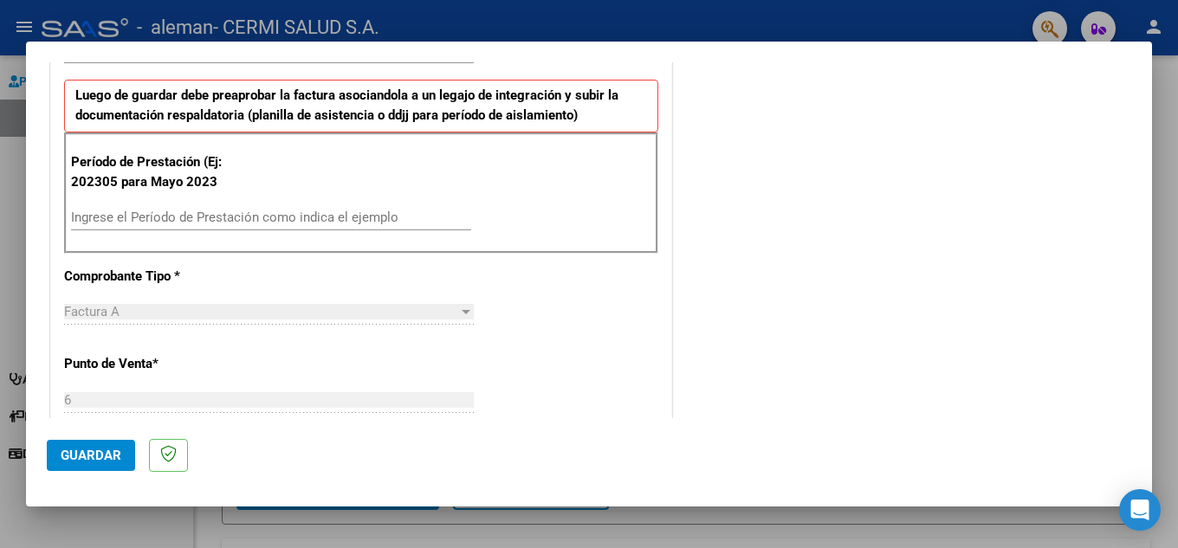
click at [344, 231] on div "Ingrese el Período de Prestación como indica el ejemplo" at bounding box center [271, 225] width 400 height 42
click at [345, 228] on div "Ingrese el Período de Prestación como indica el ejemplo" at bounding box center [271, 217] width 400 height 26
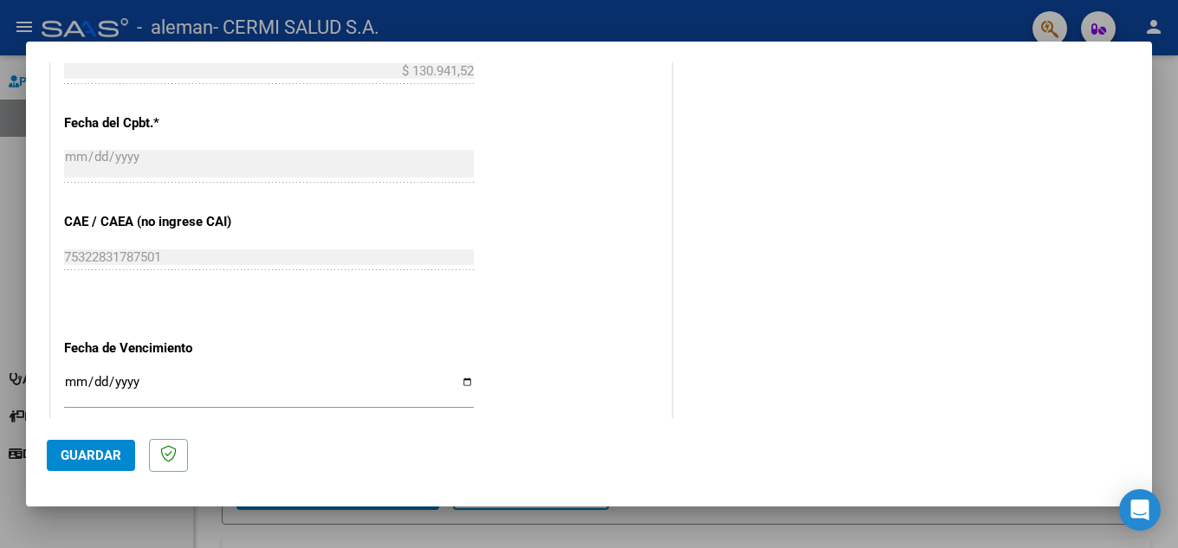
scroll to position [1126, 0]
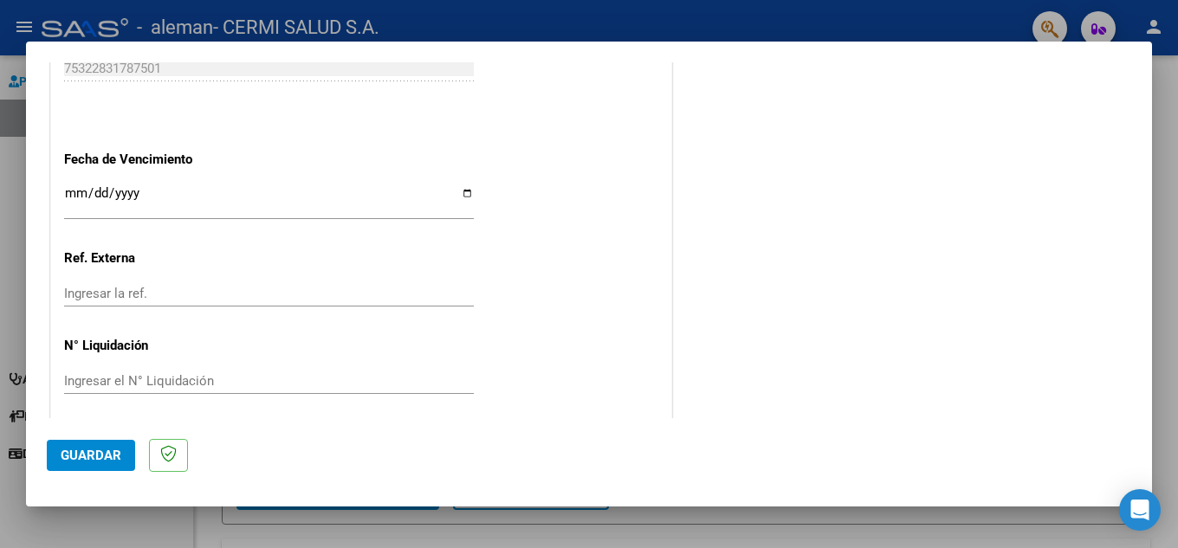
type input "202507"
click at [320, 194] on input "Ingresar la fecha" at bounding box center [269, 200] width 410 height 28
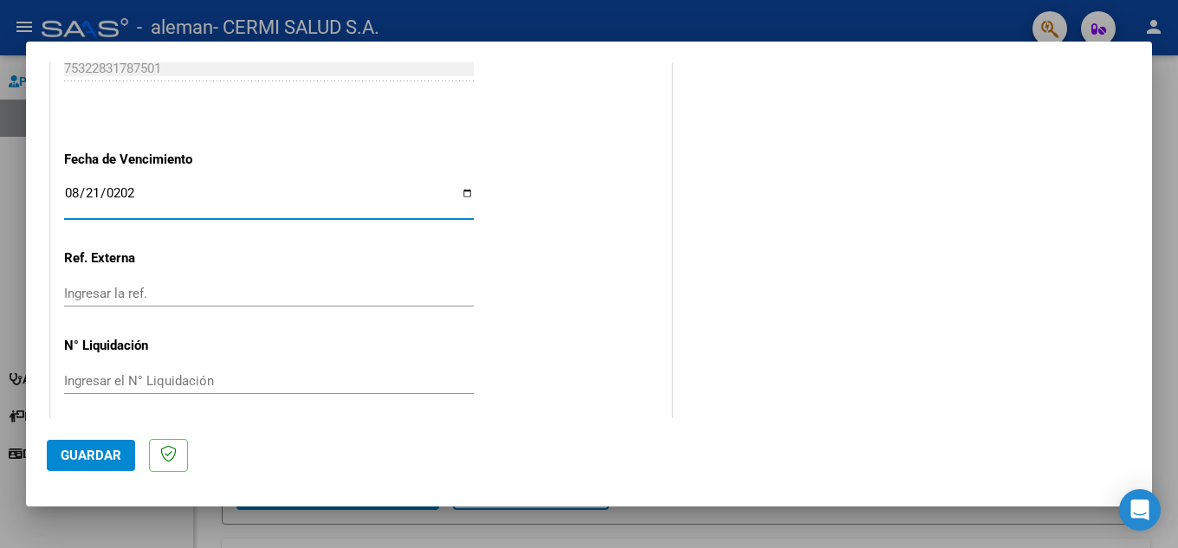
type input "[DATE]"
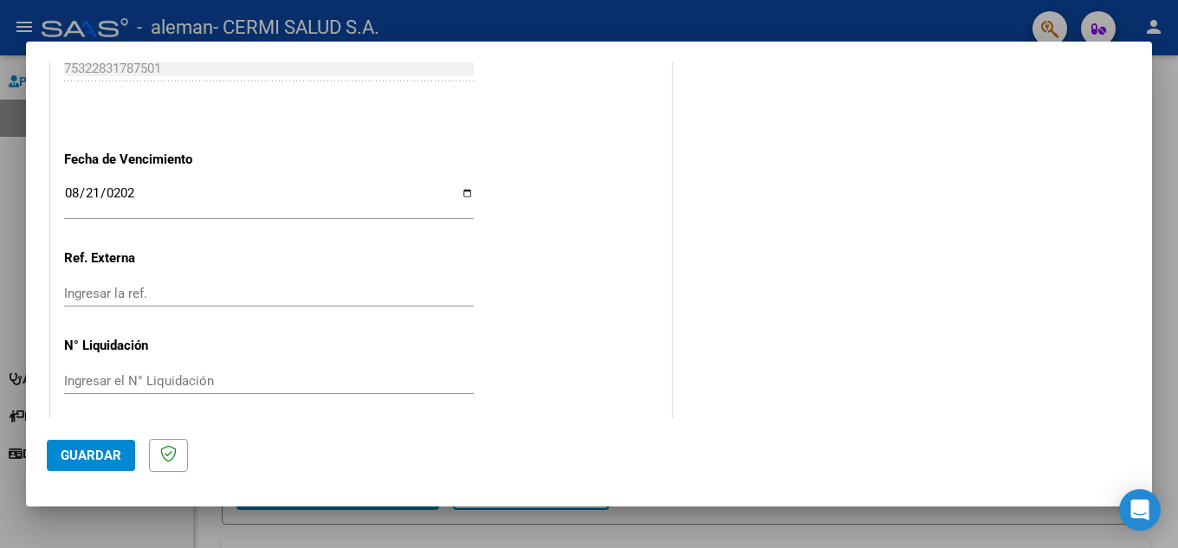
drag, startPoint x: 565, startPoint y: 181, endPoint x: 489, endPoint y: 240, distance: 95.6
click at [104, 449] on span "Guardar" at bounding box center [91, 456] width 61 height 16
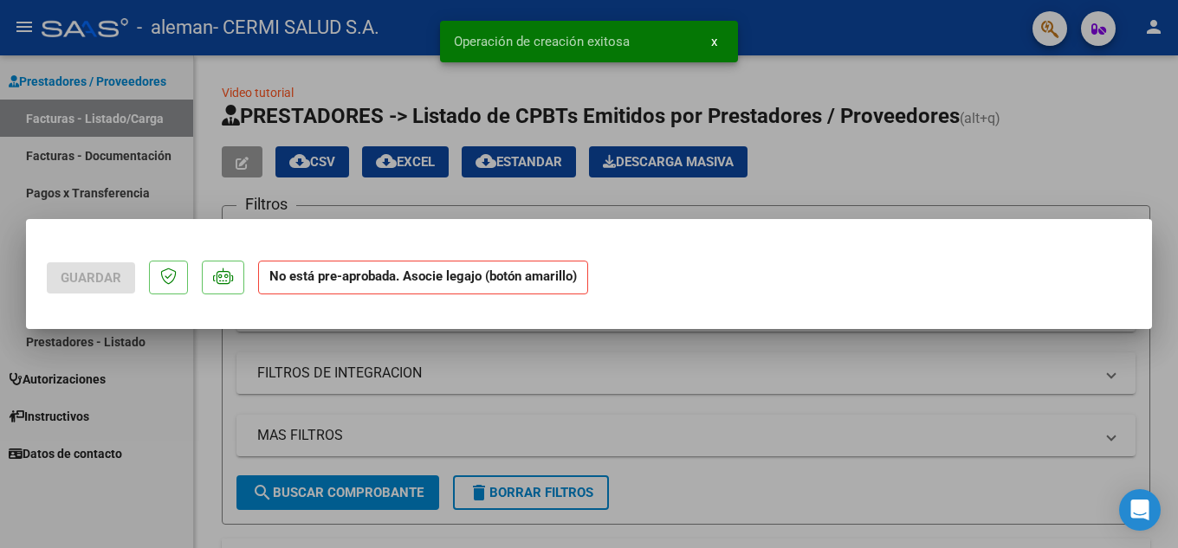
scroll to position [0, 0]
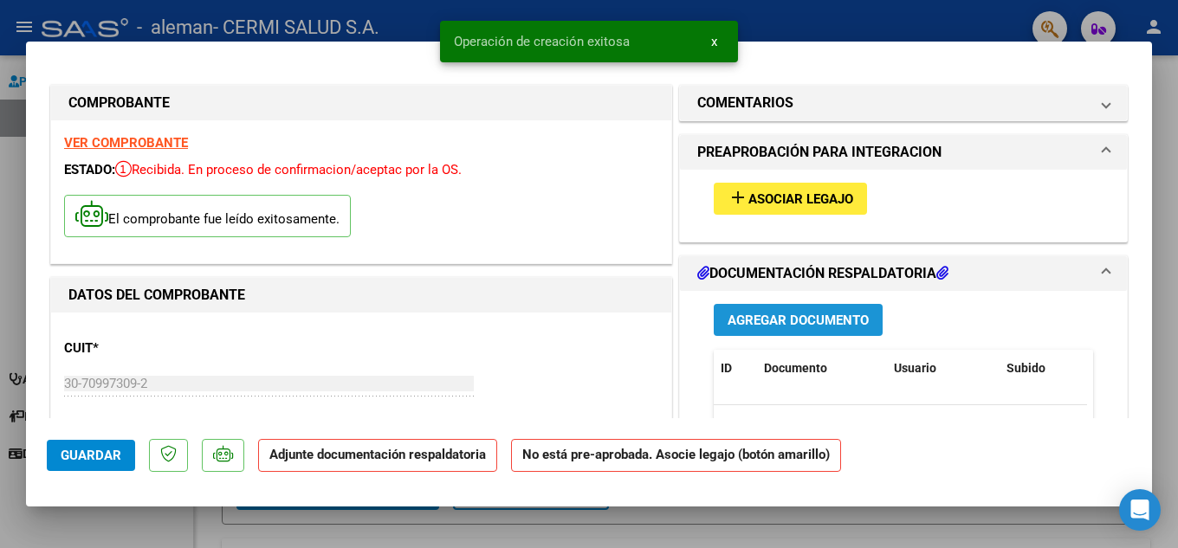
click at [717, 329] on button "Agregar Documento" at bounding box center [798, 320] width 169 height 32
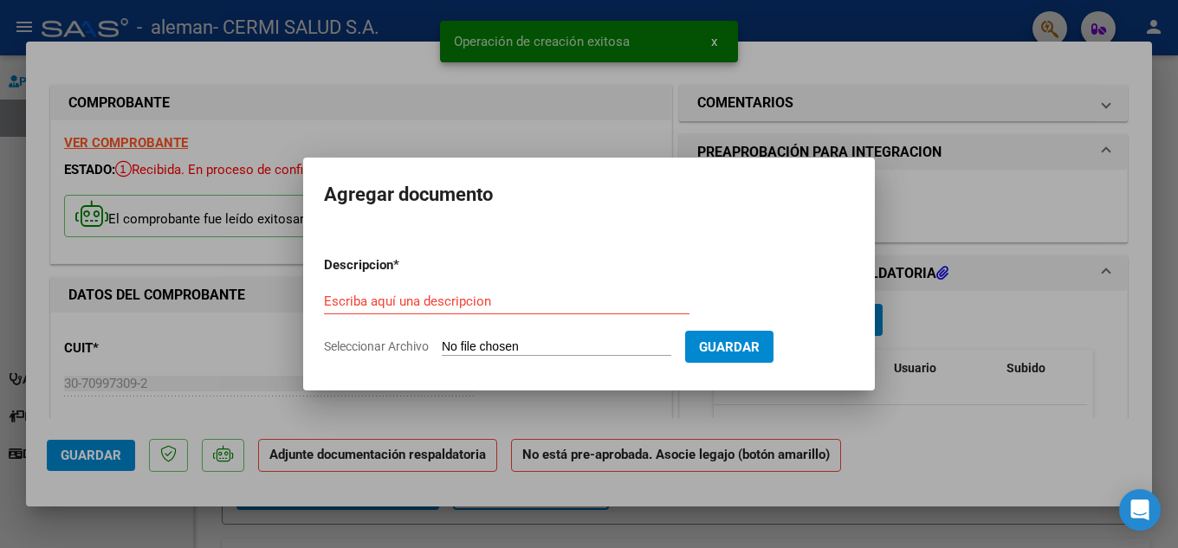
click at [361, 313] on div "Escriba aquí una descripcion" at bounding box center [506, 301] width 365 height 26
click at [361, 304] on input "Escriba aquí una descripcion" at bounding box center [506, 302] width 365 height 16
click at [418, 306] on input "Escriba aquí una descripcion" at bounding box center [506, 302] width 365 height 16
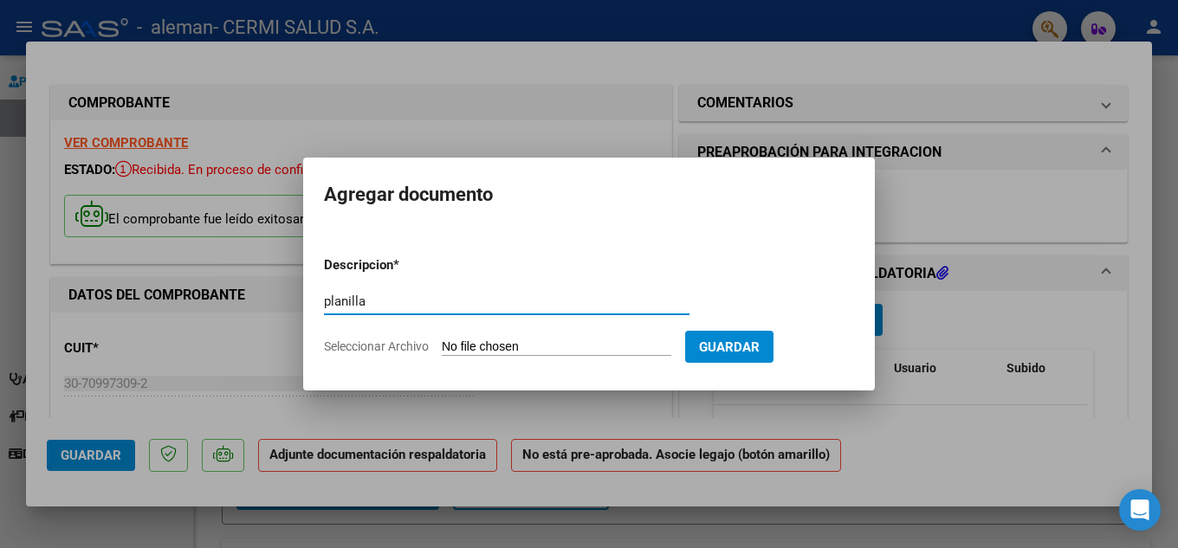
type input "planilla"
click at [746, 352] on span "Guardar" at bounding box center [729, 347] width 61 height 16
click at [565, 344] on input "Seleccionar Archivo" at bounding box center [556, 347] width 229 height 16
type input "C:\fakepath\ruiz quezada - ha.pdf"
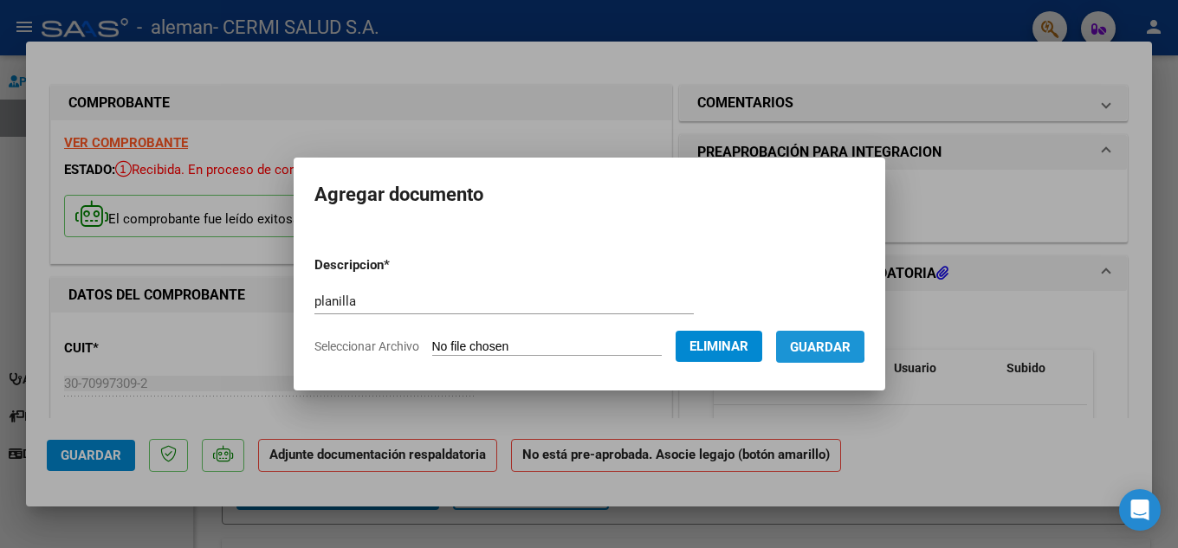
click at [828, 346] on span "Guardar" at bounding box center [820, 347] width 61 height 16
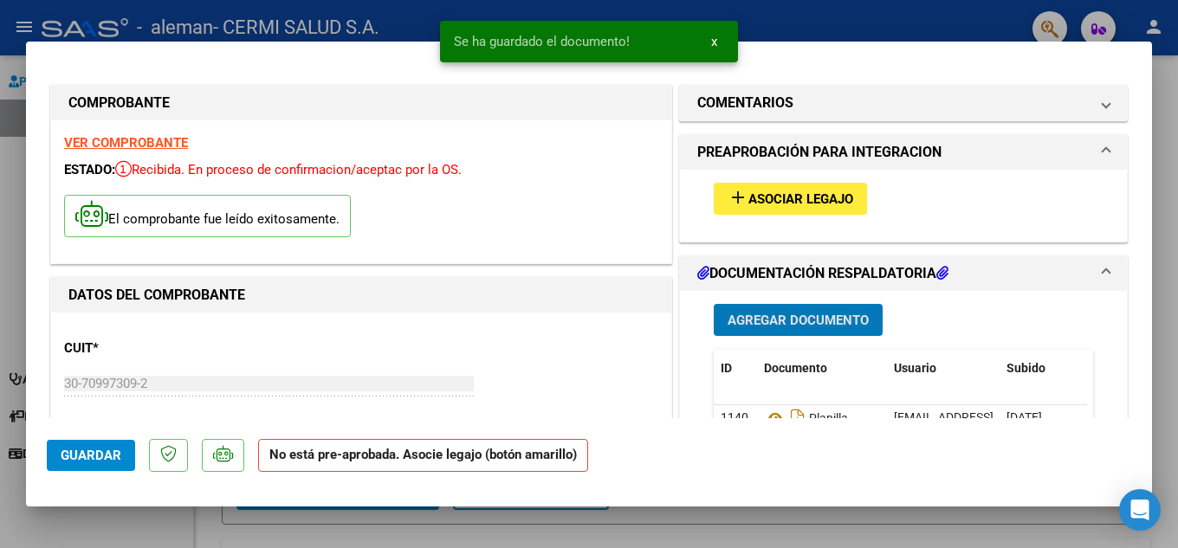
click at [714, 211] on button "add Asociar Legajo" at bounding box center [790, 199] width 153 height 32
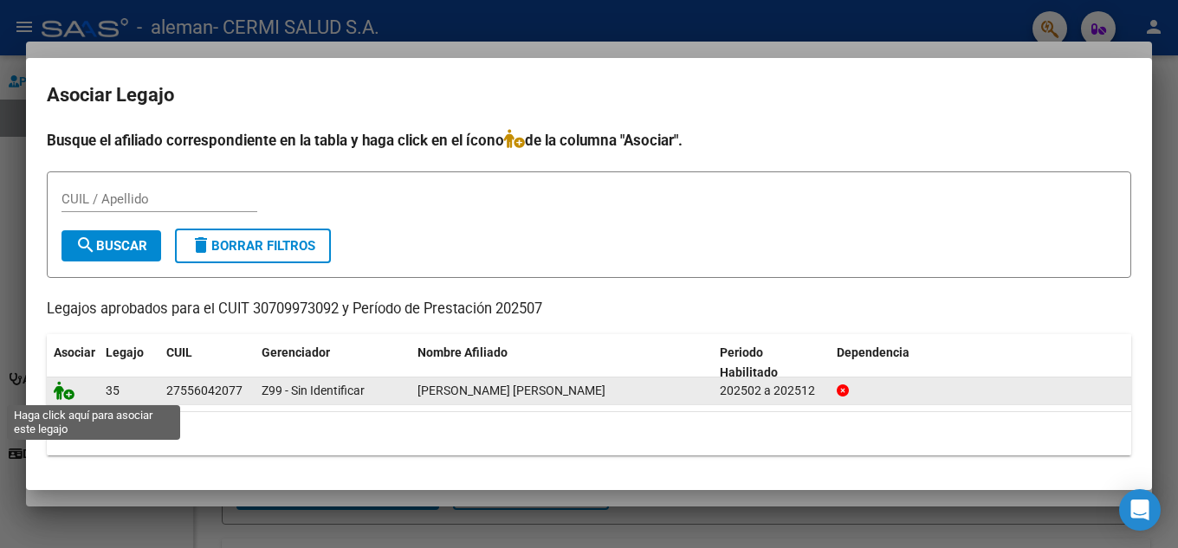
click at [57, 391] on icon at bounding box center [64, 390] width 21 height 19
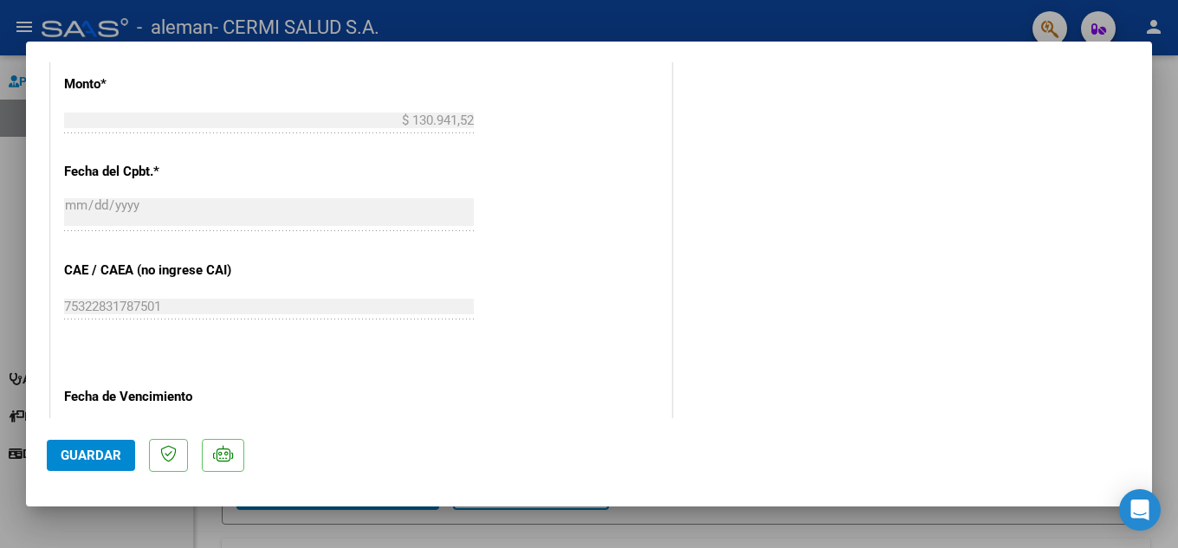
scroll to position [953, 0]
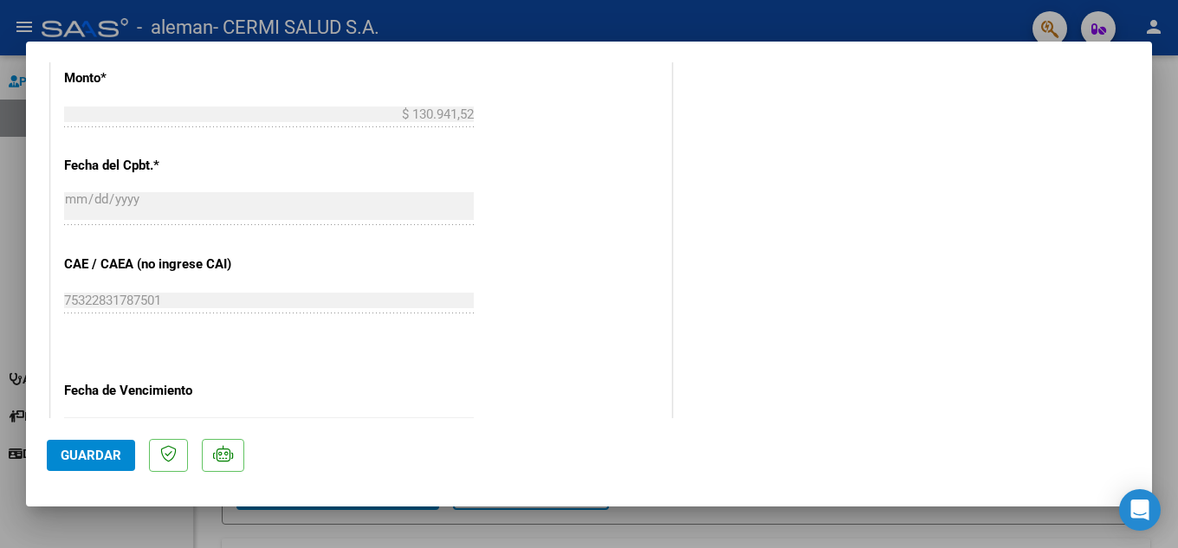
click at [12, 324] on div at bounding box center [589, 274] width 1178 height 548
type input "$ 0,00"
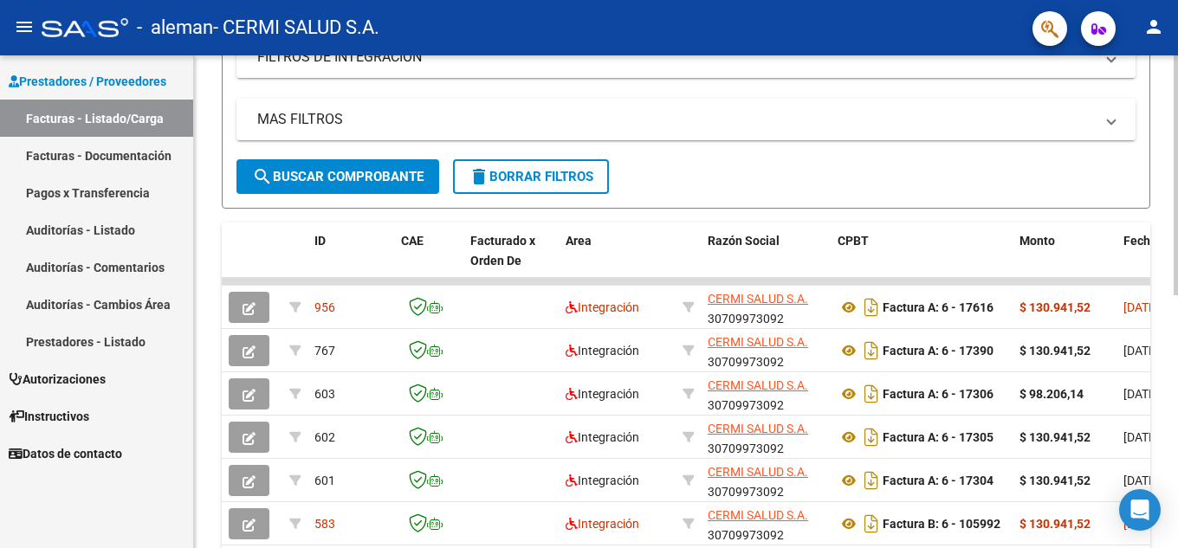
scroll to position [346, 0]
